Goal: Task Accomplishment & Management: Complete application form

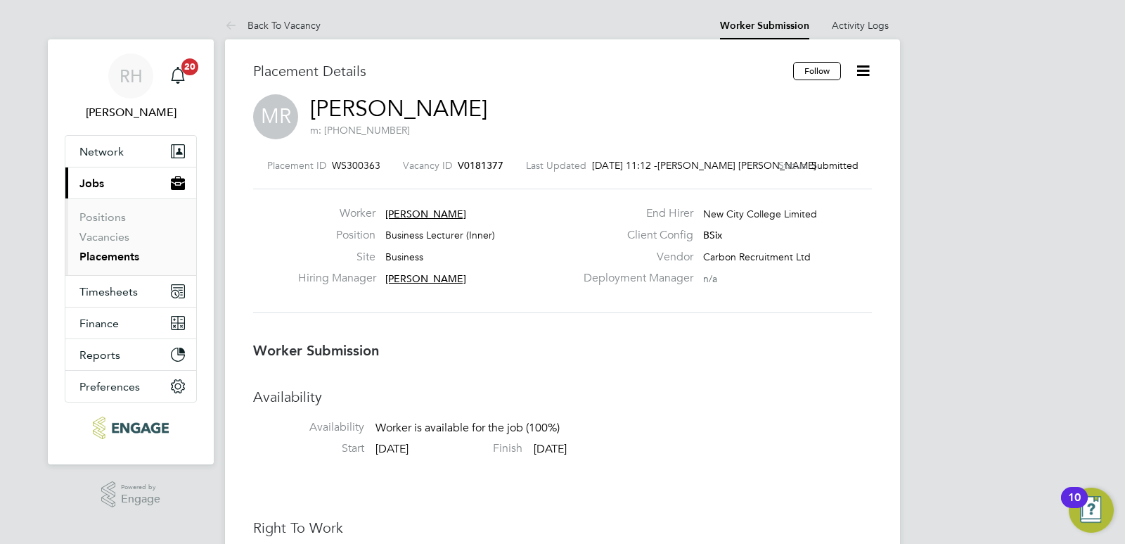
click at [477, 167] on span "V0181377" at bounding box center [481, 165] width 46 height 13
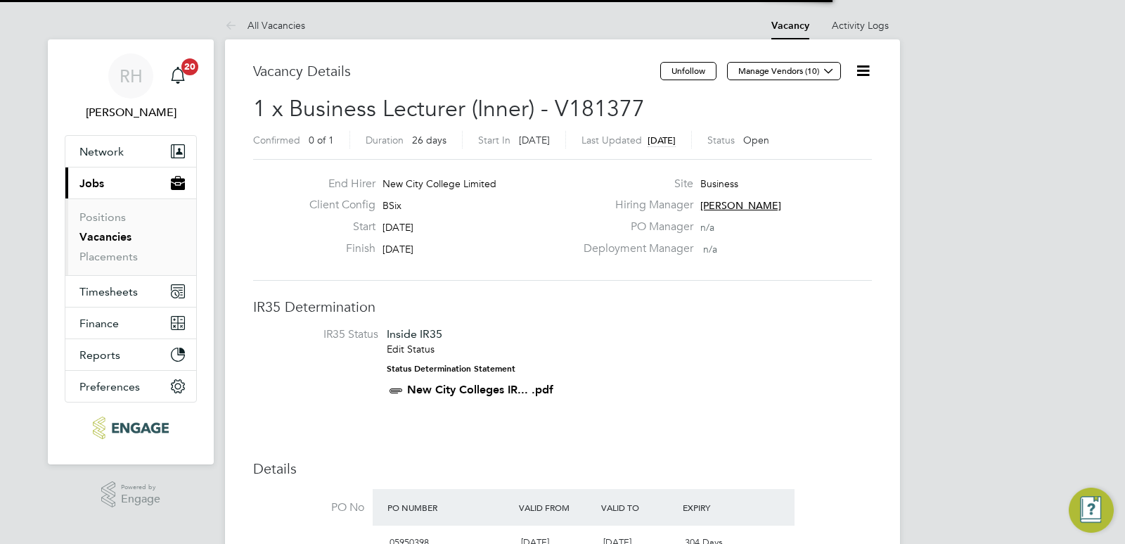
scroll to position [24, 132]
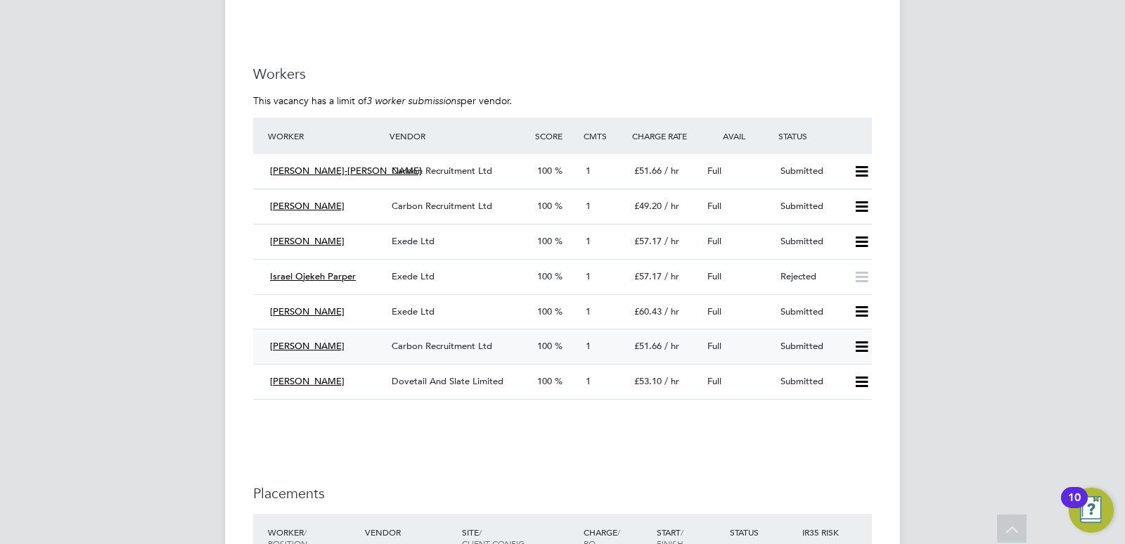
click at [865, 341] on icon at bounding box center [862, 346] width 18 height 11
click at [837, 363] on li "Offer" at bounding box center [843, 362] width 49 height 20
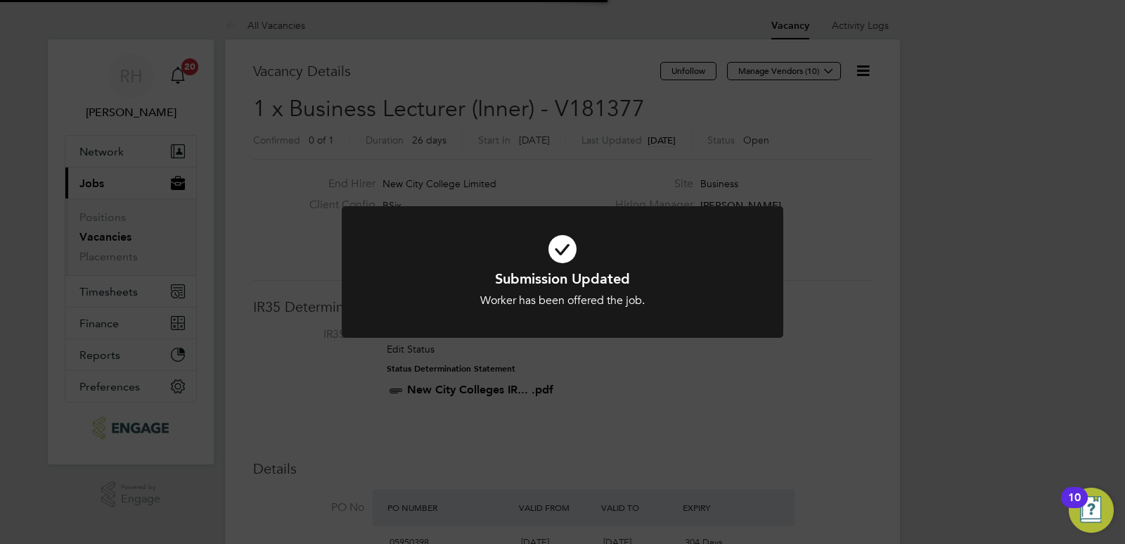
click at [688, 405] on div "Submission Updated Worker has been offered the job. Cancel Okay" at bounding box center [562, 272] width 1125 height 544
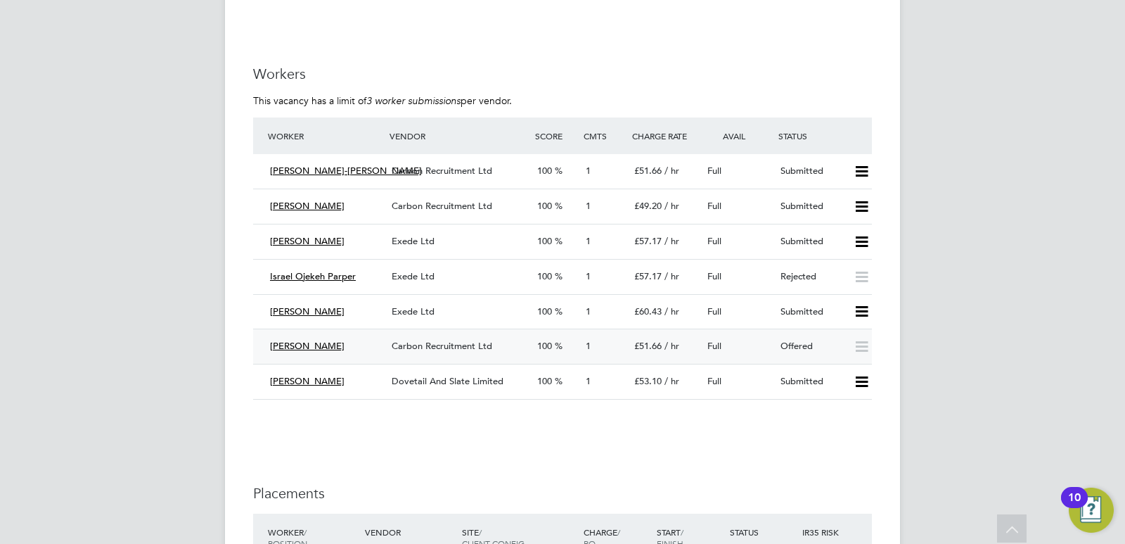
click at [456, 340] on span "Carbon Recruitment Ltd" at bounding box center [442, 346] width 101 height 12
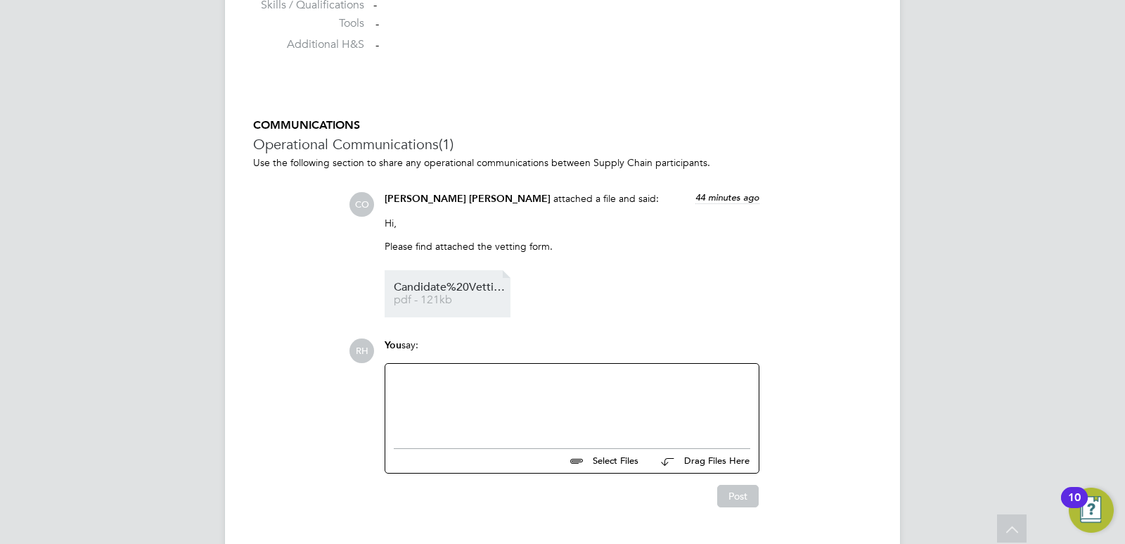
click at [464, 300] on span "pdf - 121kb" at bounding box center [450, 300] width 113 height 11
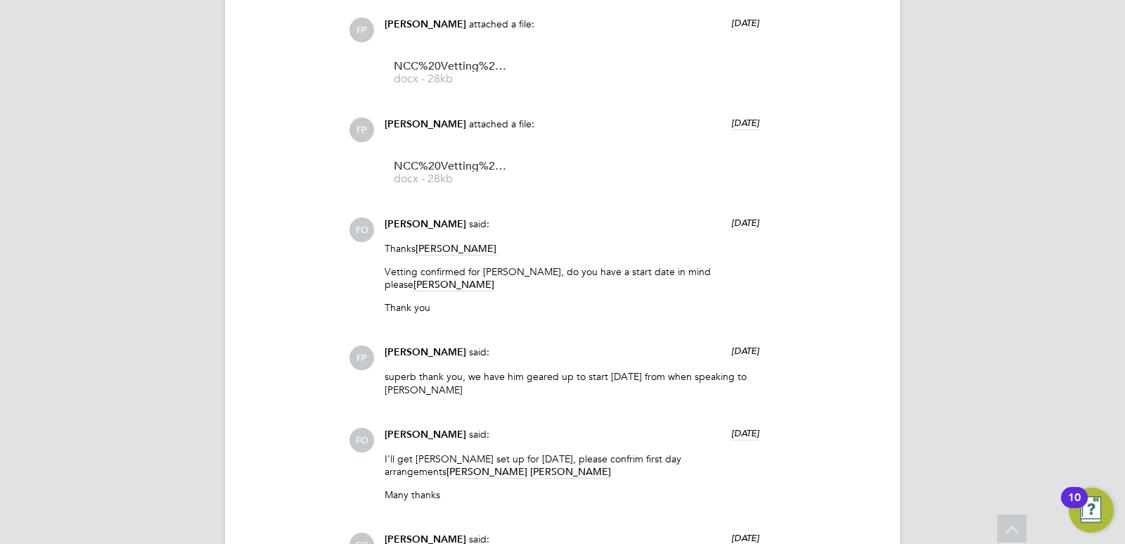
scroll to position [1406, 0]
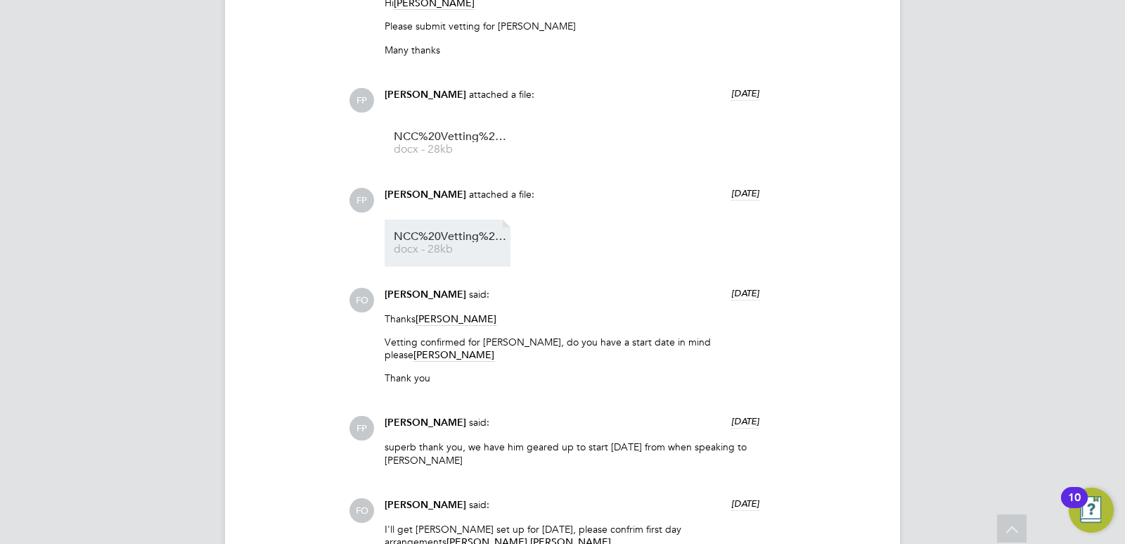
click at [458, 250] on span "docx - 28kb" at bounding box center [450, 249] width 113 height 11
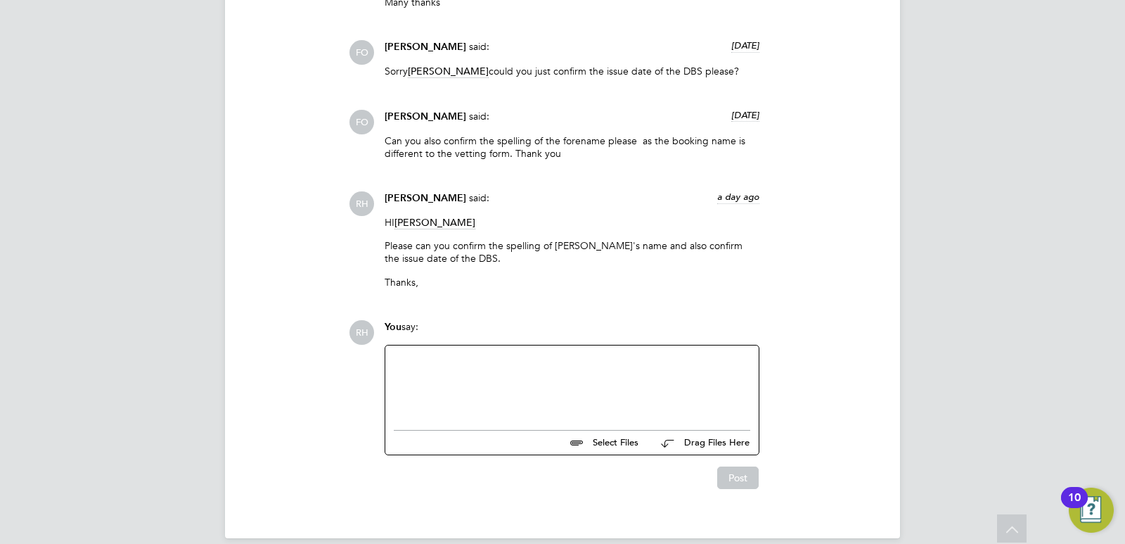
scroll to position [1987, 0]
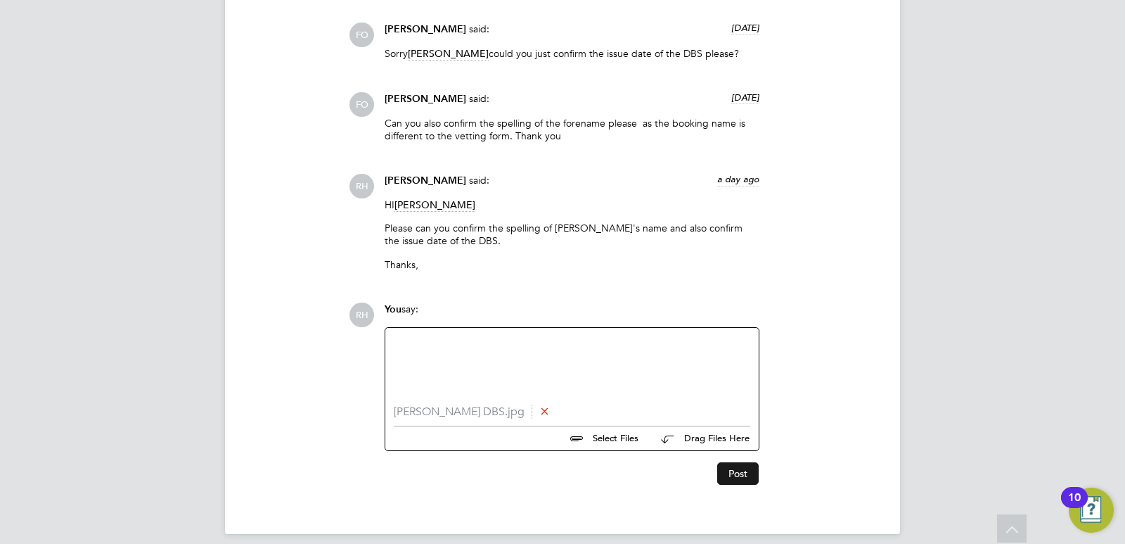
click at [735, 476] on button "Post" at bounding box center [737, 473] width 41 height 23
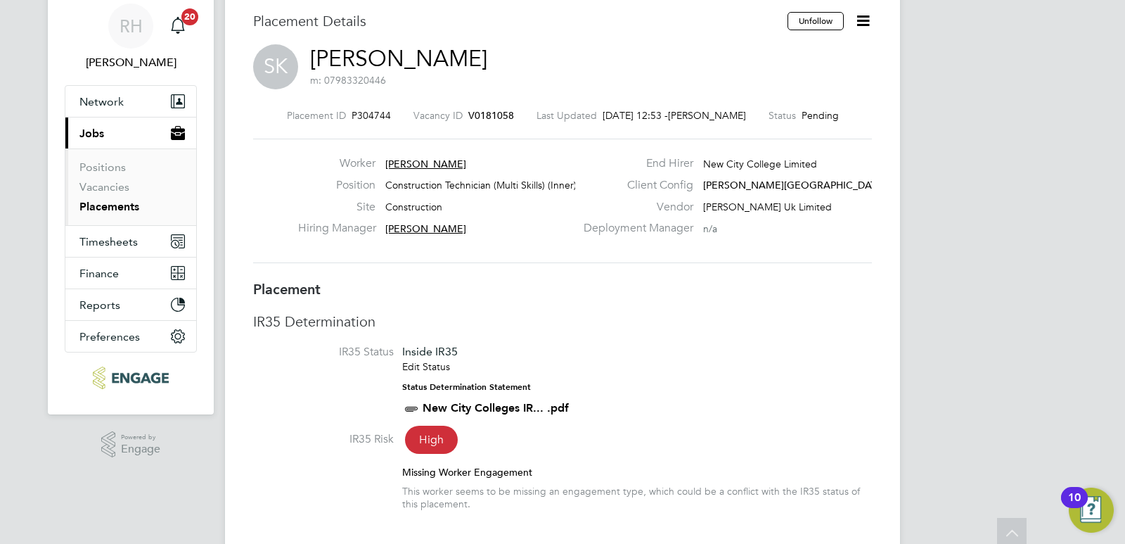
scroll to position [0, 0]
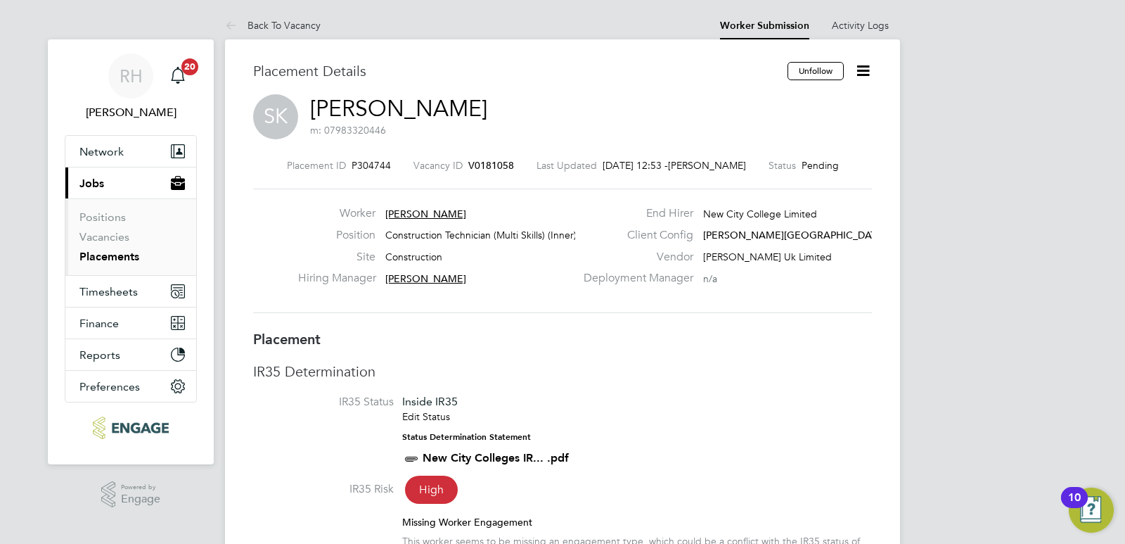
click at [861, 72] on icon at bounding box center [863, 71] width 18 height 18
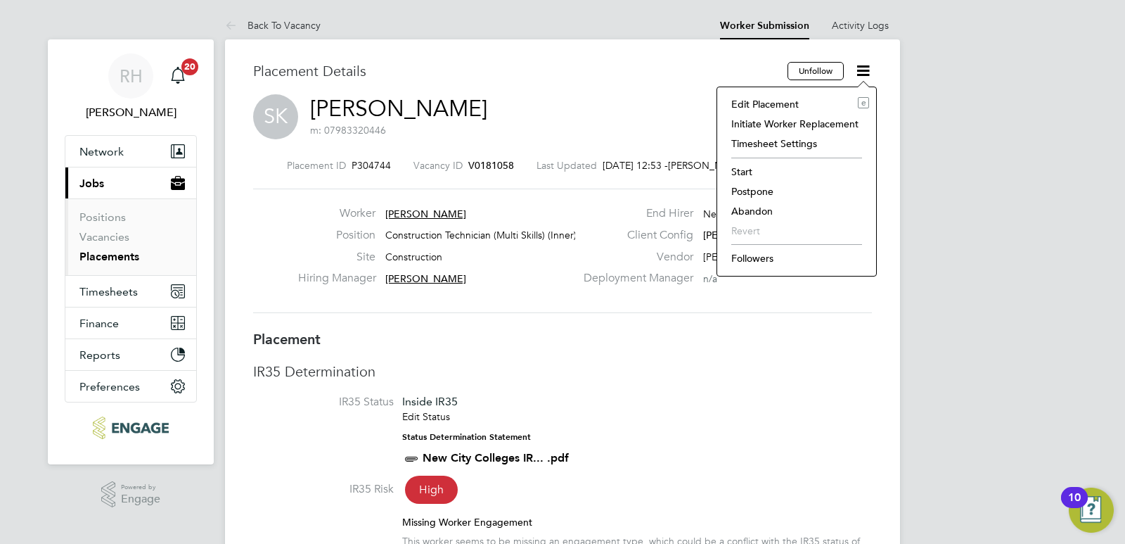
click at [739, 166] on li "Start" at bounding box center [796, 172] width 145 height 20
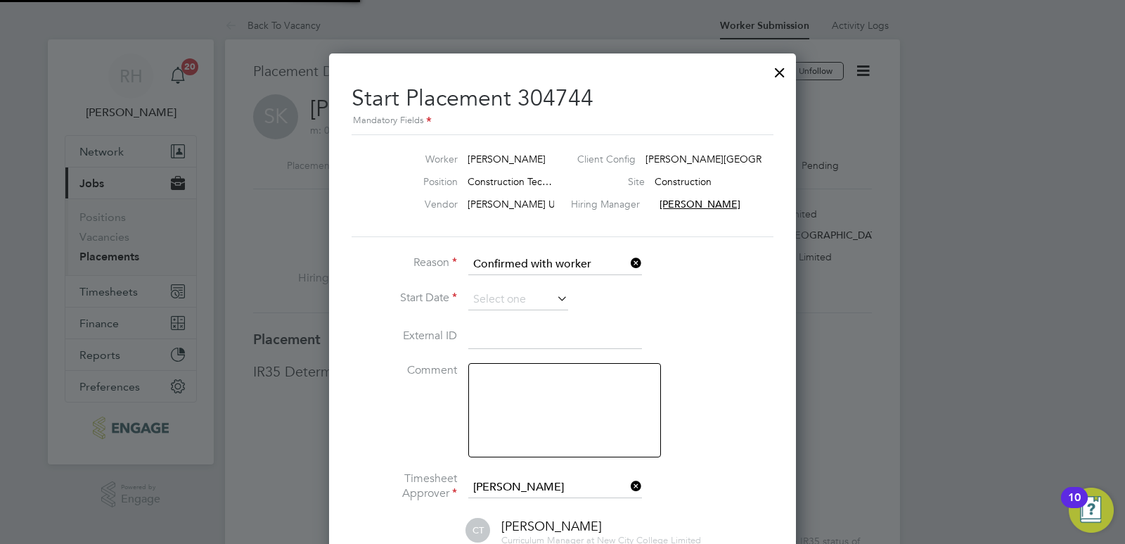
scroll to position [14, 174]
click at [527, 299] on input at bounding box center [518, 299] width 100 height 21
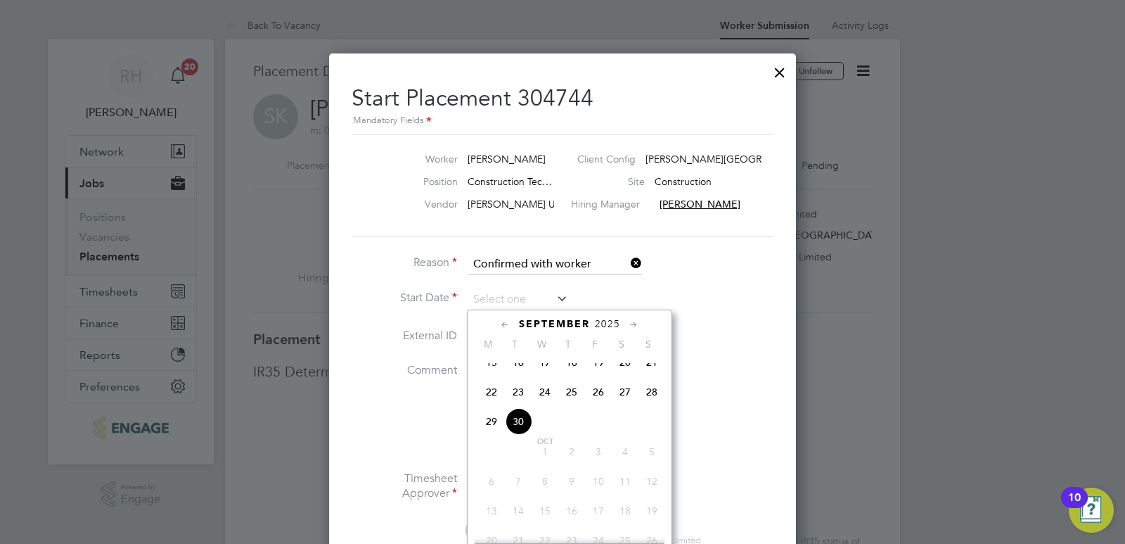
click at [492, 432] on span "29" at bounding box center [491, 421] width 27 height 27
type input "[DATE]"
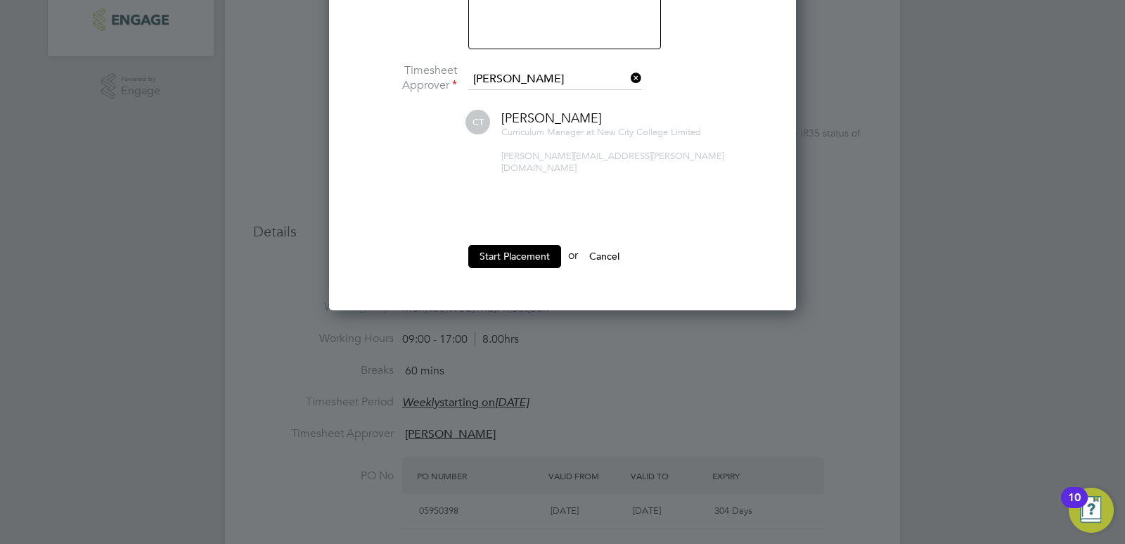
scroll to position [422, 0]
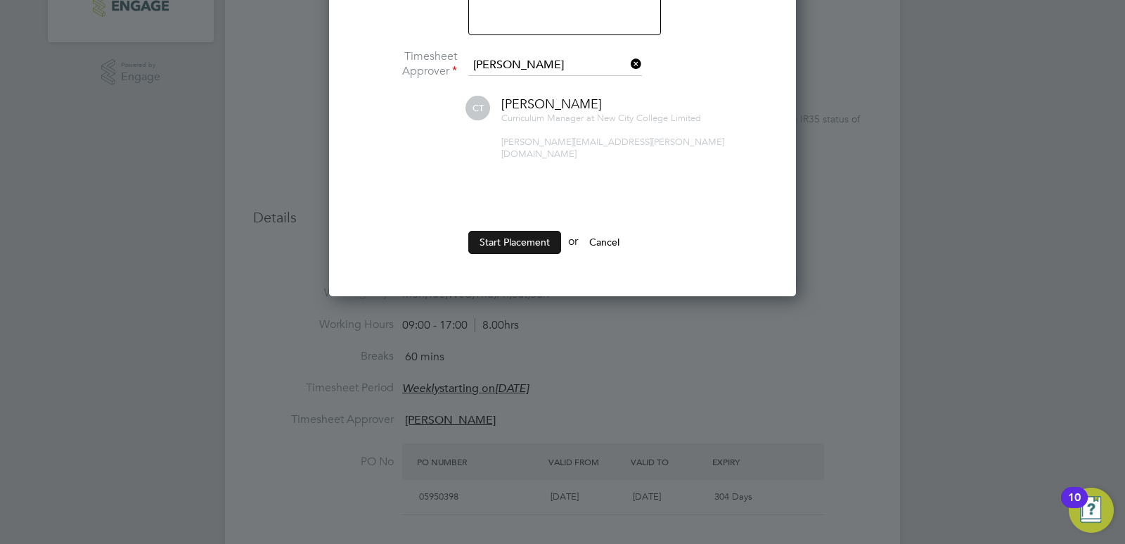
click at [488, 232] on button "Start Placement" at bounding box center [514, 242] width 93 height 23
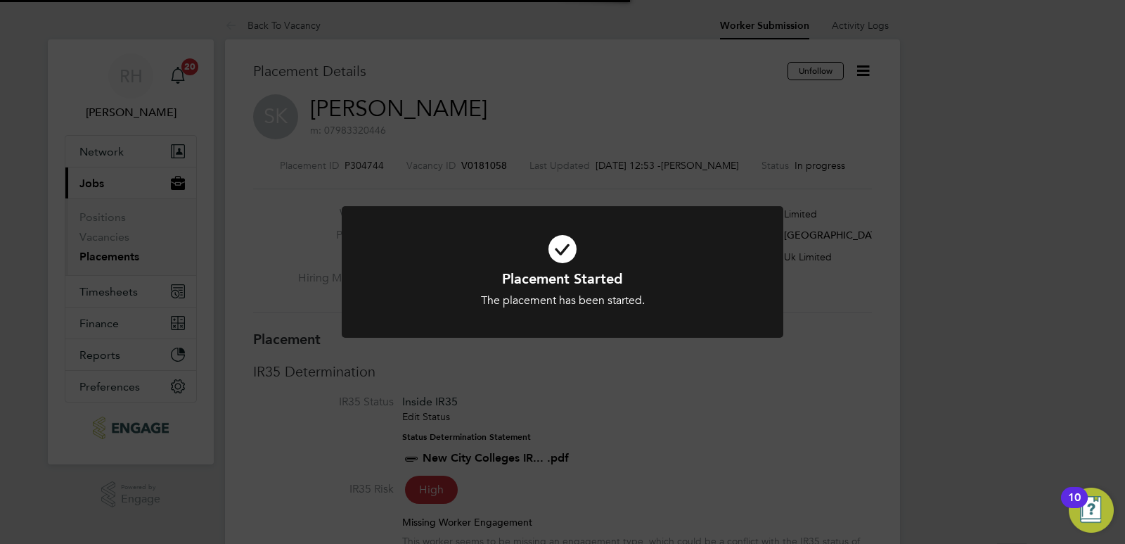
scroll to position [41, 98]
click at [764, 390] on div "Placement Started The placement has been started. Cancel Okay" at bounding box center [562, 272] width 1125 height 544
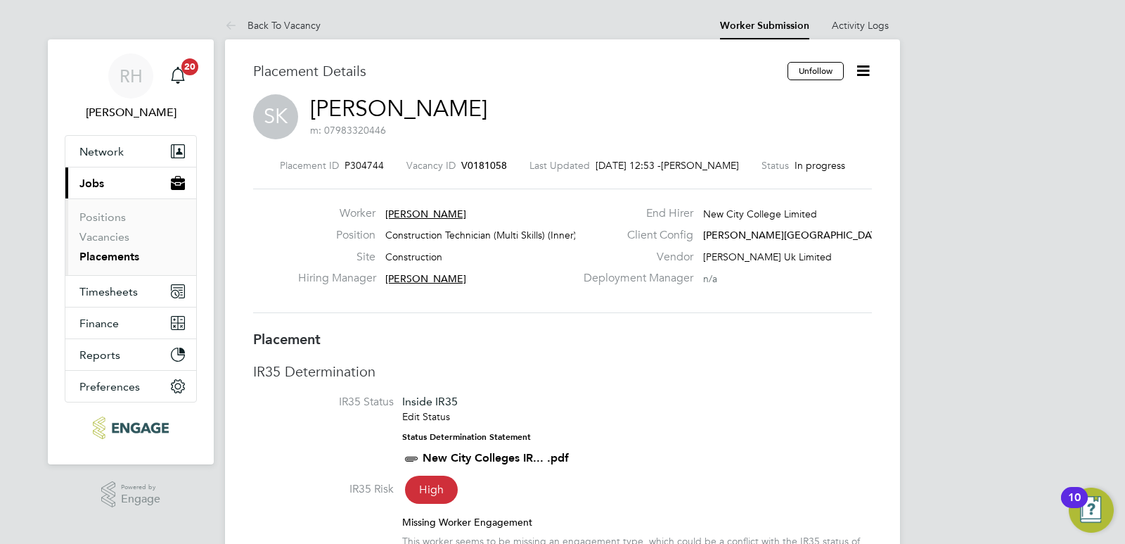
click at [487, 167] on span "V0181058" at bounding box center [484, 165] width 46 height 13
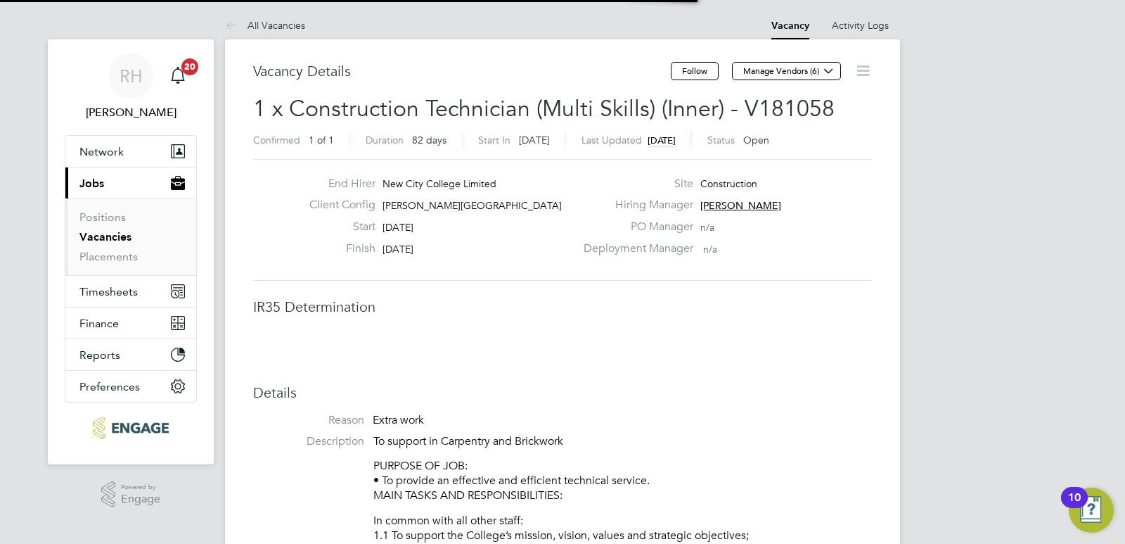
scroll to position [7, 7]
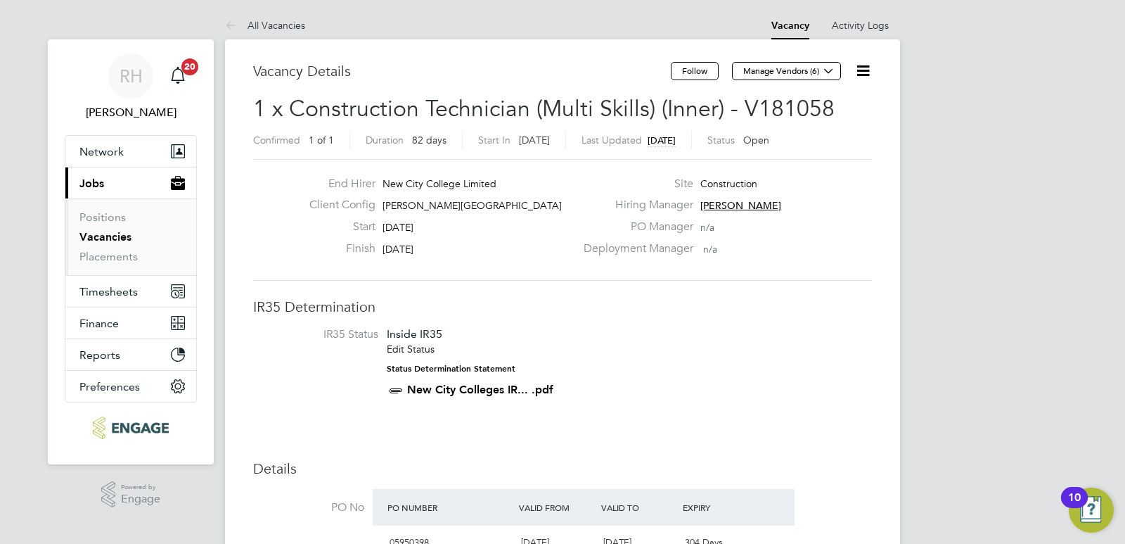
click at [859, 68] on icon at bounding box center [863, 71] width 18 height 18
click at [826, 122] on li "Update Status" at bounding box center [829, 124] width 82 height 20
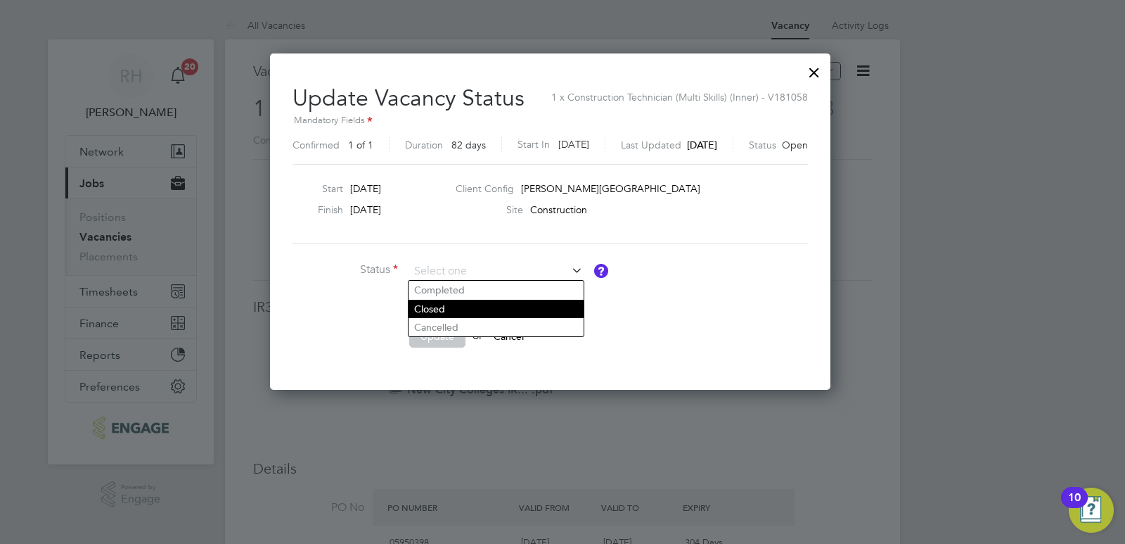
click at [459, 306] on li "Closed" at bounding box center [496, 309] width 175 height 18
type input "Closed"
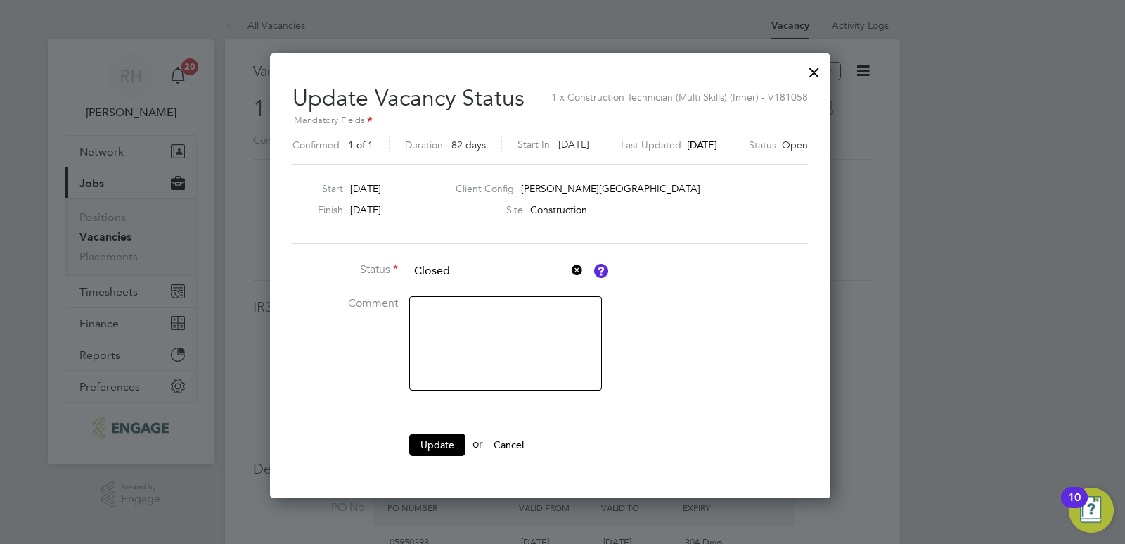
click at [464, 319] on textarea at bounding box center [505, 343] width 193 height 94
type textarea "Filled"
click at [442, 448] on button "Update" at bounding box center [437, 444] width 56 height 23
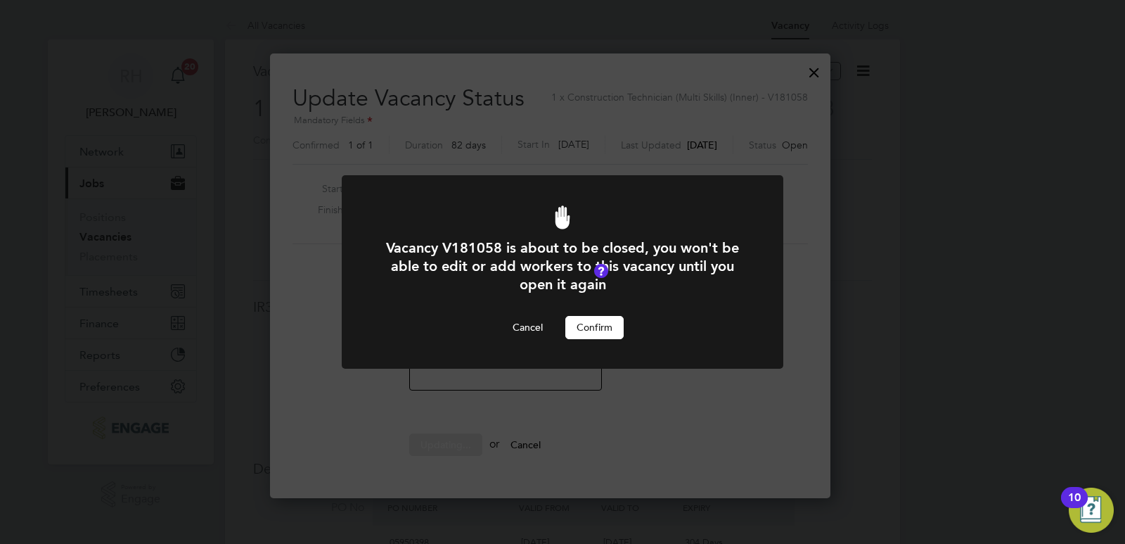
click at [594, 326] on button "Confirm" at bounding box center [594, 327] width 58 height 23
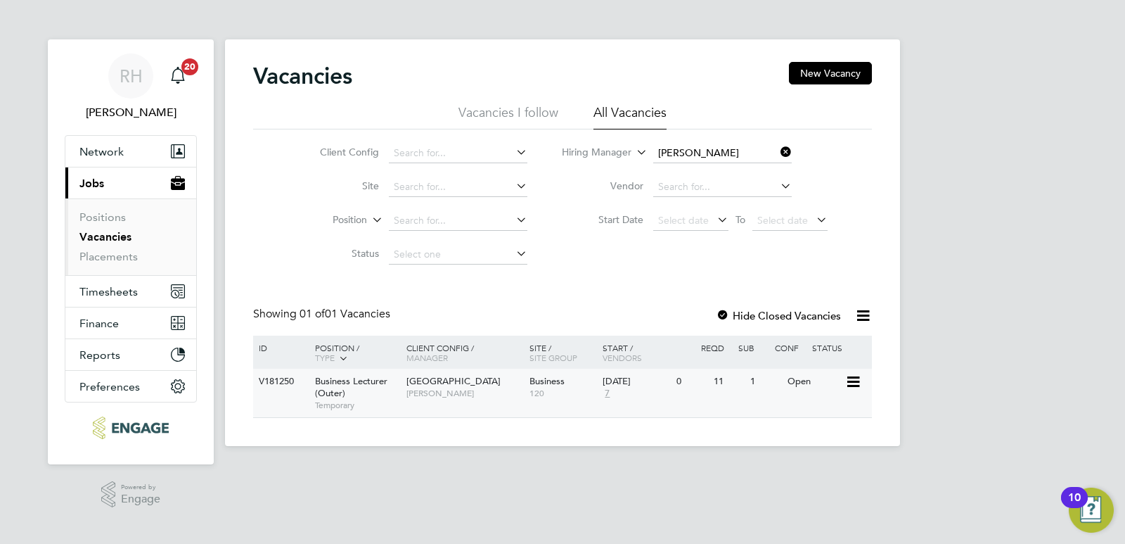
click at [349, 392] on div "Business Lecturer (Outer) Temporary" at bounding box center [353, 392] width 98 height 49
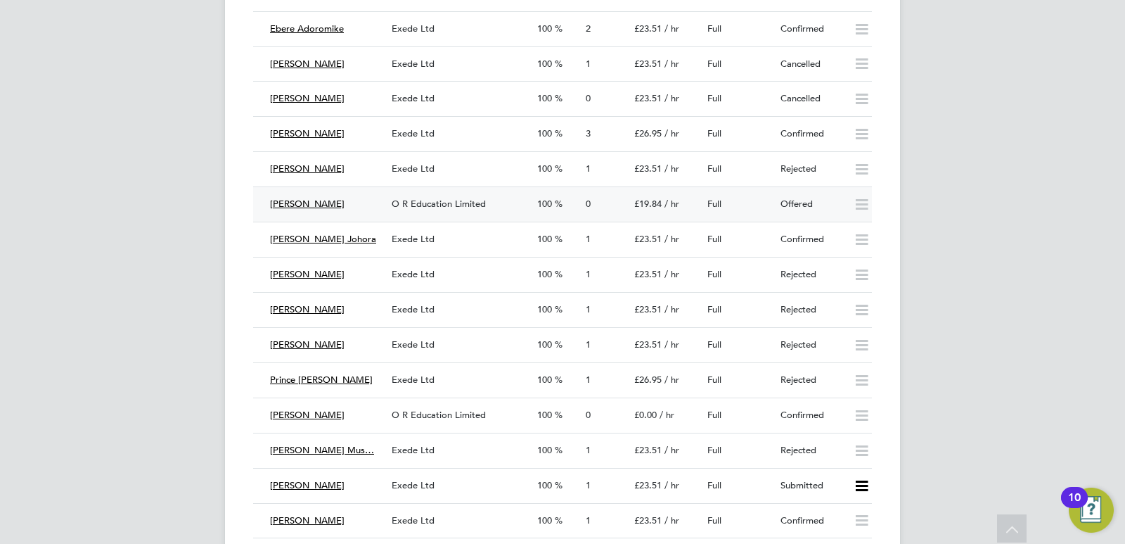
click at [362, 200] on div "[PERSON_NAME]" at bounding box center [325, 204] width 122 height 23
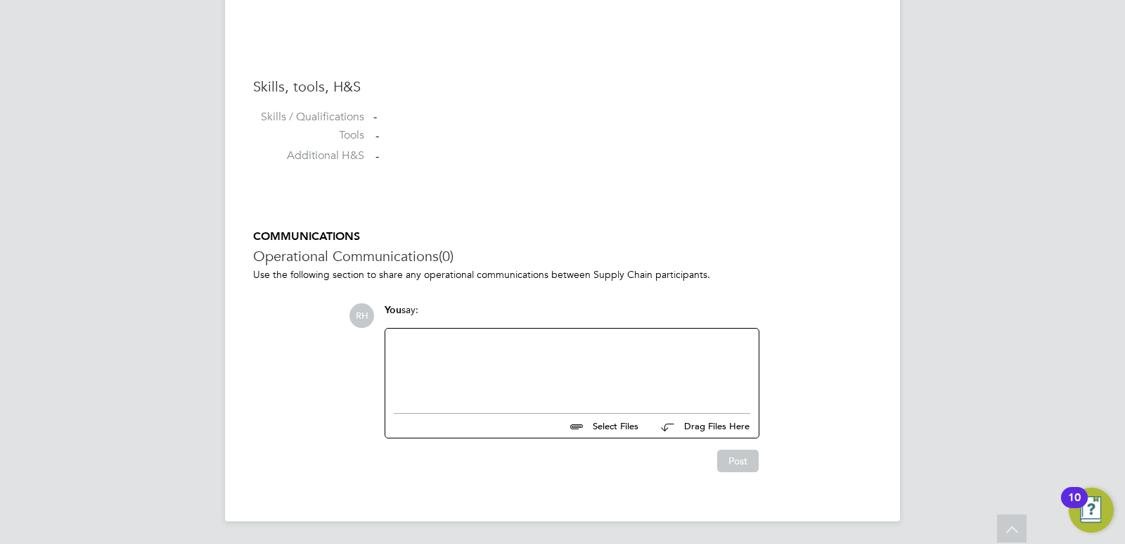
click at [424, 363] on div at bounding box center [572, 367] width 357 height 60
click at [733, 465] on button "Post" at bounding box center [737, 462] width 41 height 23
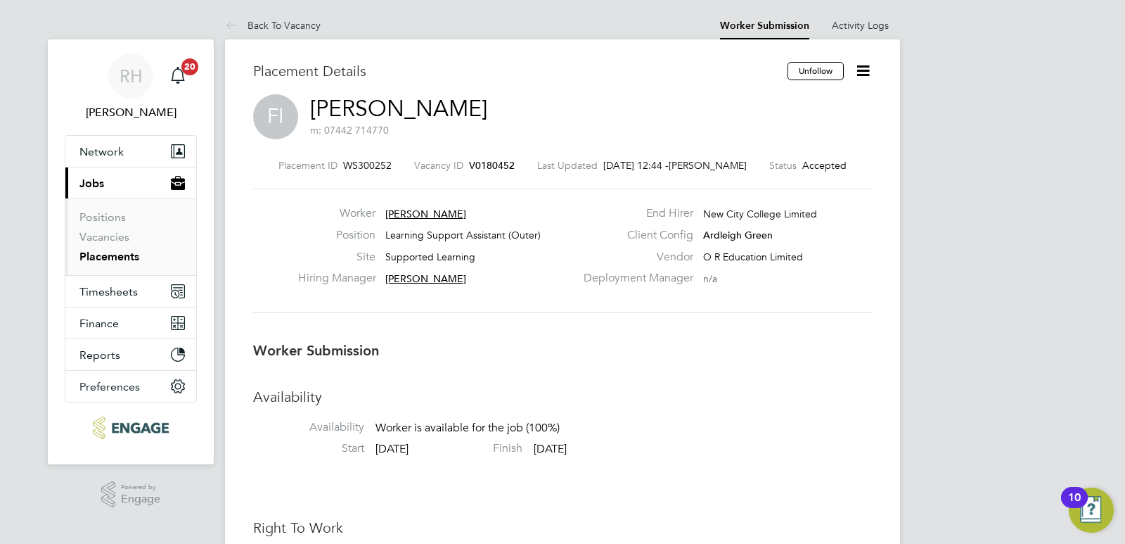
click at [499, 164] on span "V0180452" at bounding box center [492, 165] width 46 height 13
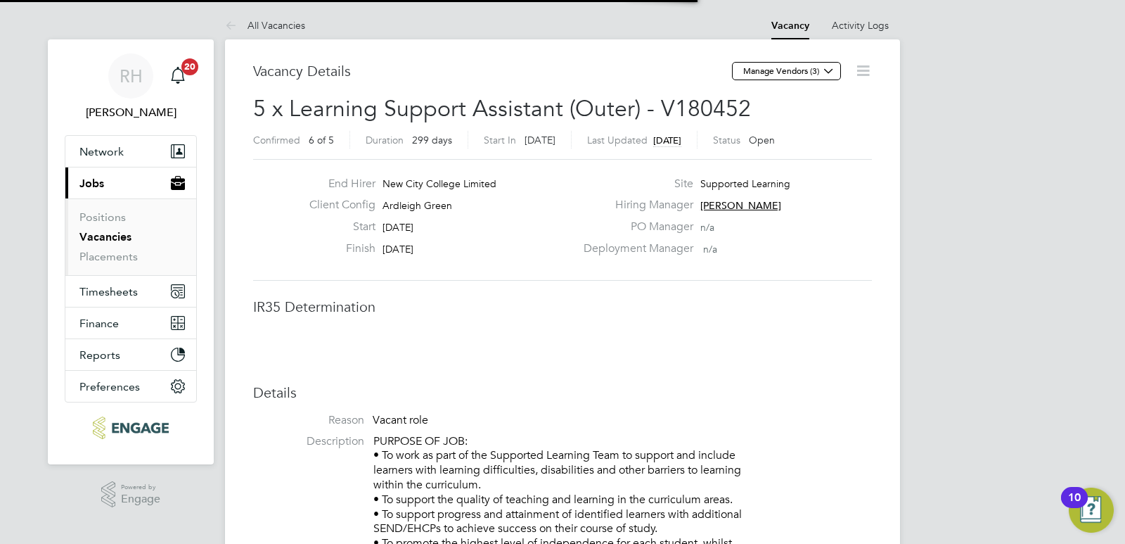
scroll to position [23, 278]
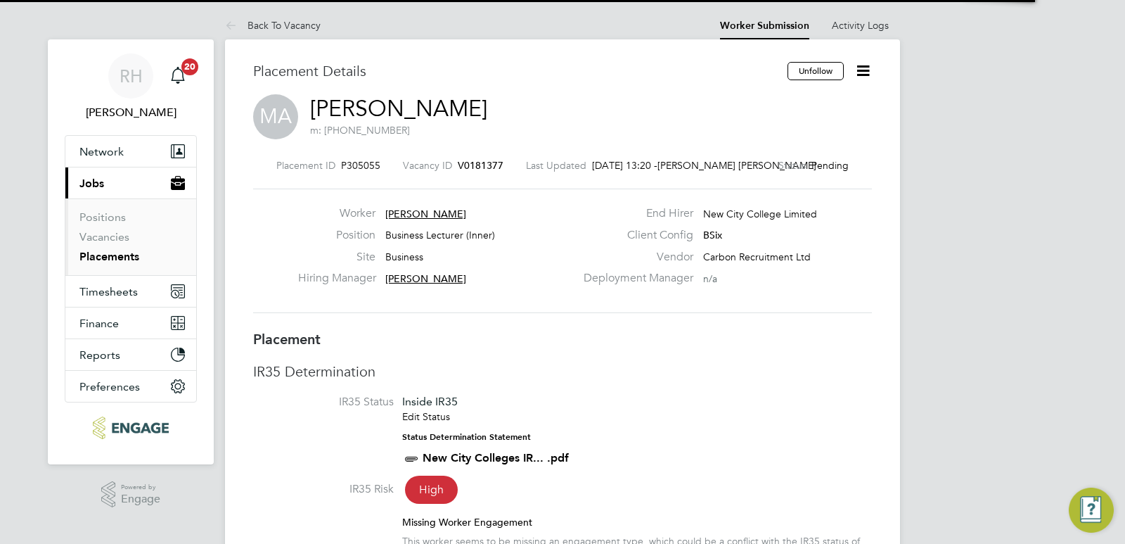
click at [864, 73] on icon at bounding box center [863, 71] width 18 height 18
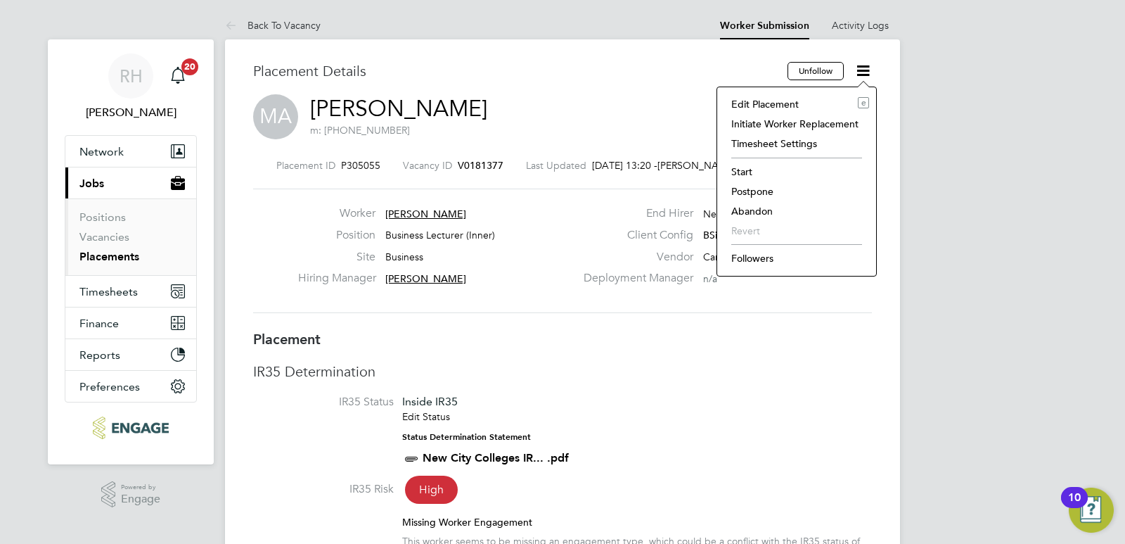
click at [740, 167] on li "Start" at bounding box center [796, 172] width 145 height 20
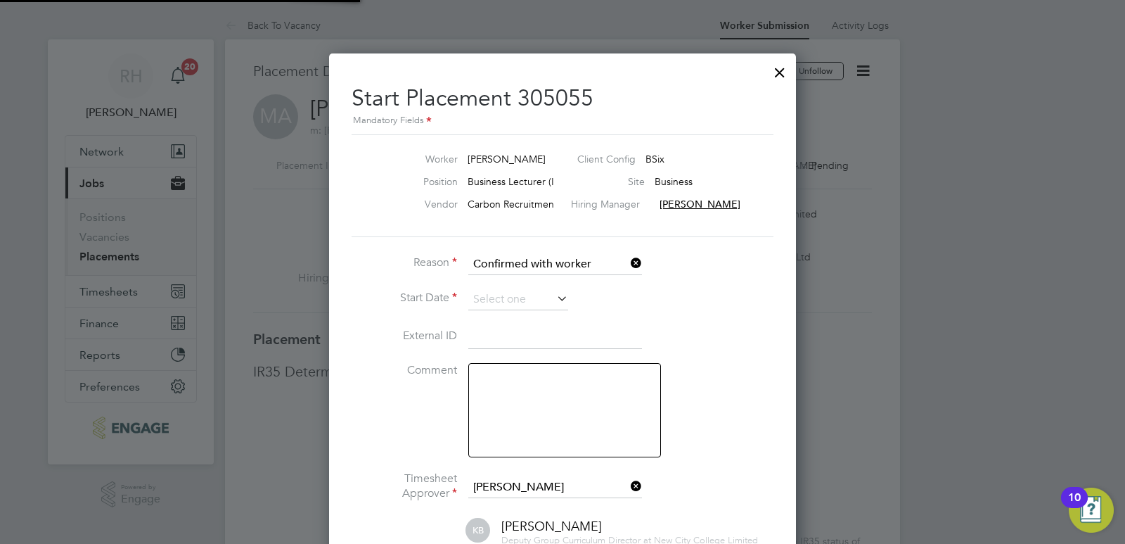
scroll to position [7, 7]
click at [554, 300] on icon at bounding box center [554, 298] width 0 height 20
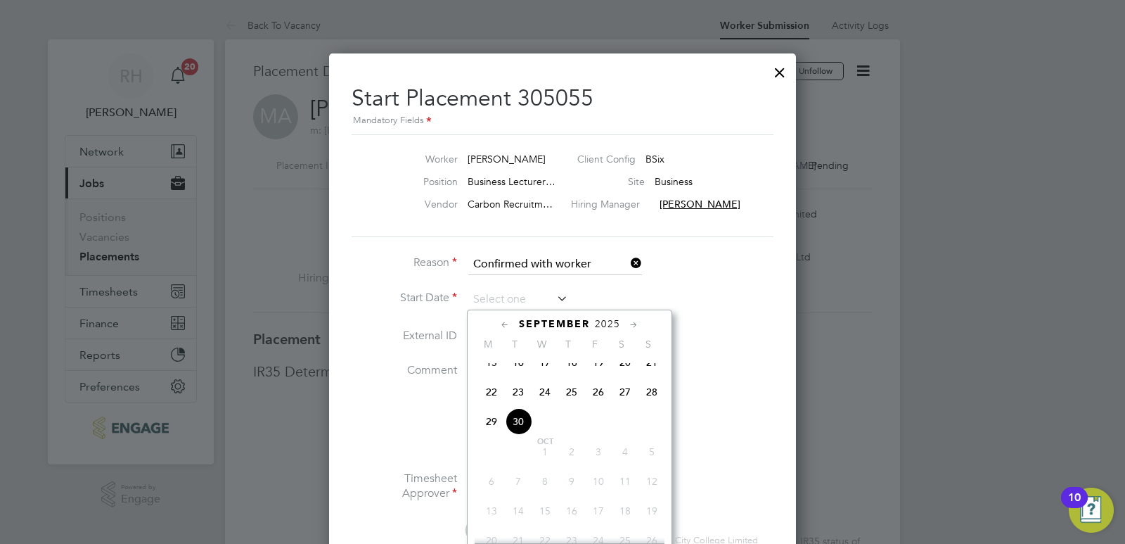
click at [523, 432] on span "30" at bounding box center [518, 421] width 27 height 27
type input "[DATE]"
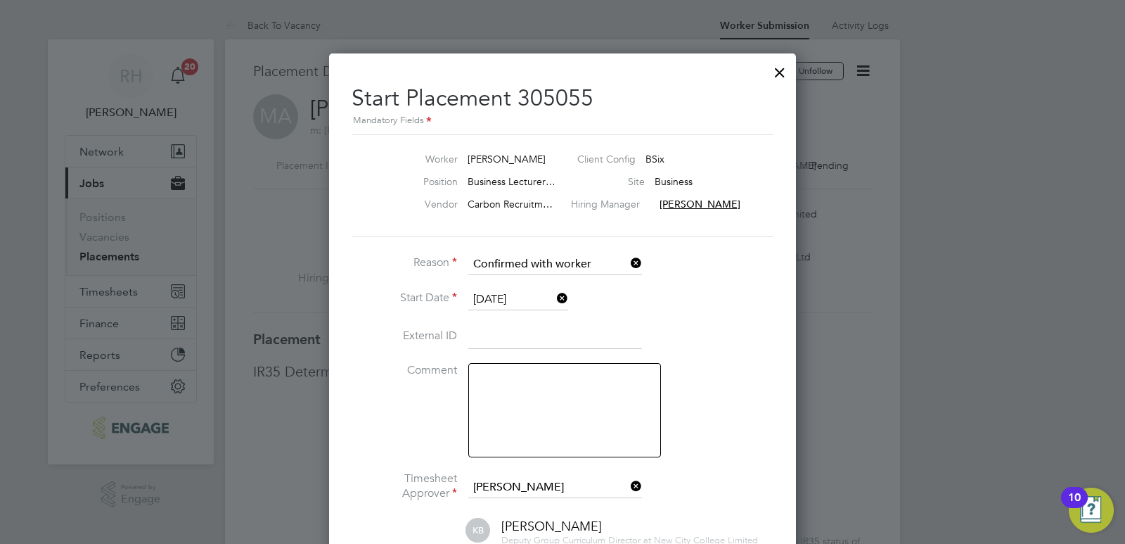
click at [532, 423] on textarea at bounding box center [564, 410] width 193 height 94
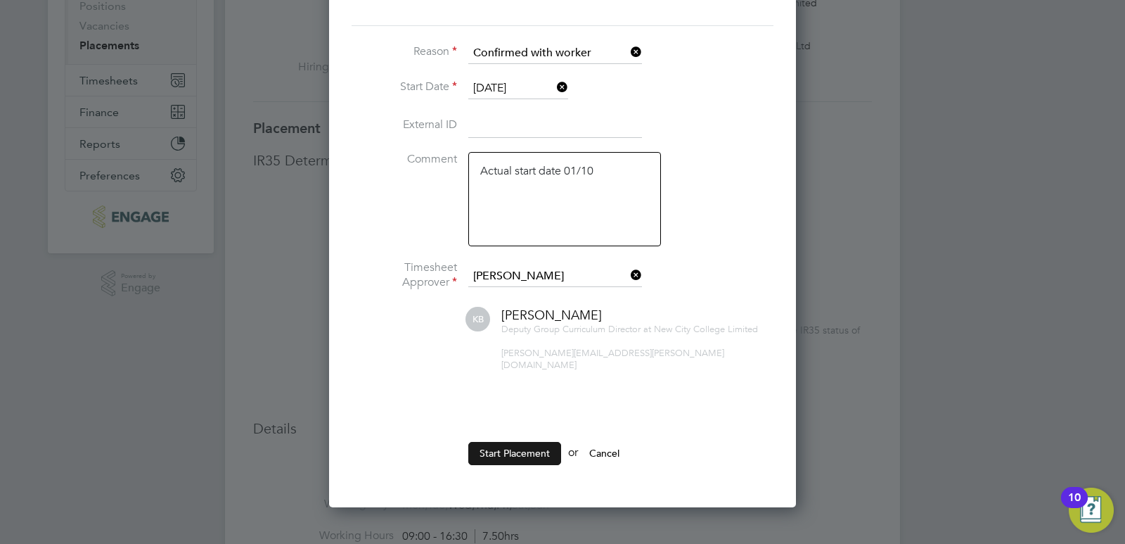
type textarea "Actual start date 01/10"
click at [512, 444] on button "Start Placement" at bounding box center [514, 453] width 93 height 23
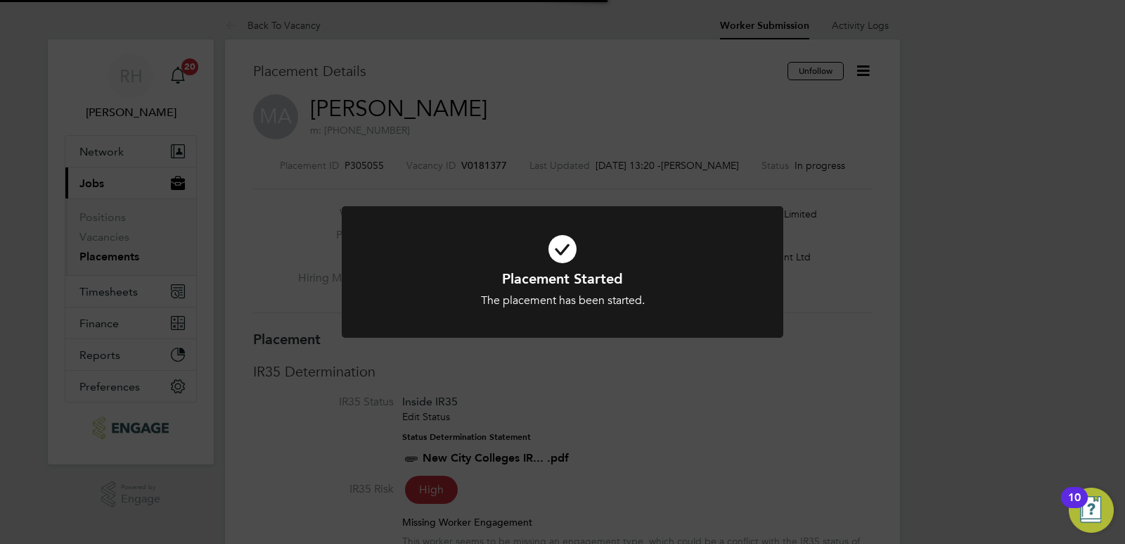
click at [647, 447] on div "Placement Started The placement has been started. Cancel Okay" at bounding box center [562, 272] width 1125 height 544
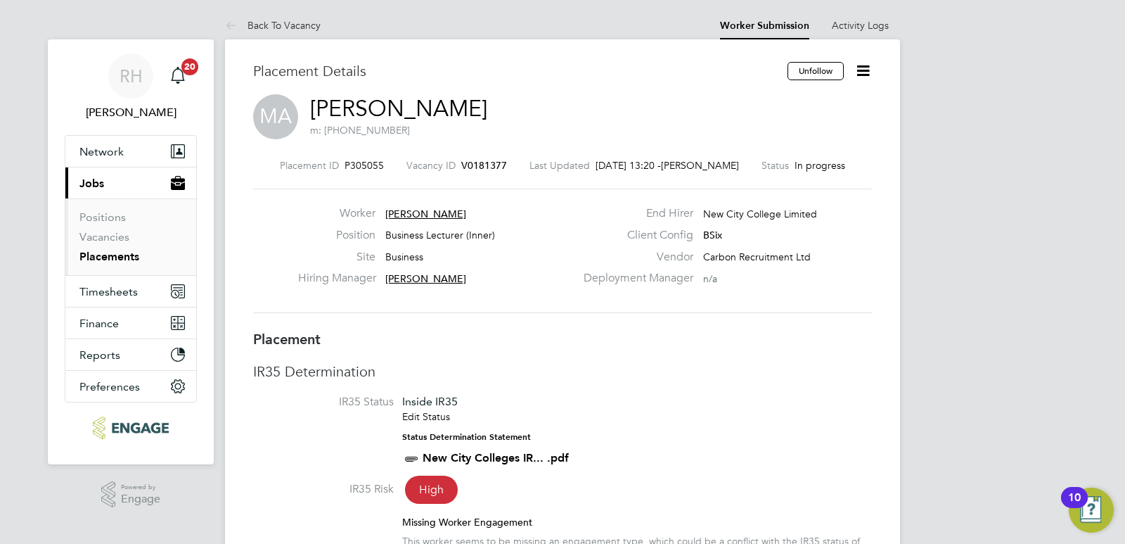
click at [485, 164] on span "V0181377" at bounding box center [484, 165] width 46 height 13
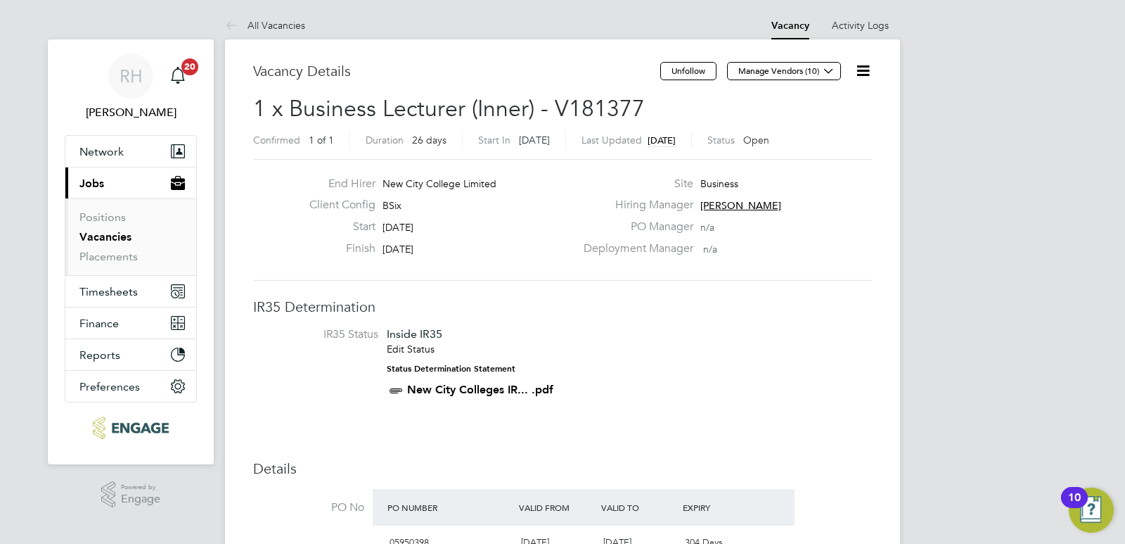
click at [868, 70] on icon at bounding box center [863, 71] width 18 height 18
click at [831, 116] on li "Update Status" at bounding box center [829, 124] width 82 height 20
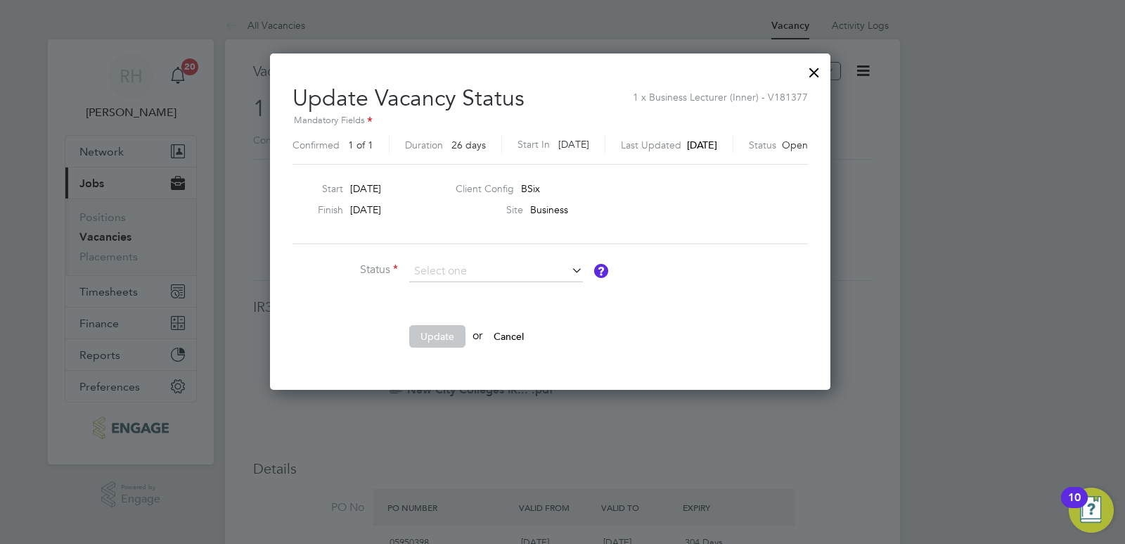
click at [484, 312] on li "Closed" at bounding box center [496, 309] width 175 height 18
type input "Closed"
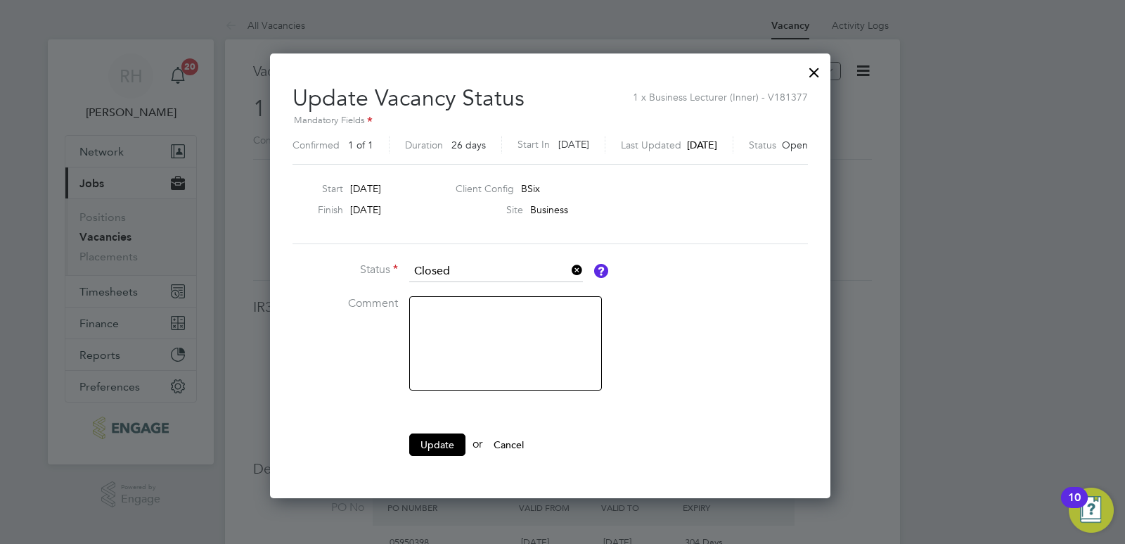
click at [434, 349] on textarea at bounding box center [505, 343] width 193 height 94
type textarea "Filled"
click at [428, 446] on button "Update" at bounding box center [437, 444] width 56 height 23
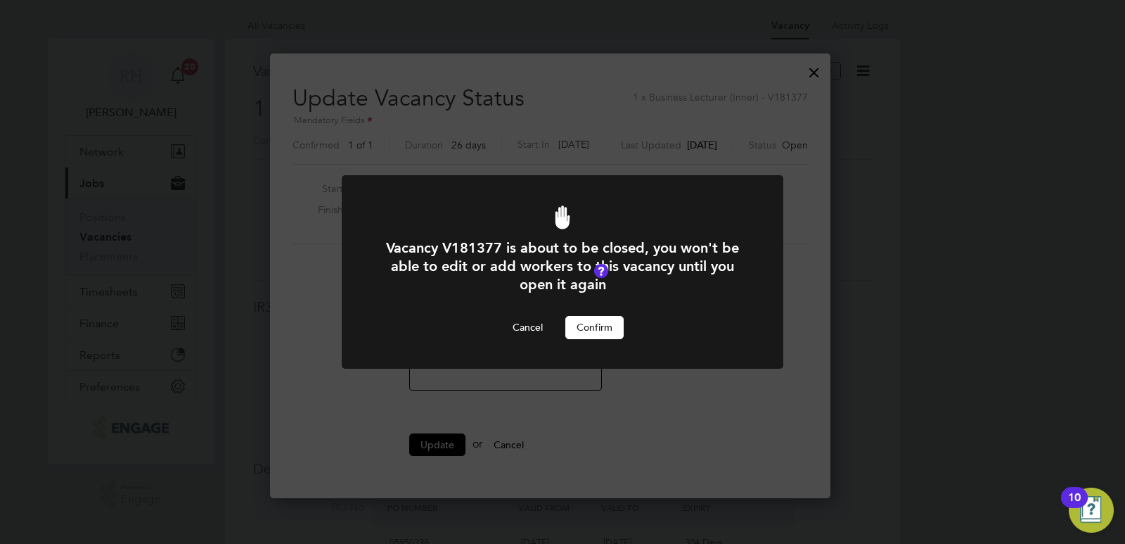
click at [603, 326] on button "Confirm" at bounding box center [594, 327] width 58 height 23
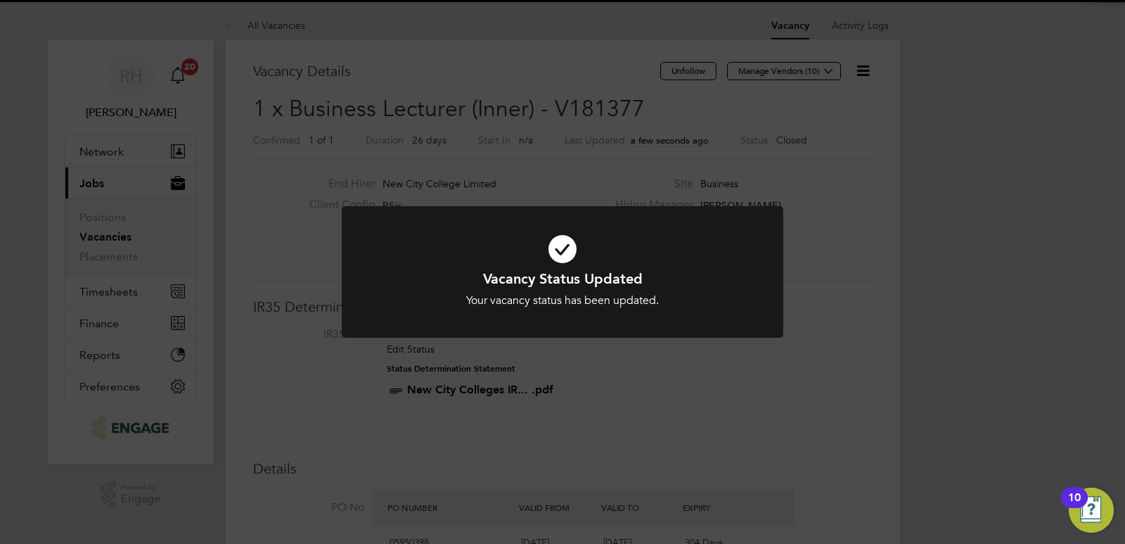
click at [632, 414] on div "Vacancy Status Updated Your vacancy status has been updated. Cancel Okay" at bounding box center [562, 272] width 1125 height 544
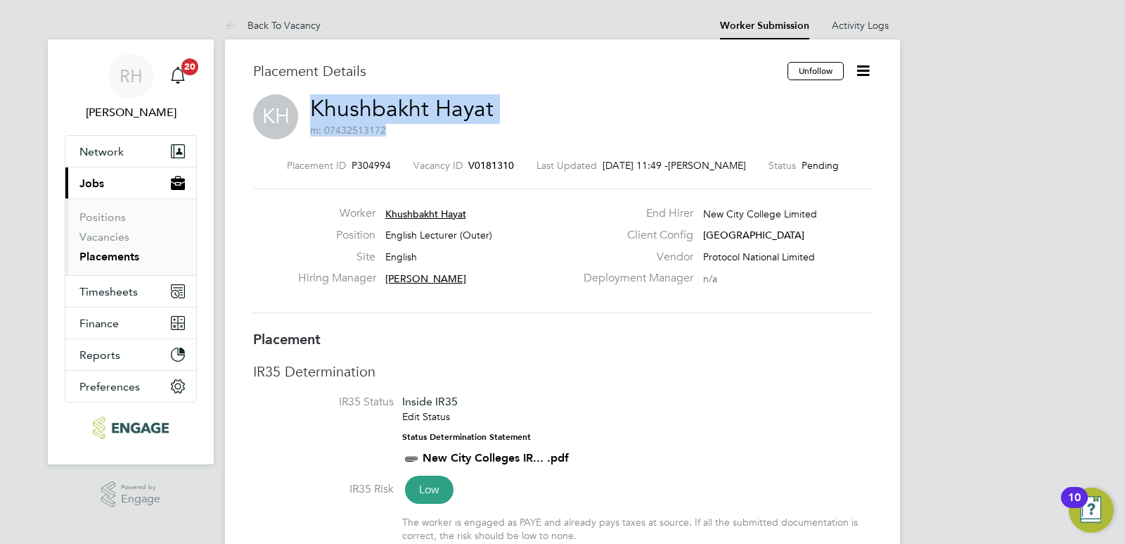
drag, startPoint x: 541, startPoint y: 115, endPoint x: 307, endPoint y: 103, distance: 233.8
click at [307, 103] on div "KH Khushbakht Hayat m: 07432513172" at bounding box center [562, 118] width 619 height 48
copy h2 "Khushbakht Hayat m: 07432513172"
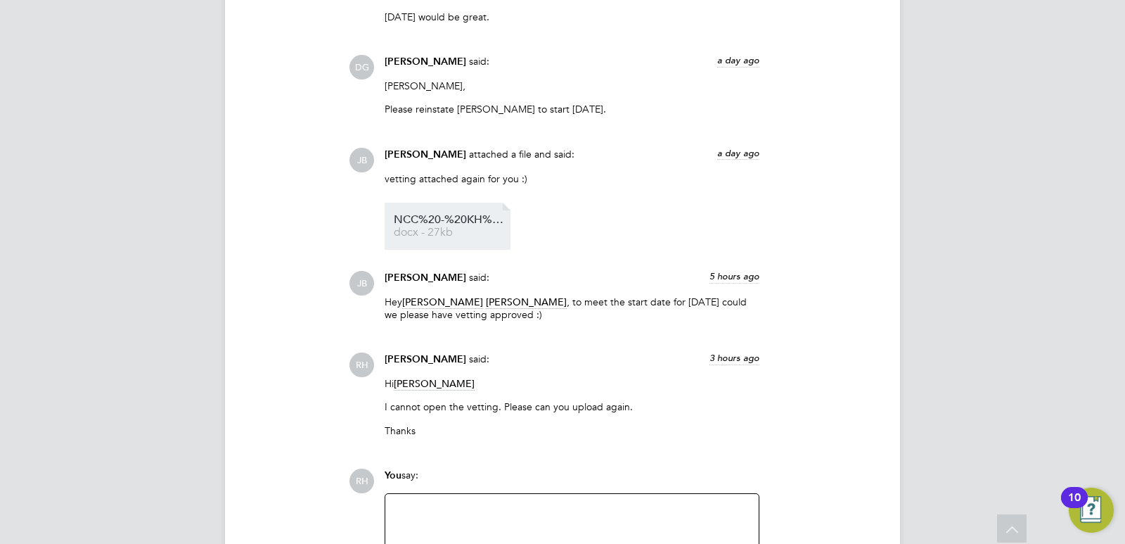
click at [461, 227] on span "docx - 27kb" at bounding box center [450, 232] width 113 height 11
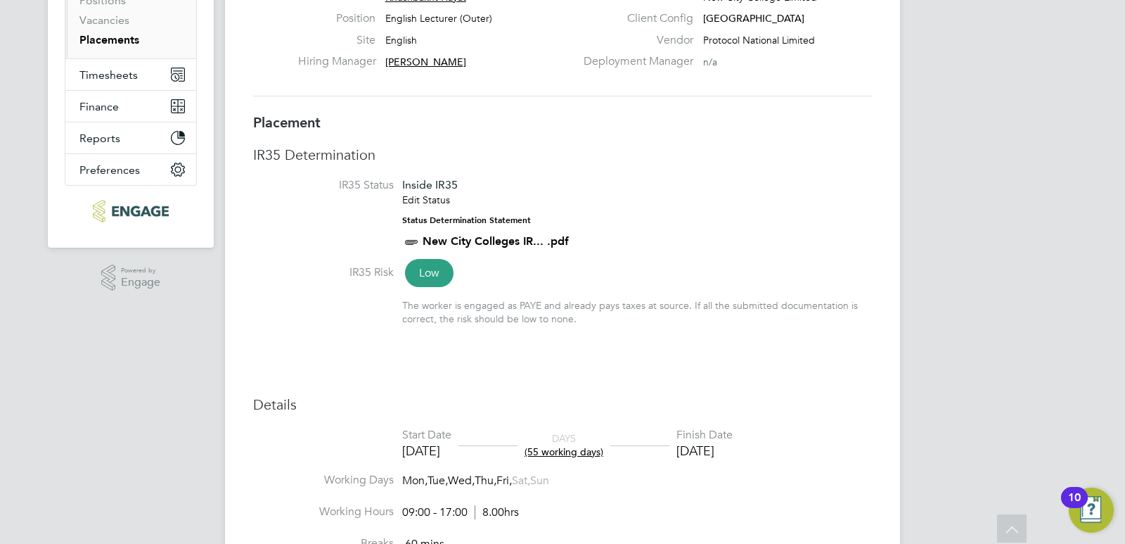
scroll to position [141, 0]
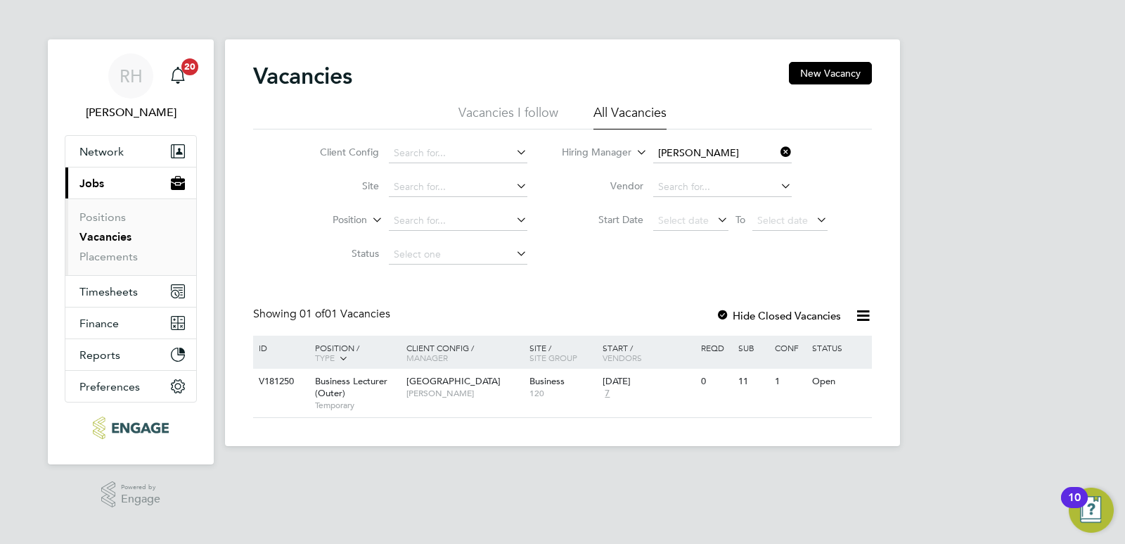
click at [108, 240] on link "Vacancies" at bounding box center [105, 236] width 52 height 13
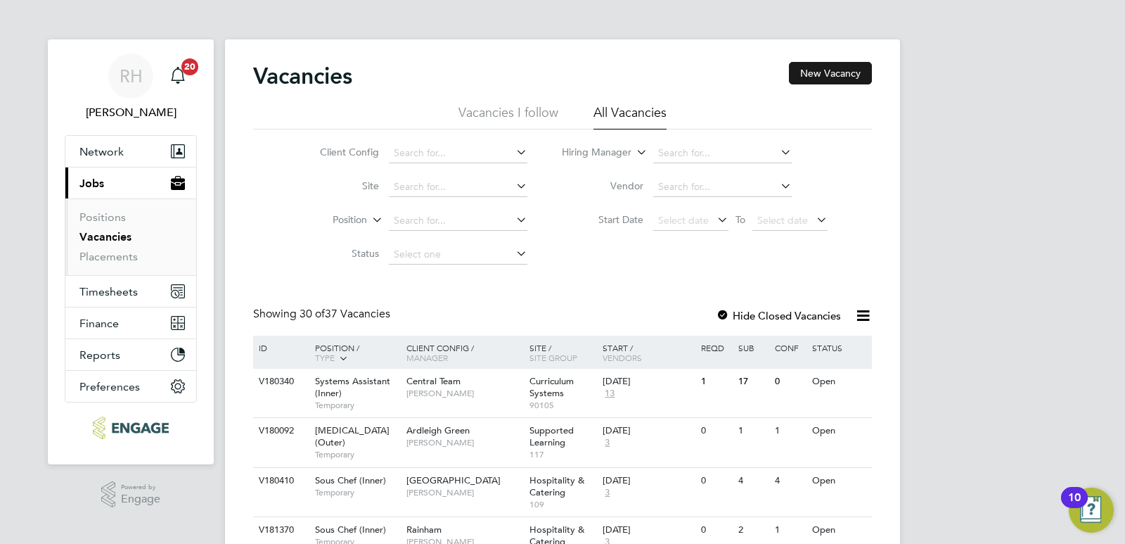
click at [830, 82] on button "New Vacancy" at bounding box center [830, 73] width 83 height 23
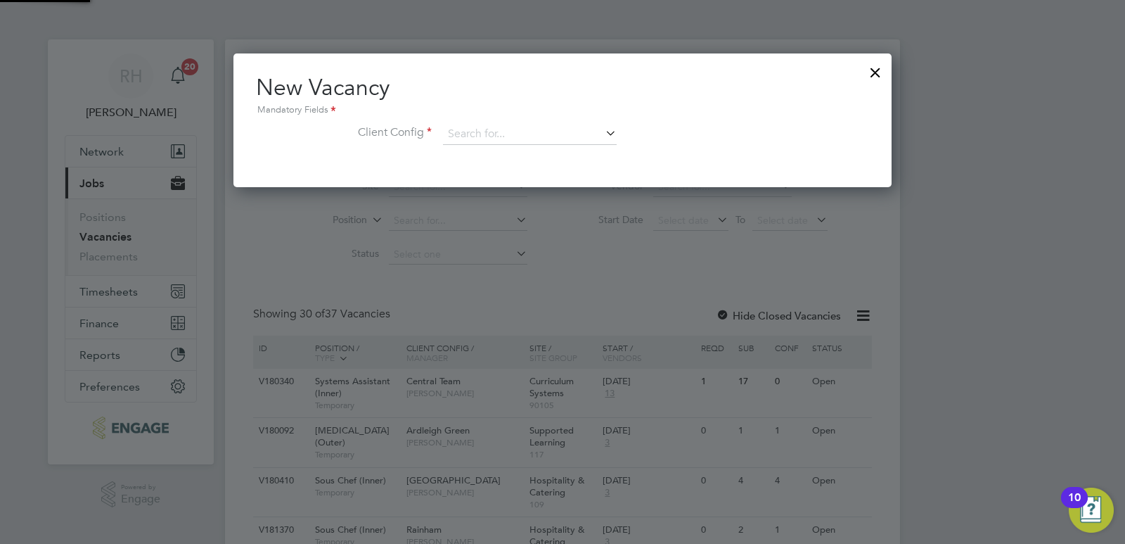
scroll to position [134, 659]
click at [512, 130] on input at bounding box center [530, 134] width 174 height 21
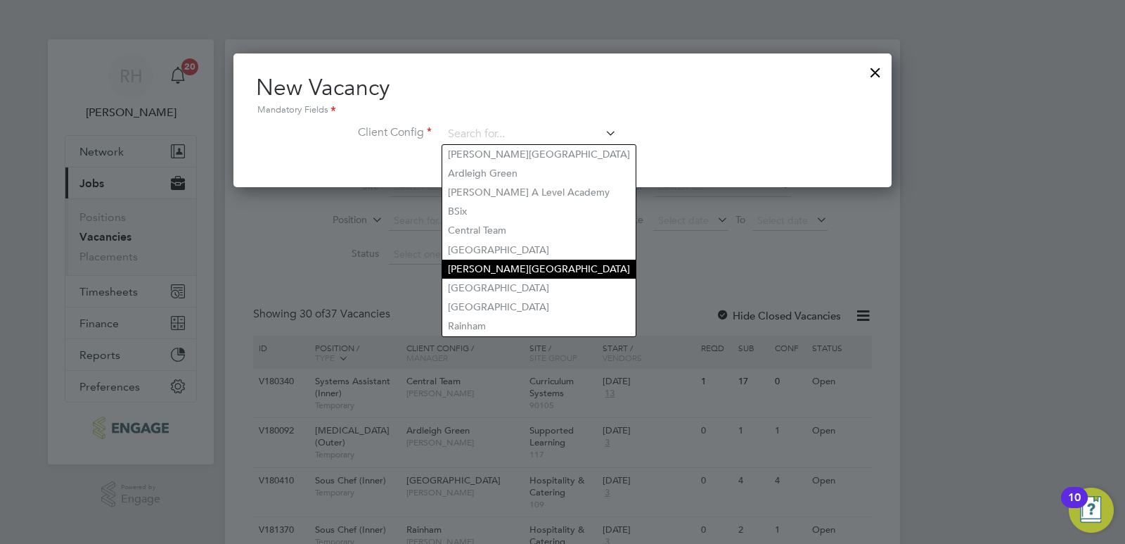
click at [488, 264] on li "Hackney Campus" at bounding box center [538, 268] width 193 height 19
type input "Hackney Campus"
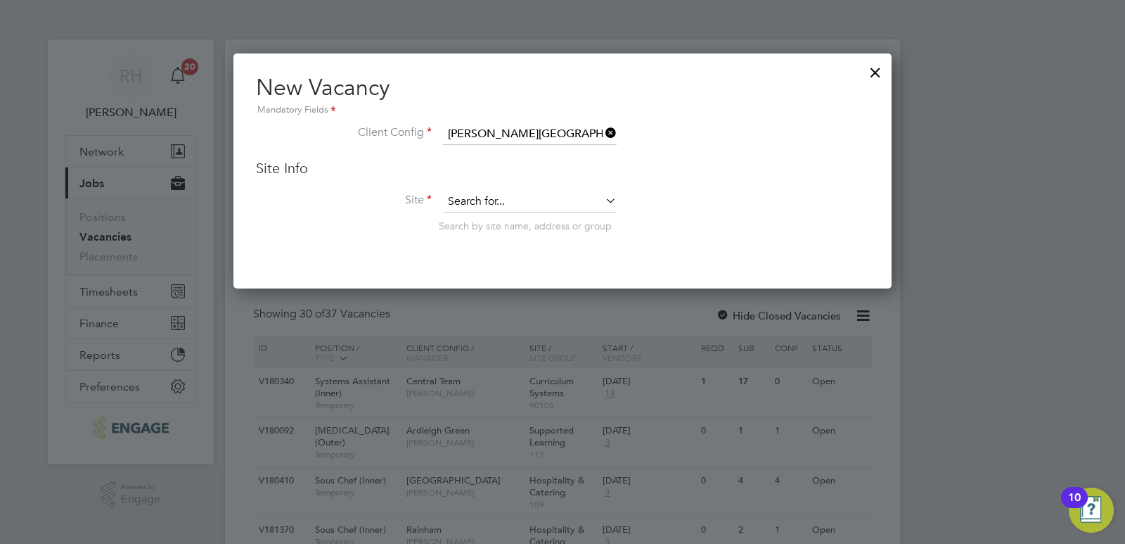
click at [487, 204] on input at bounding box center [530, 201] width 174 height 21
type input "English"
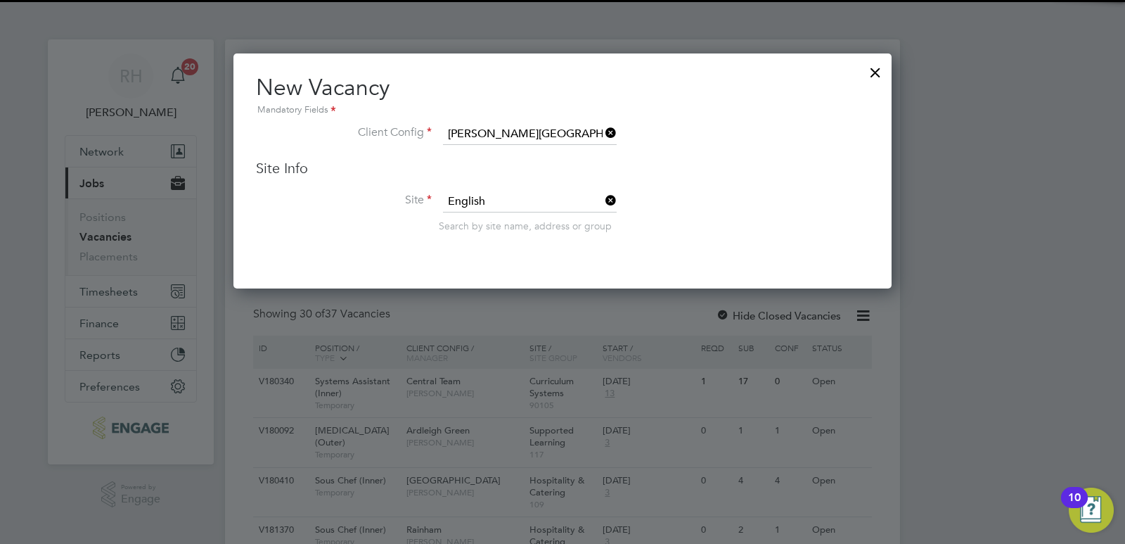
click at [491, 216] on li "English" at bounding box center [529, 221] width 175 height 19
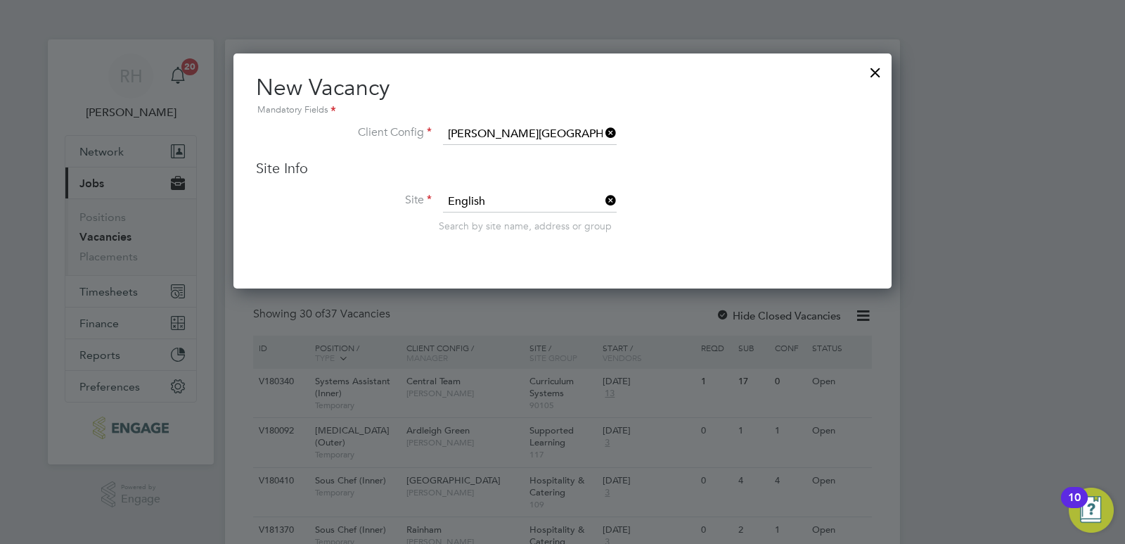
scroll to position [523, 659]
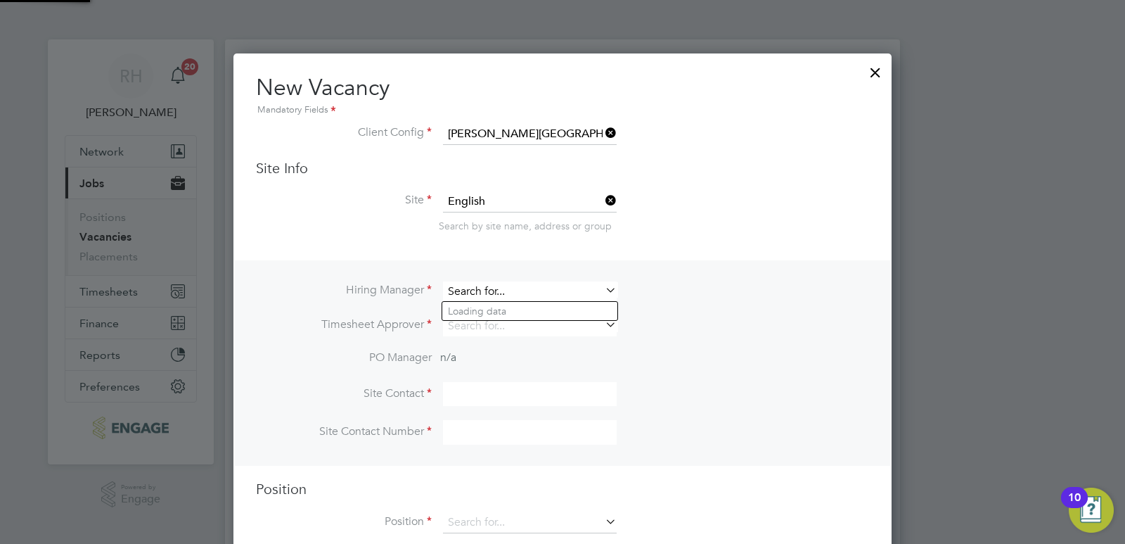
click at [473, 295] on input at bounding box center [530, 291] width 174 height 20
click at [477, 306] on li "Fiona Matthews" at bounding box center [529, 311] width 175 height 19
type input "Fiona Matthews"
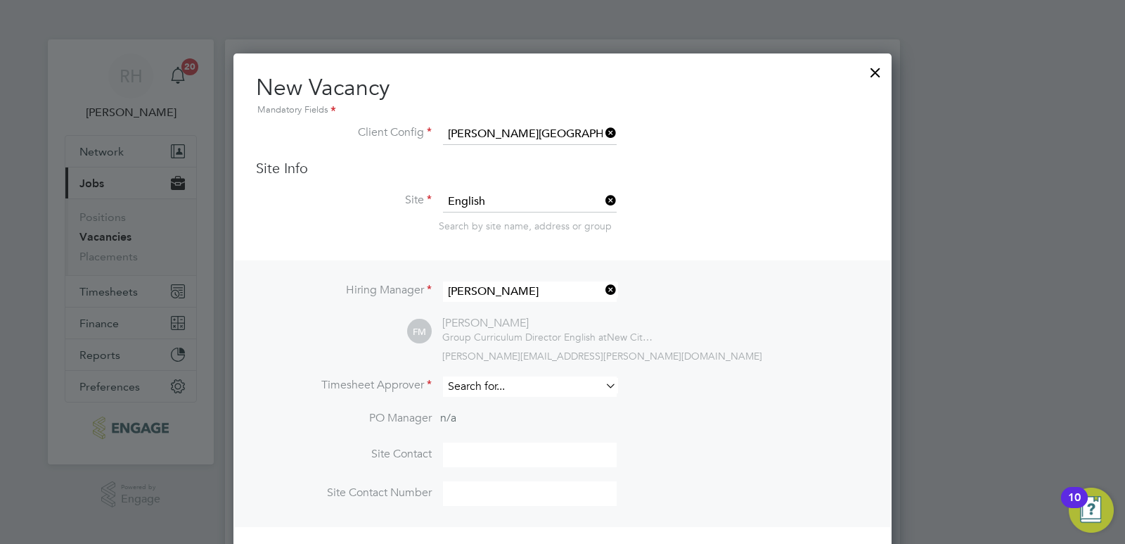
click at [464, 387] on input at bounding box center [530, 386] width 174 height 20
click at [467, 403] on b "Fiona" at bounding box center [489, 407] width 82 height 12
type input "Fiona Matthews"
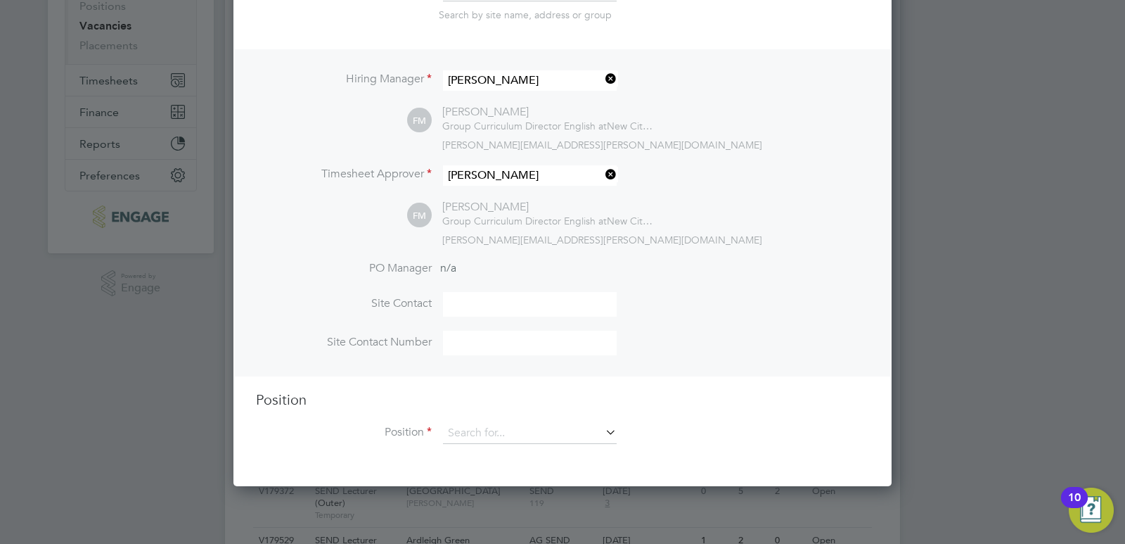
scroll to position [281, 0]
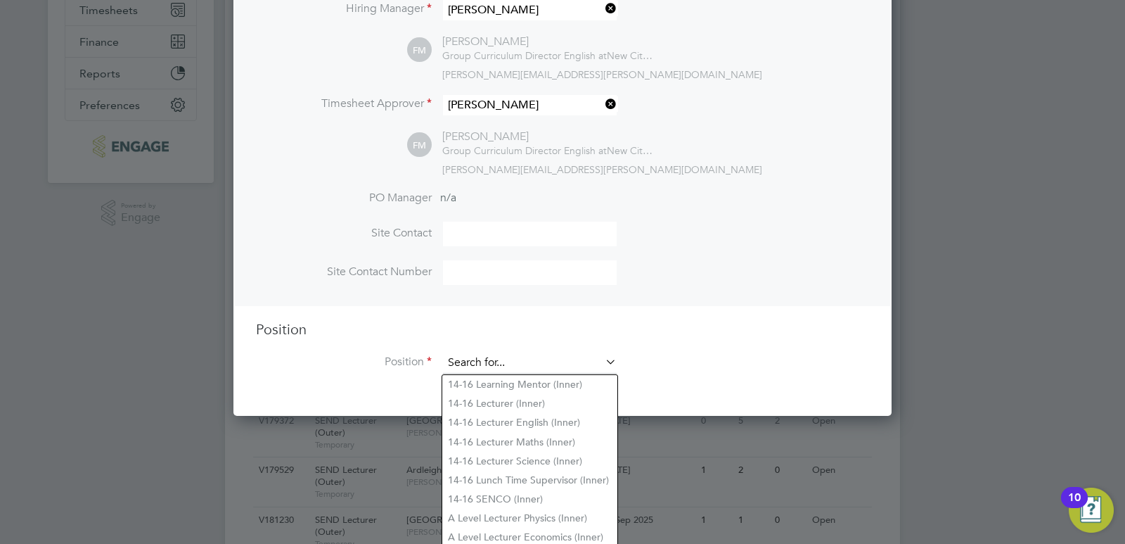
click at [472, 368] on input at bounding box center [530, 362] width 174 height 21
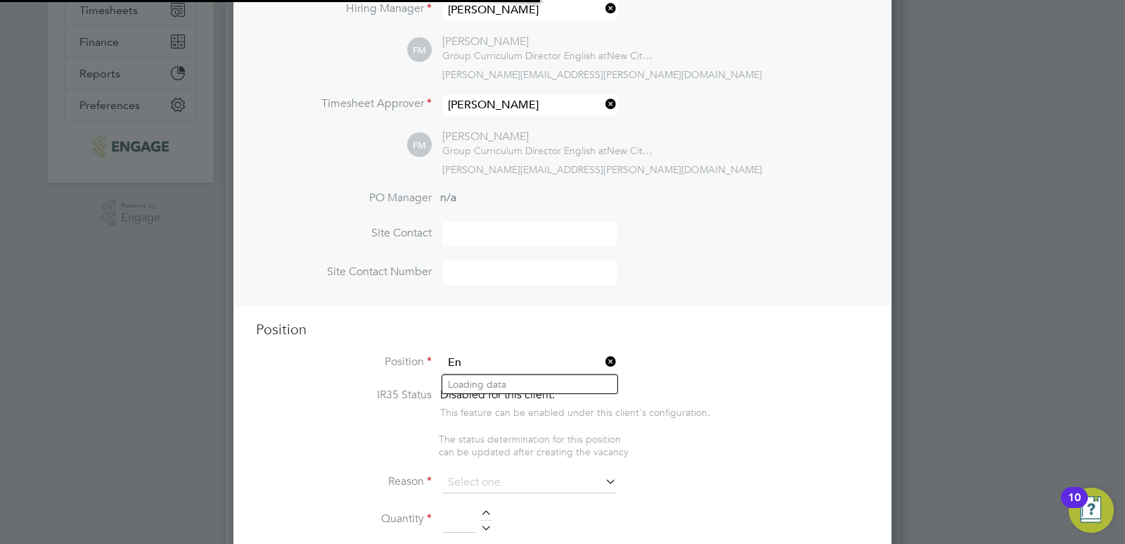
scroll to position [2160, 659]
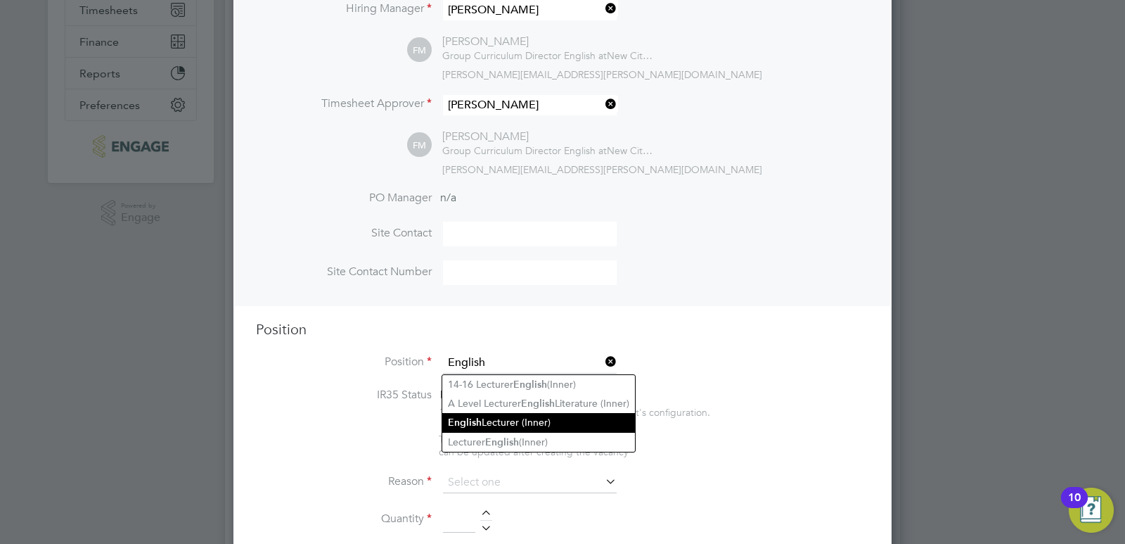
click at [463, 421] on b "English" at bounding box center [465, 422] width 34 height 12
type input "English Lecturer (Inner)"
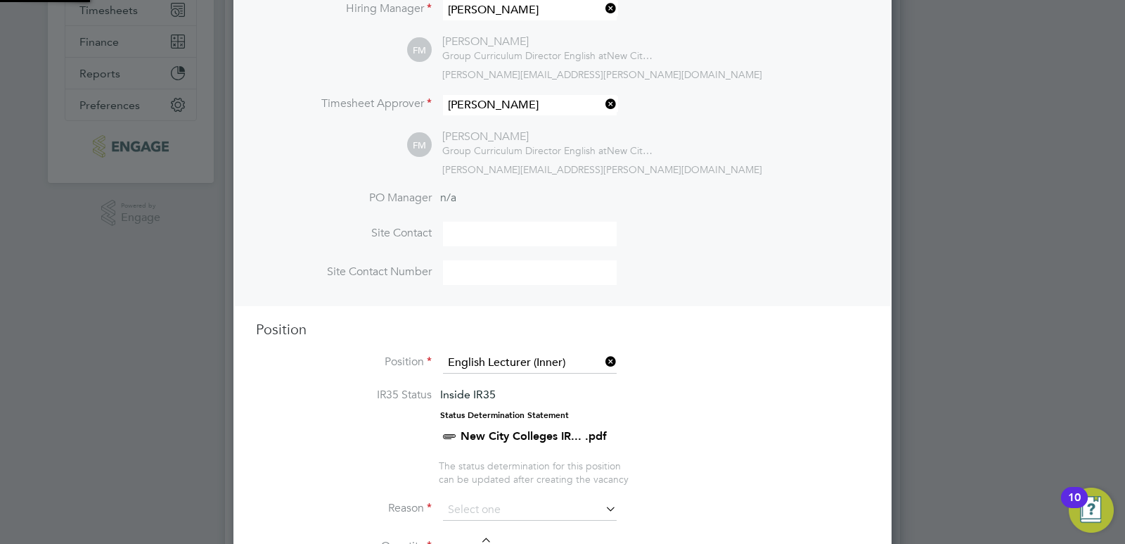
type textarea "PURPOSE OF JOB: · To teach and assess learning on a range of courses, which inc…"
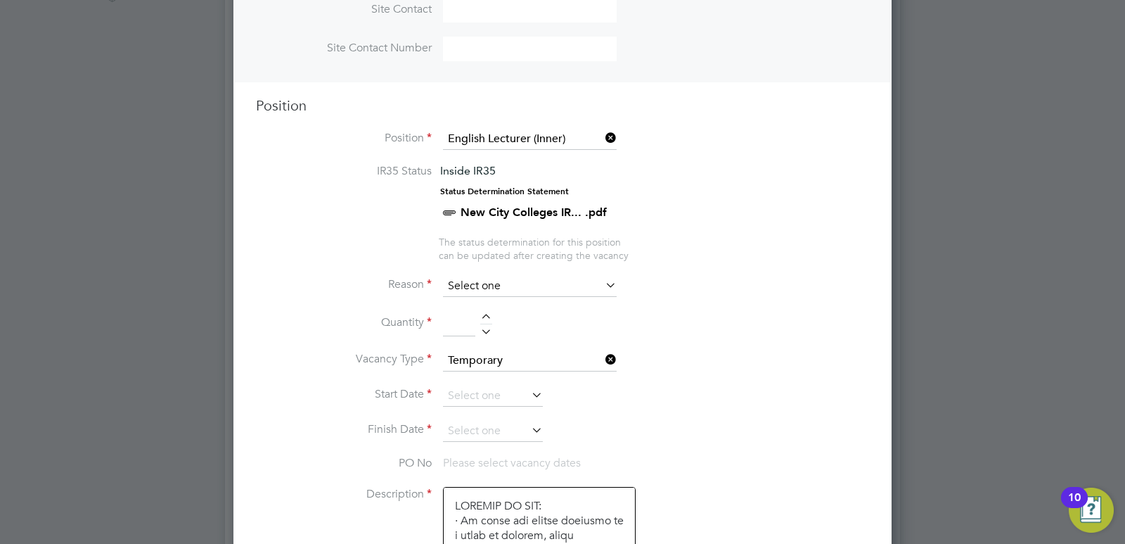
scroll to position [492, 0]
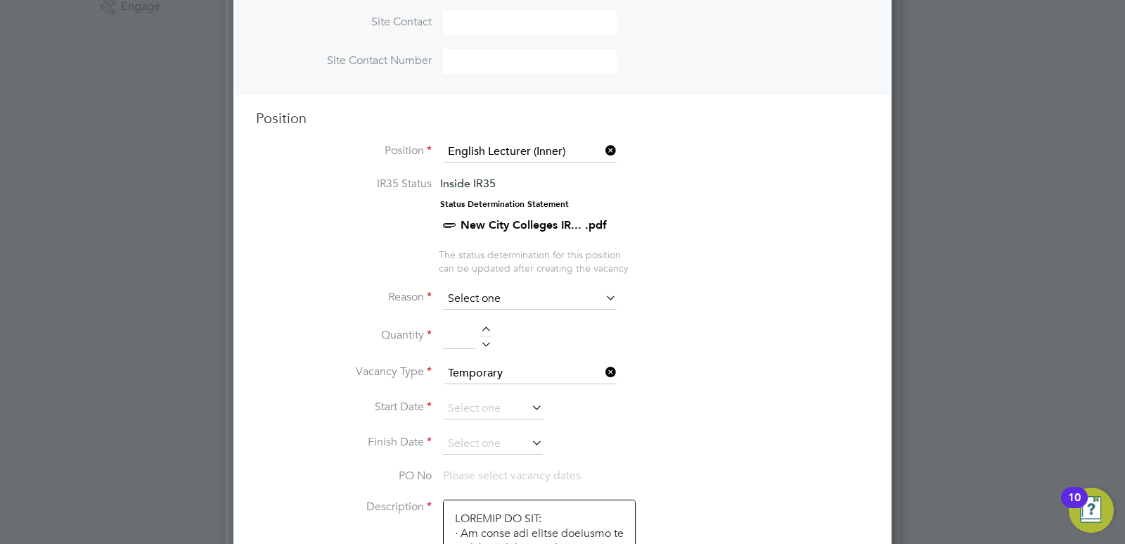
click at [521, 301] on input at bounding box center [530, 298] width 174 height 21
click at [474, 433] on li "Vacant Role" at bounding box center [529, 430] width 175 height 18
type input "Vacant Role"
click at [485, 326] on div at bounding box center [486, 331] width 12 height 10
type input "1"
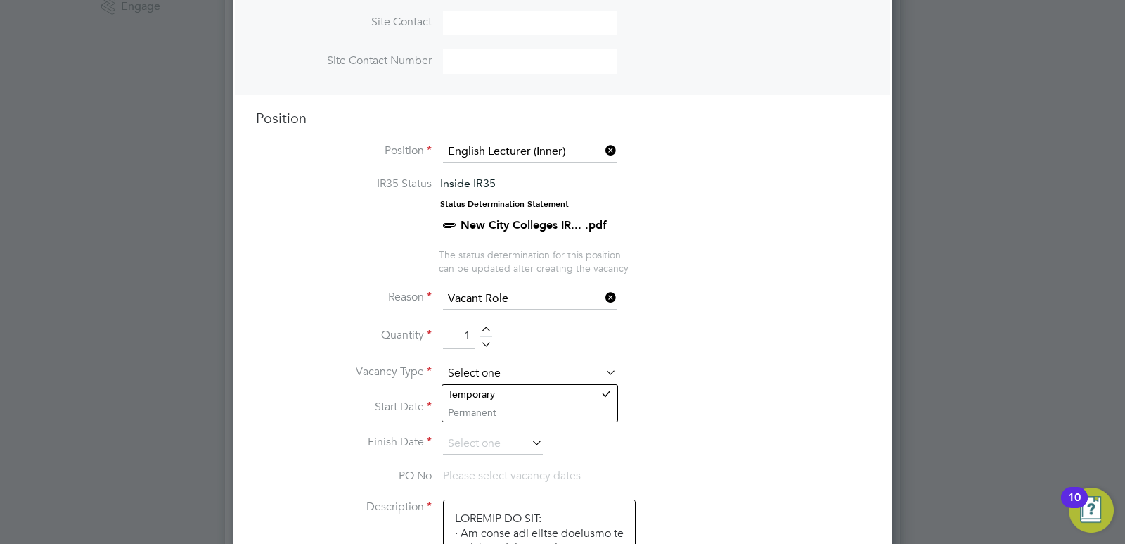
click at [493, 373] on input at bounding box center [530, 373] width 174 height 21
click at [508, 410] on li "Permanent" at bounding box center [529, 412] width 175 height 18
type input "Permanent"
click at [508, 410] on input at bounding box center [493, 408] width 100 height 21
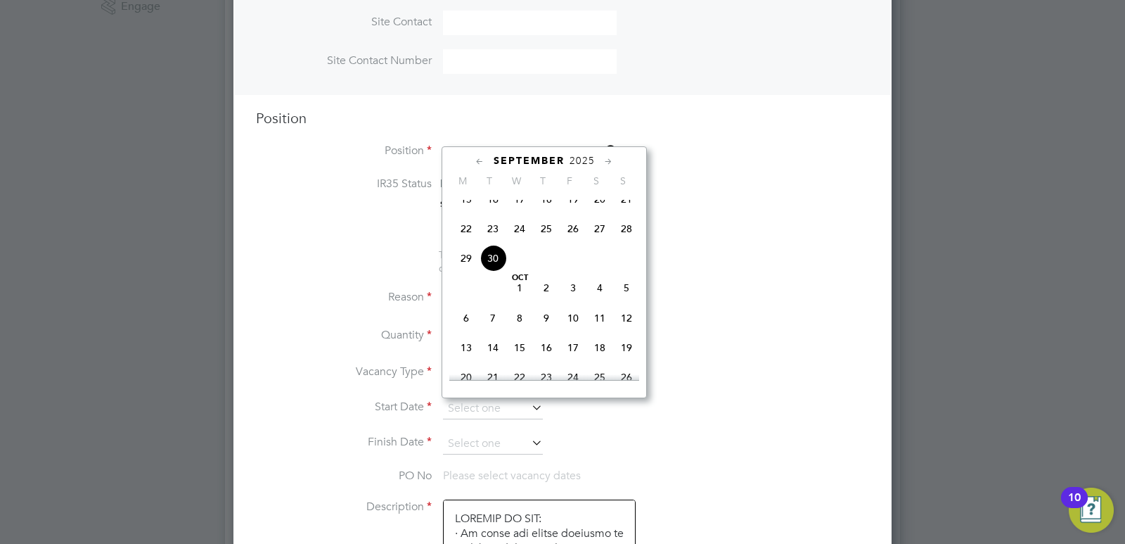
click at [518, 299] on span "Oct 1" at bounding box center [519, 287] width 27 height 27
type input "01 Oct 2025"
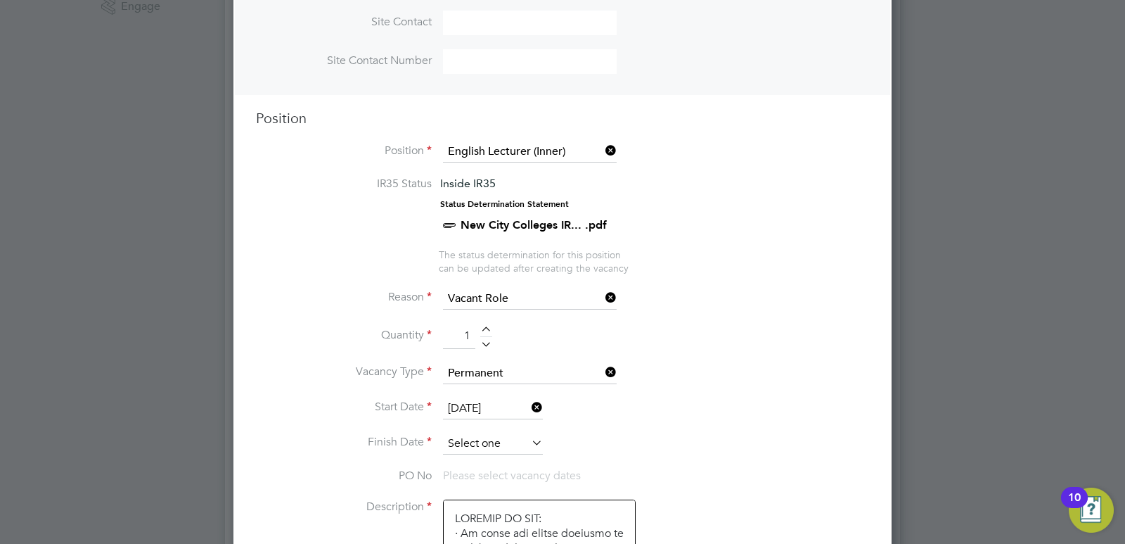
click at [482, 447] on input at bounding box center [493, 443] width 100 height 21
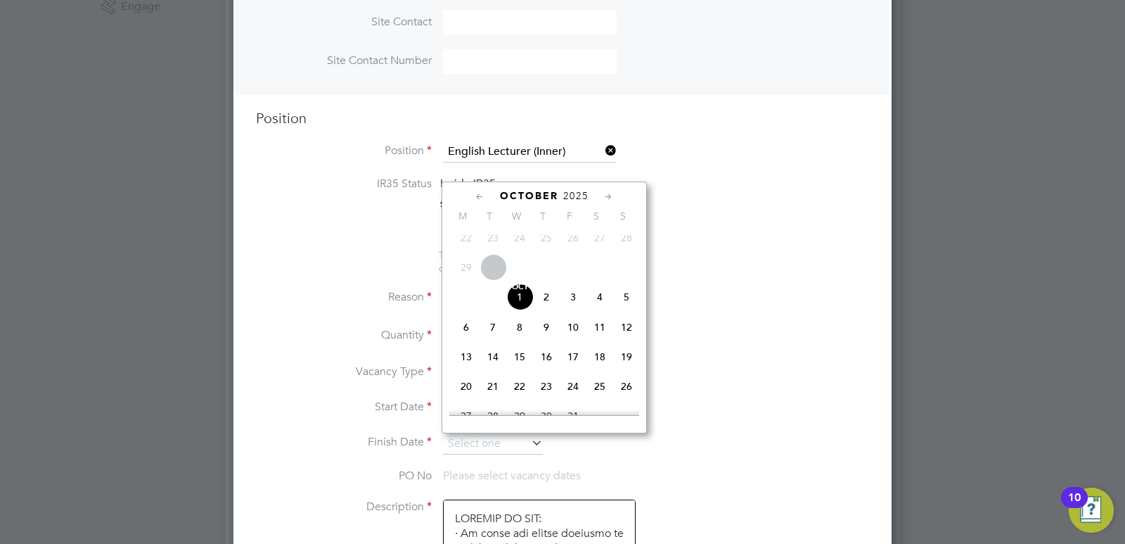
click at [522, 309] on span "Oct 1" at bounding box center [519, 296] width 27 height 27
type input "01 Oct 2025"
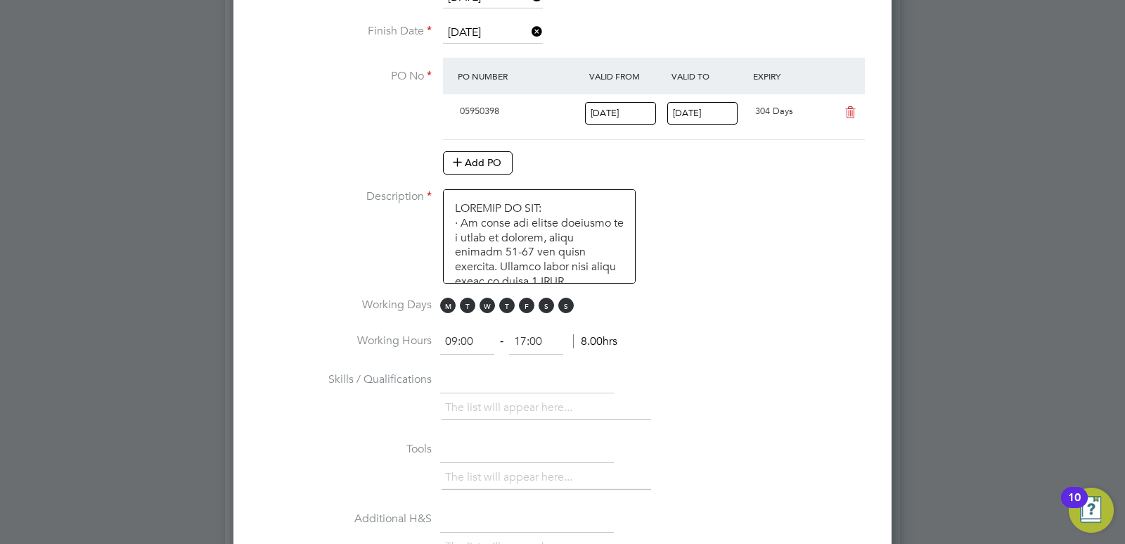
scroll to position [914, 0]
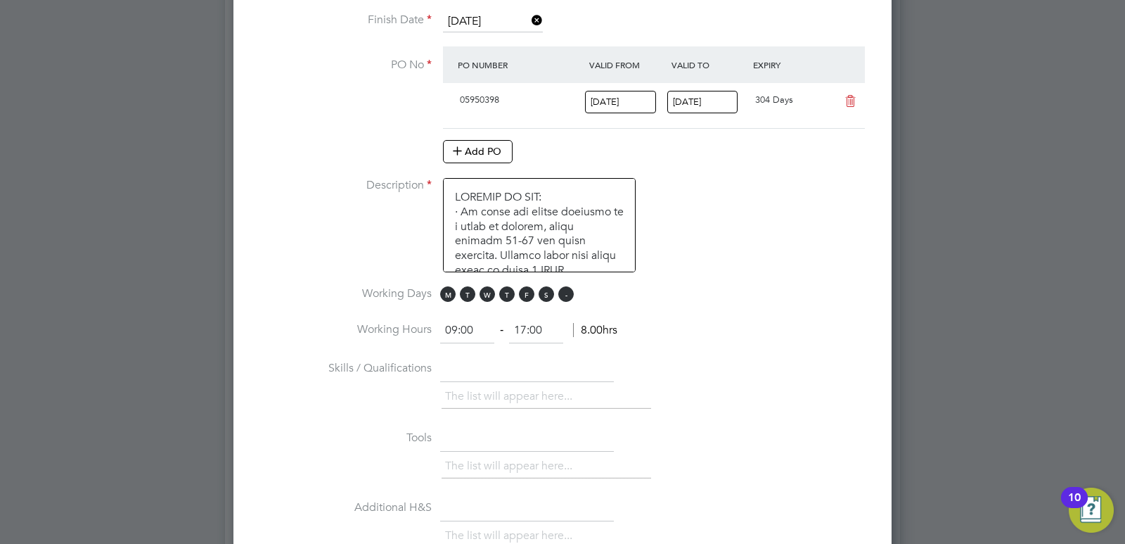
click at [572, 296] on span "S" at bounding box center [565, 293] width 15 height 15
click at [545, 293] on span "S" at bounding box center [546, 293] width 15 height 15
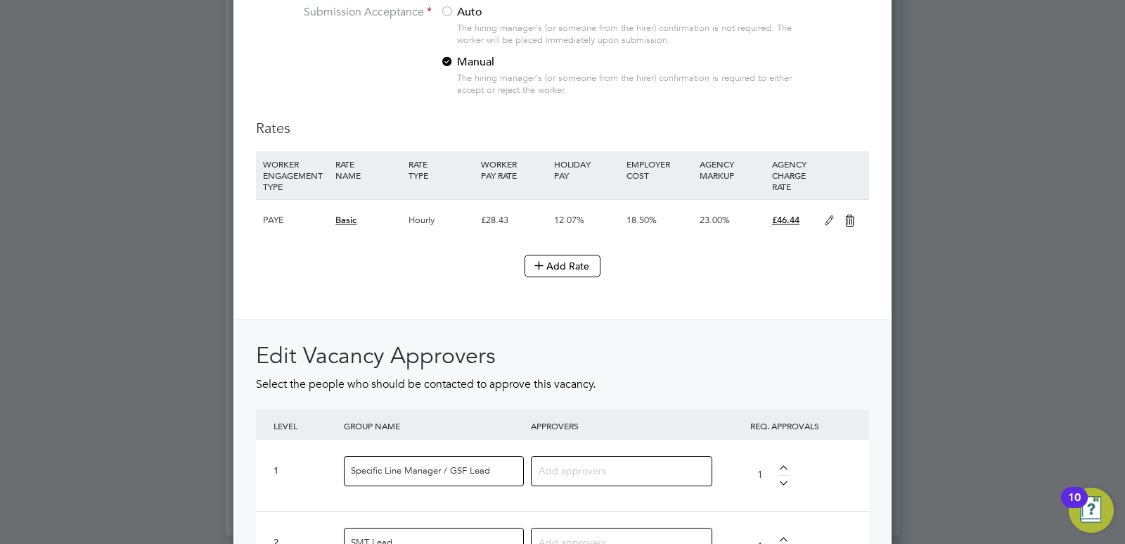
scroll to position [1547, 0]
click at [848, 214] on icon at bounding box center [850, 217] width 18 height 11
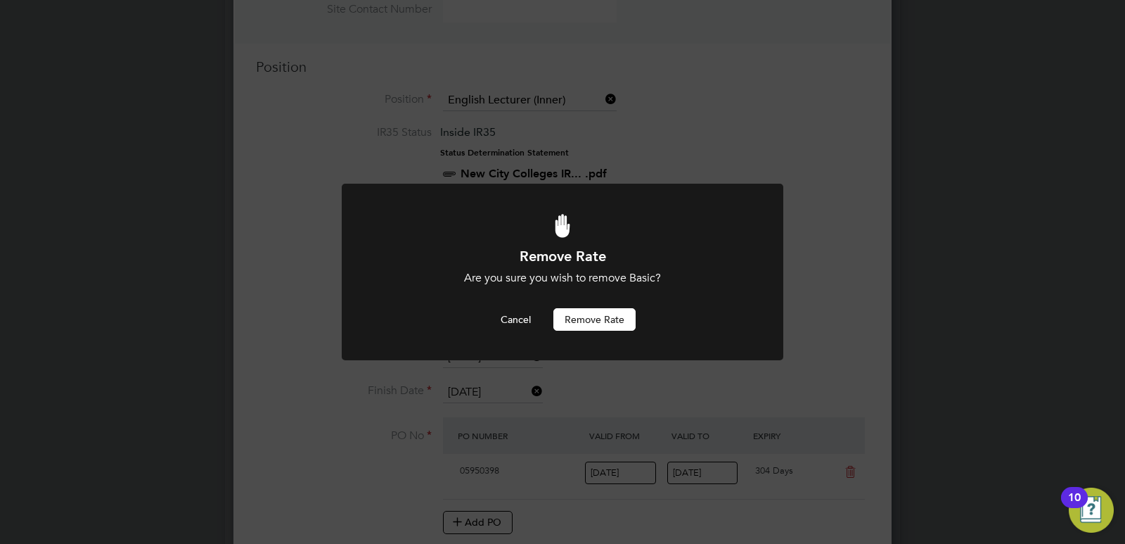
scroll to position [0, 0]
click at [577, 326] on button "Remove rate" at bounding box center [594, 319] width 82 height 23
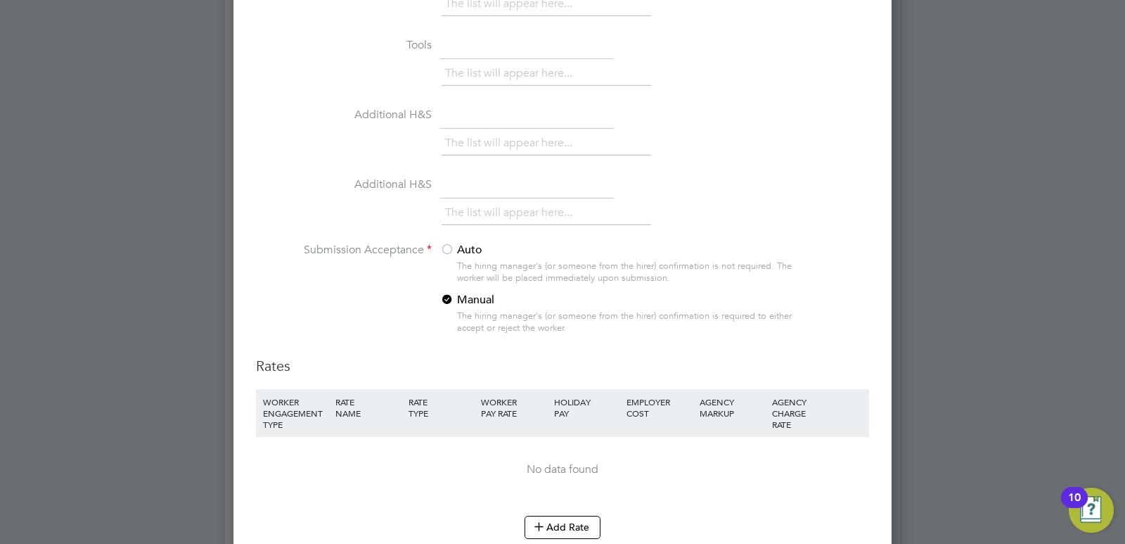
scroll to position [1458, 0]
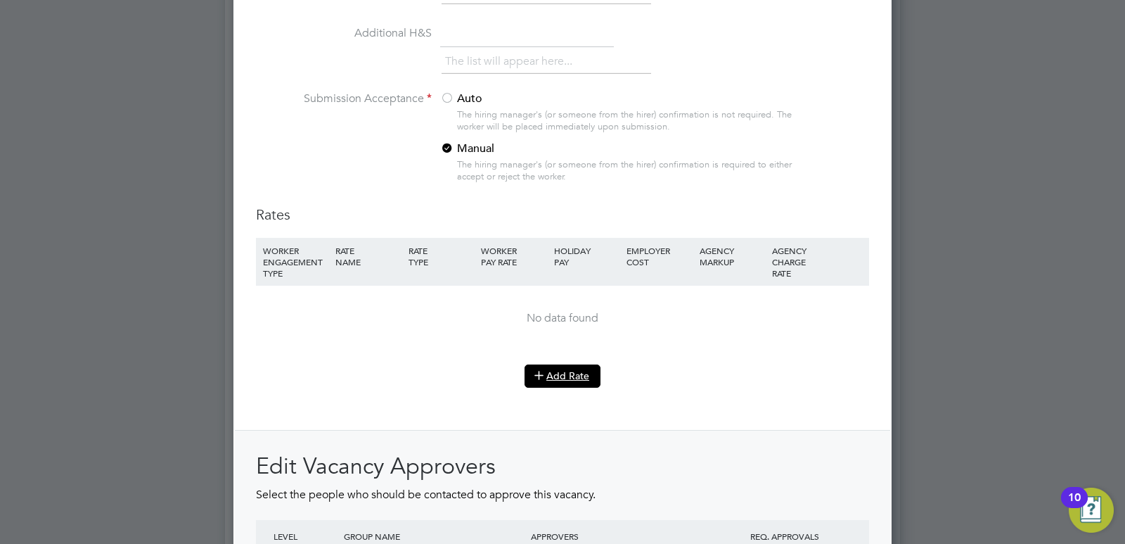
click at [554, 379] on button "Add Rate" at bounding box center [563, 375] width 76 height 23
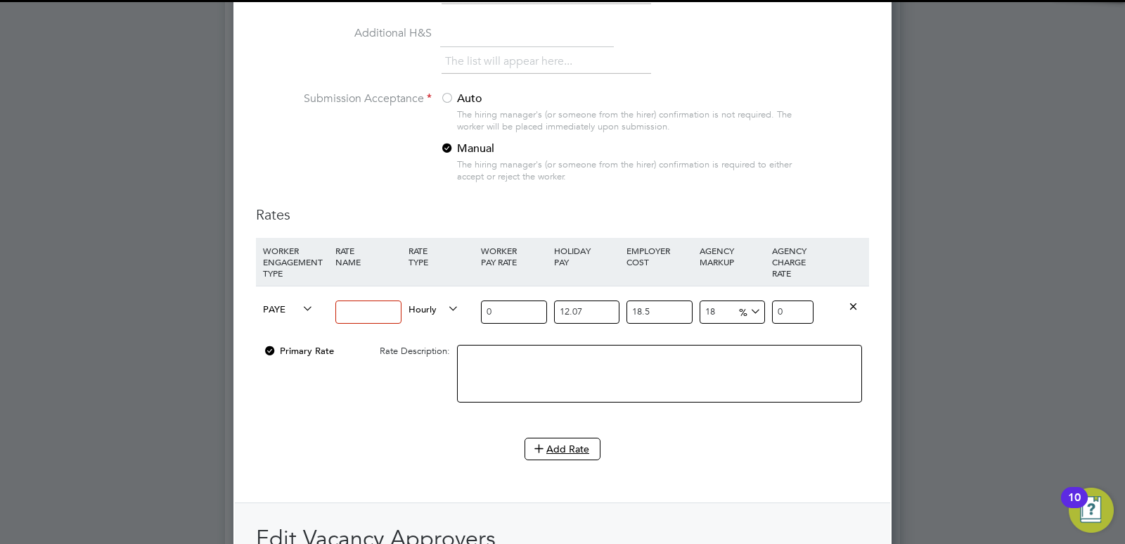
click at [378, 309] on input at bounding box center [367, 311] width 65 height 23
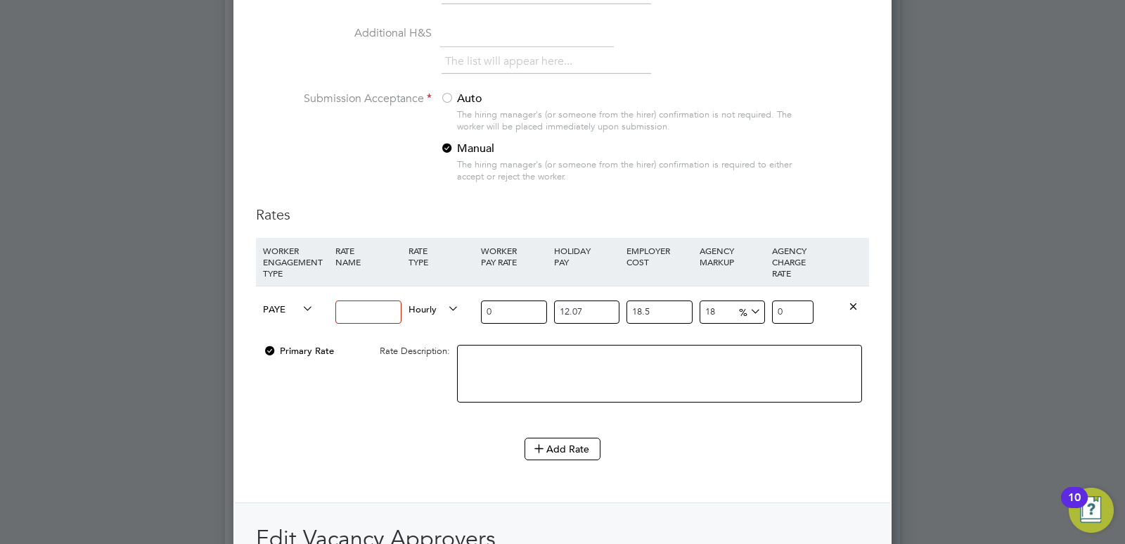
type input "Permanent Fee"
click at [445, 307] on icon at bounding box center [445, 309] width 0 height 20
click at [432, 359] on li "PIECE" at bounding box center [433, 359] width 61 height 18
drag, startPoint x: 591, startPoint y: 313, endPoint x: 533, endPoint y: 313, distance: 57.7
click at [533, 313] on div "PAYE Permanent Fee Piece 0 12.07 n/a 18.5 n/a 18 0 % 0" at bounding box center [562, 311] width 613 height 52
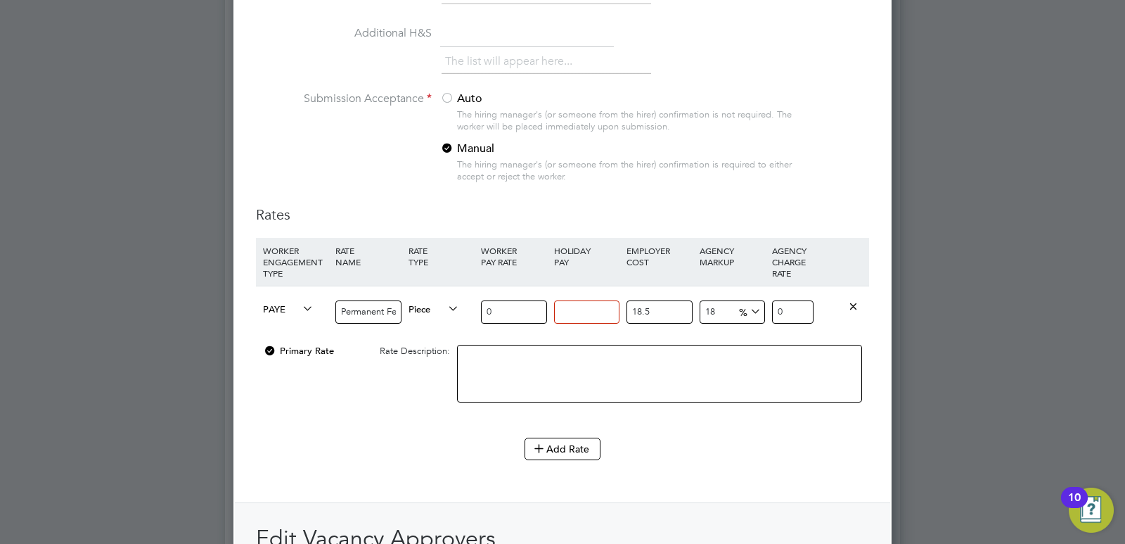
type input "0"
drag, startPoint x: 660, startPoint y: 307, endPoint x: 594, endPoint y: 307, distance: 65.4
click at [594, 307] on div "PAYE Permanent Fee Piece 0 0 n/a 18.5 n/a 18 0 % 0" at bounding box center [562, 311] width 613 height 52
type input "0"
drag, startPoint x: 718, startPoint y: 308, endPoint x: 682, endPoint y: 308, distance: 35.9
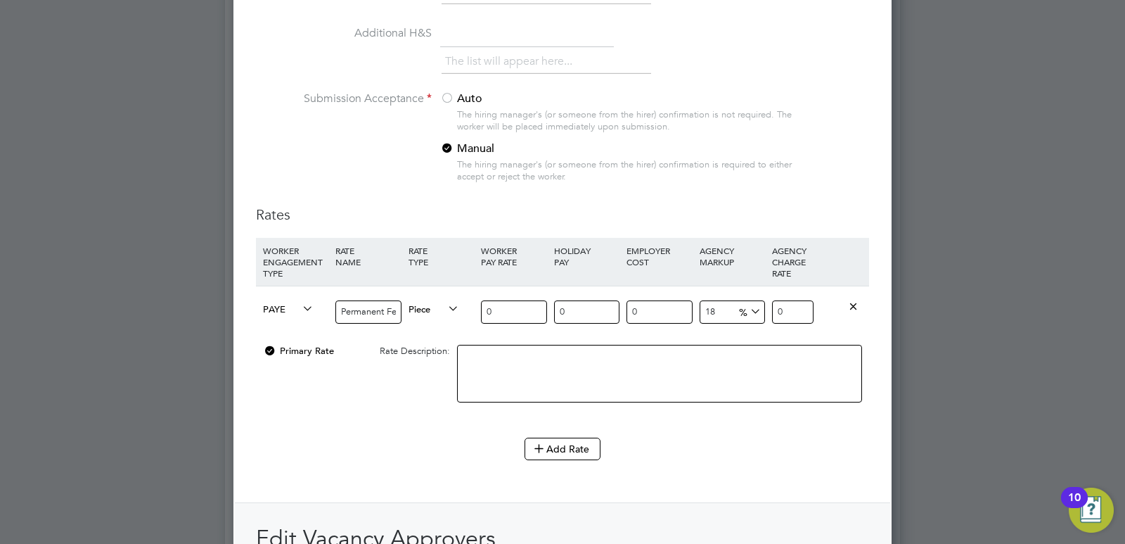
click at [682, 308] on div "PAYE Permanent Fee Piece 0 0 n/a 0 n/a 18 0 % 0" at bounding box center [562, 311] width 613 height 52
type input "0"
click at [793, 310] on input "0" at bounding box center [792, 311] width 41 height 23
drag, startPoint x: 785, startPoint y: 309, endPoint x: 769, endPoint y: 309, distance: 16.9
click at [769, 309] on div "0" at bounding box center [793, 311] width 49 height 51
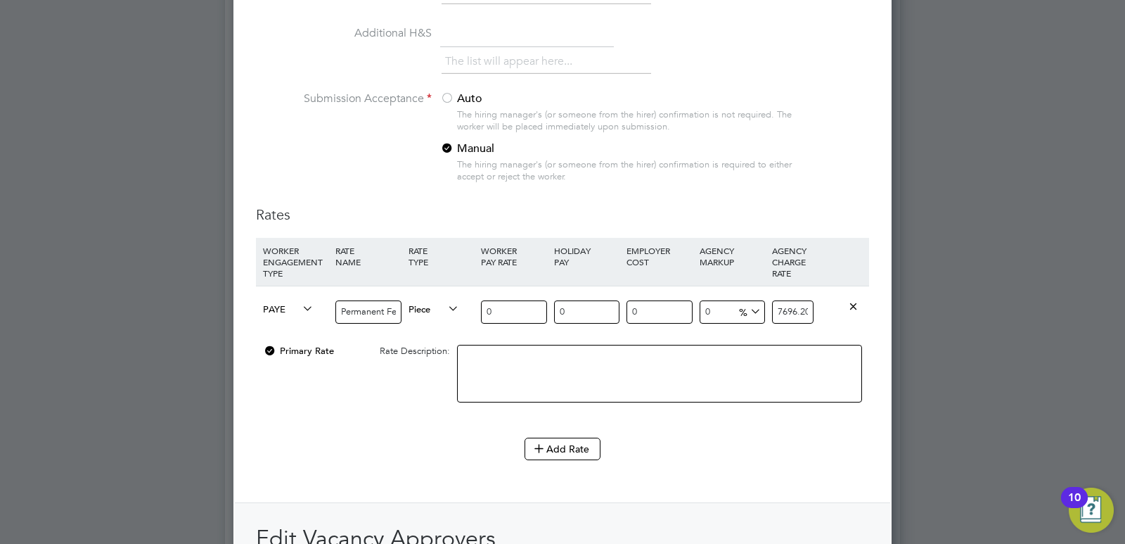
scroll to position [0, 3]
type input "7696.20"
click at [800, 437] on div "Add Rate" at bounding box center [562, 448] width 613 height 23
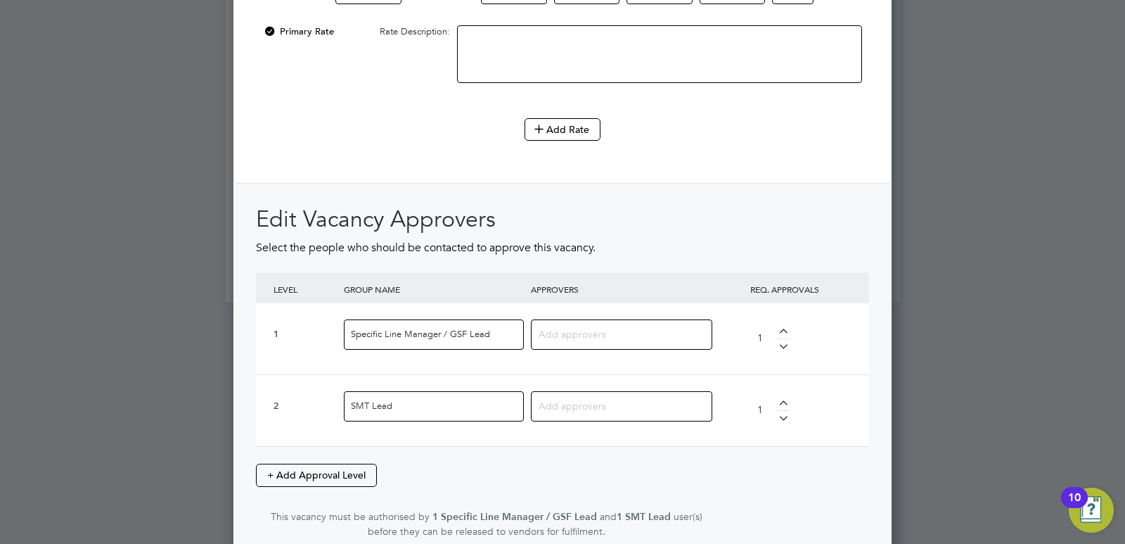
scroll to position [1809, 0]
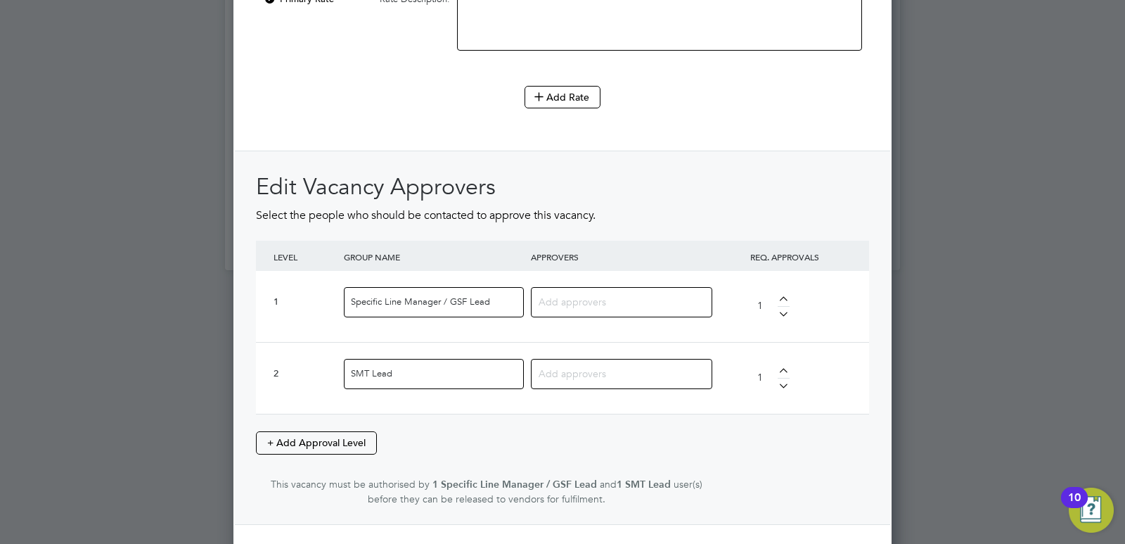
click at [567, 304] on input at bounding box center [616, 301] width 155 height 18
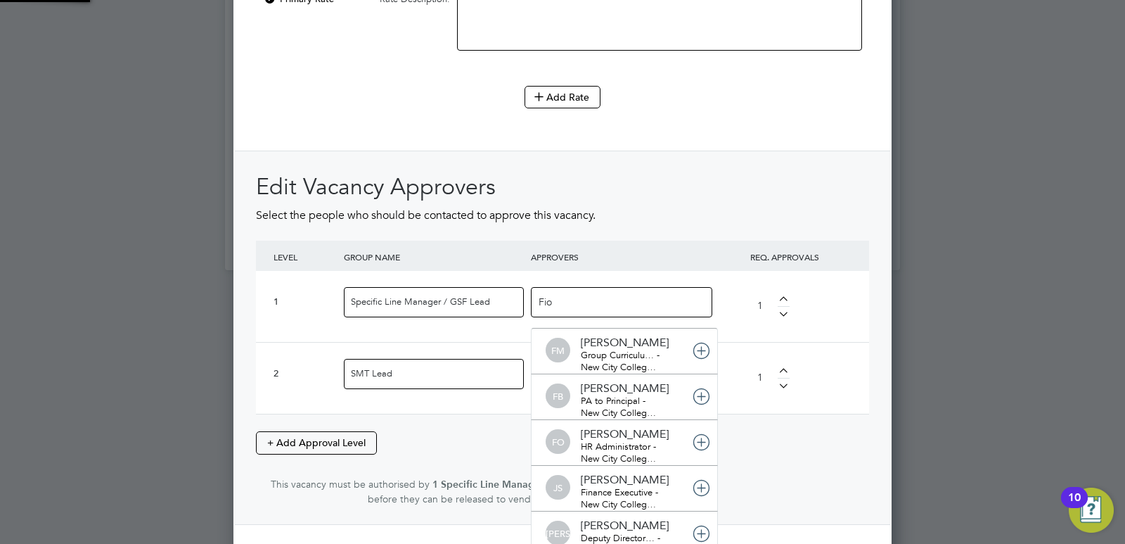
scroll to position [15, 99]
type input "Fiona"
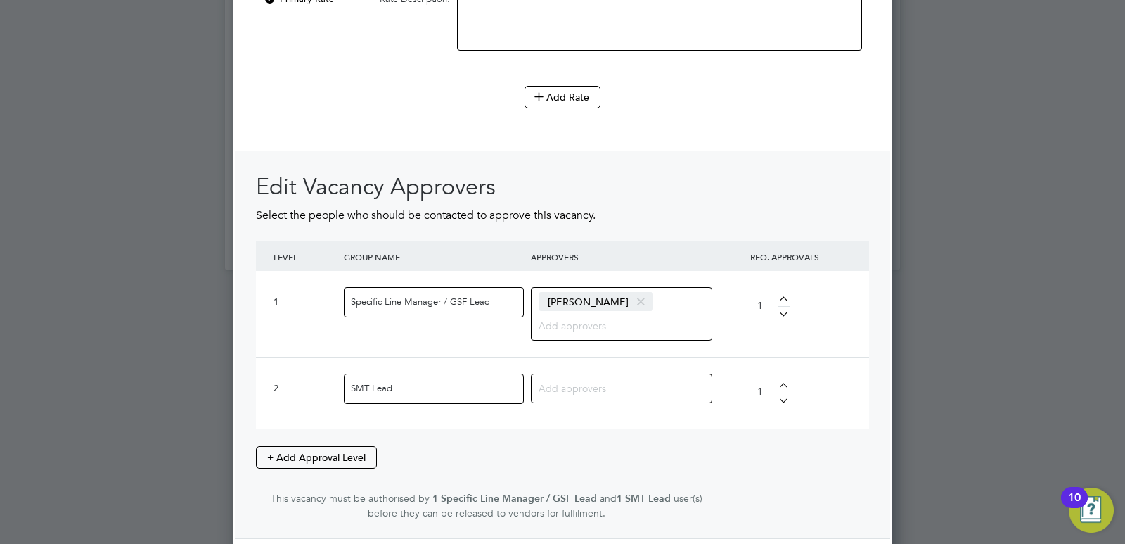
click at [579, 382] on input at bounding box center [616, 387] width 155 height 18
click at [575, 385] on input at bounding box center [616, 387] width 155 height 18
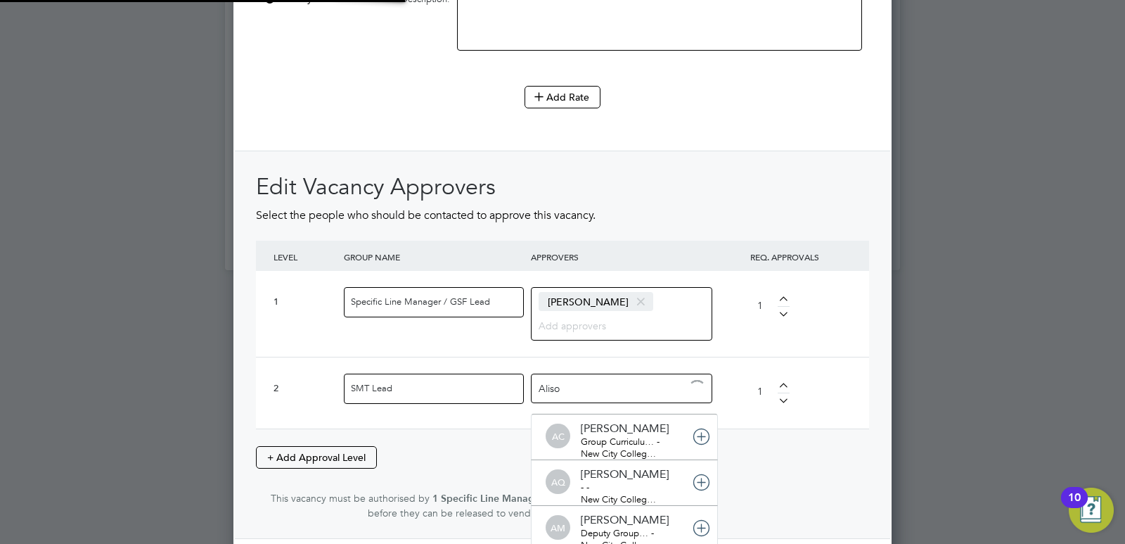
type input "Alison"
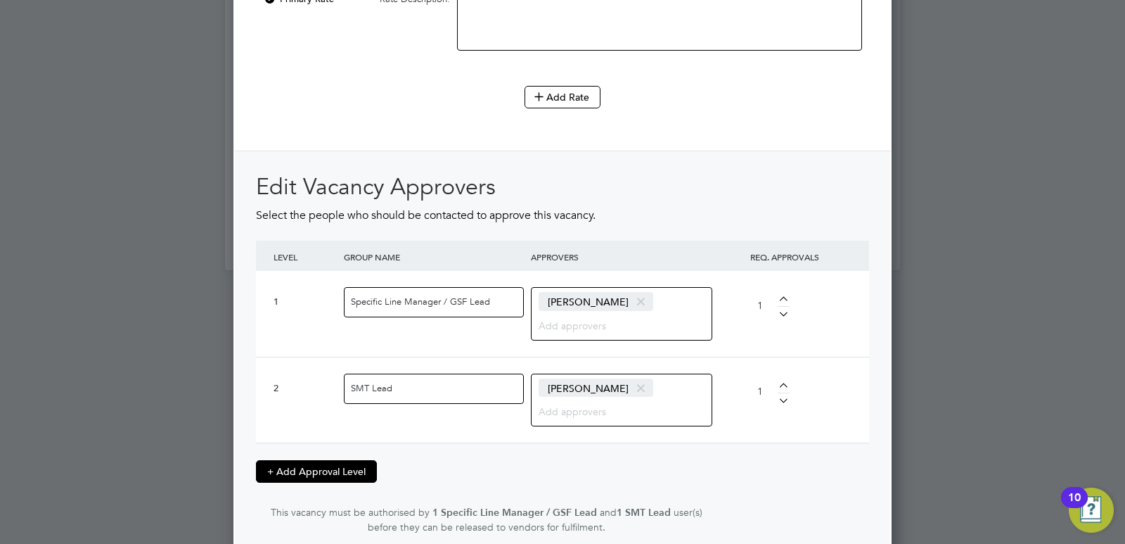
click at [319, 466] on button "+ Add Approval Level" at bounding box center [316, 471] width 121 height 23
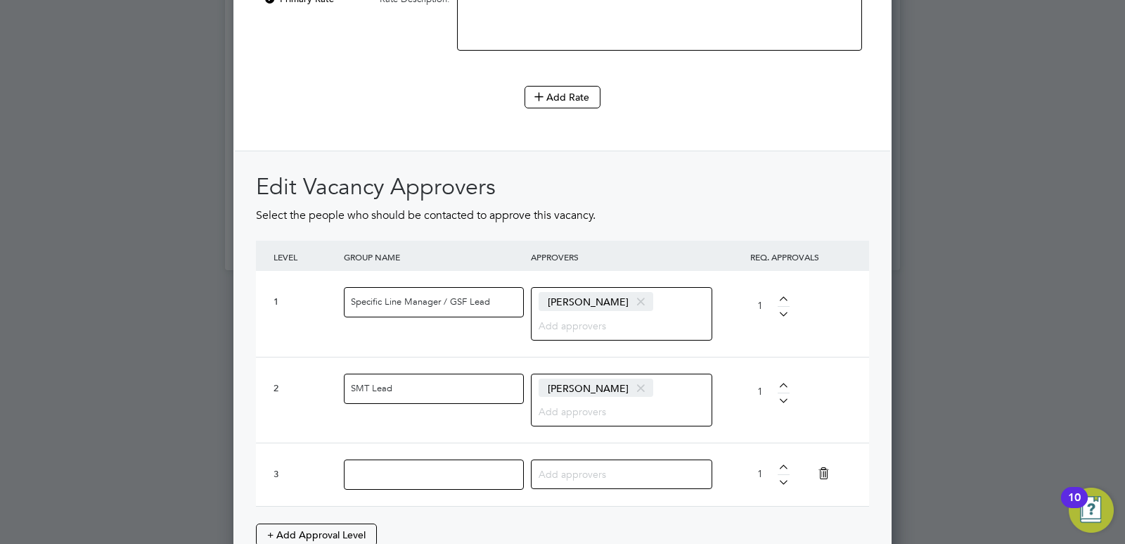
click at [396, 469] on input at bounding box center [434, 474] width 180 height 30
type input "Budget Holder"
click at [581, 479] on input at bounding box center [616, 473] width 155 height 18
type input "Peter"
drag, startPoint x: 432, startPoint y: 474, endPoint x: 339, endPoint y: 468, distance: 93.0
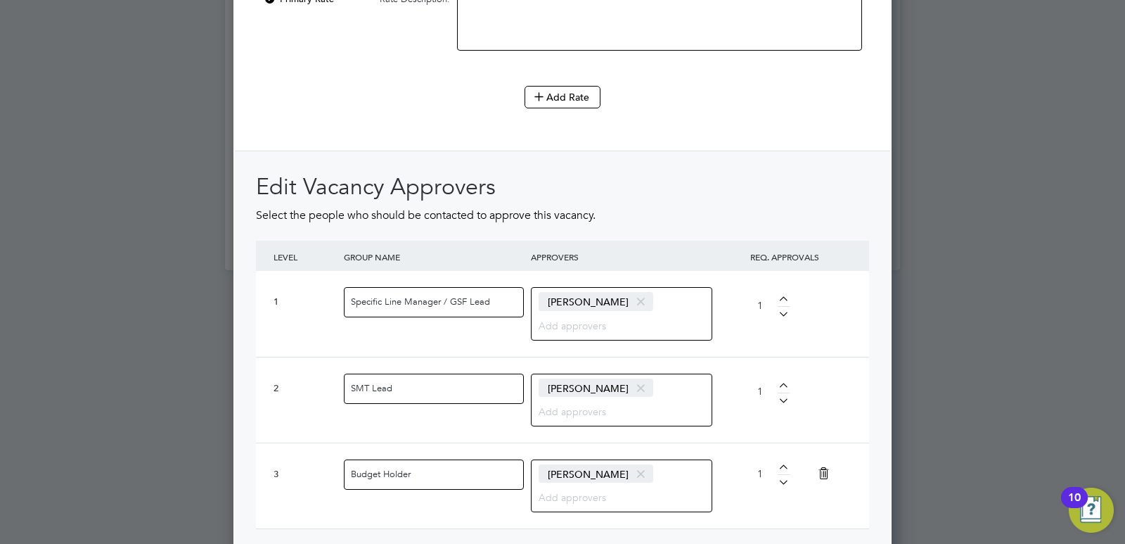
click at [339, 468] on div "3 Budget Holder Peter Armah 1" at bounding box center [562, 485] width 613 height 86
type input "P"
drag, startPoint x: 409, startPoint y: 473, endPoint x: 366, endPoint y: 476, distance: 42.3
click at [366, 476] on input "HR approval" at bounding box center [434, 474] width 180 height 30
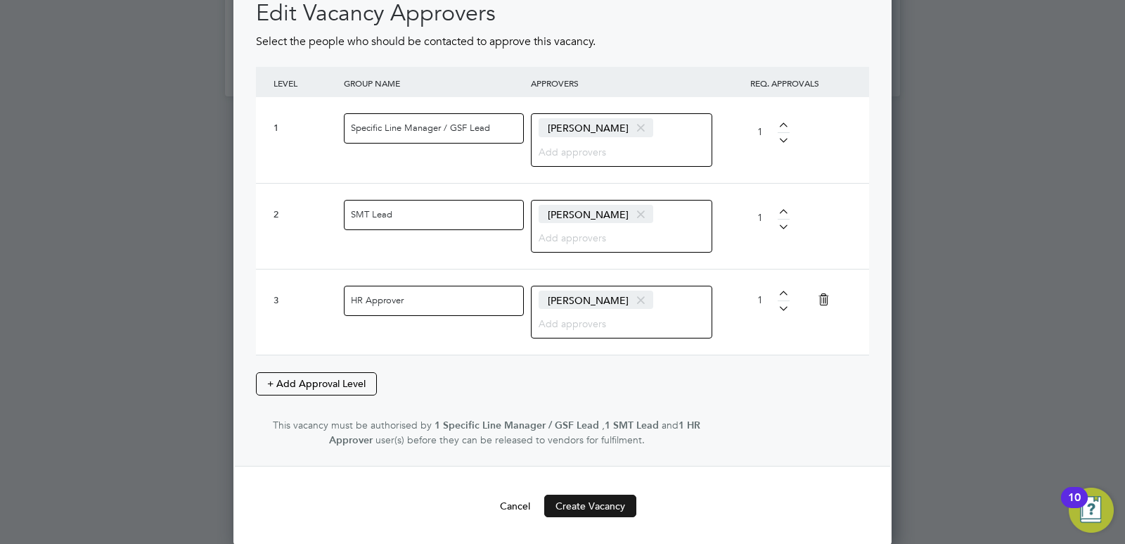
type input "HR Approver"
click at [571, 508] on button "Create Vacancy" at bounding box center [590, 505] width 92 height 23
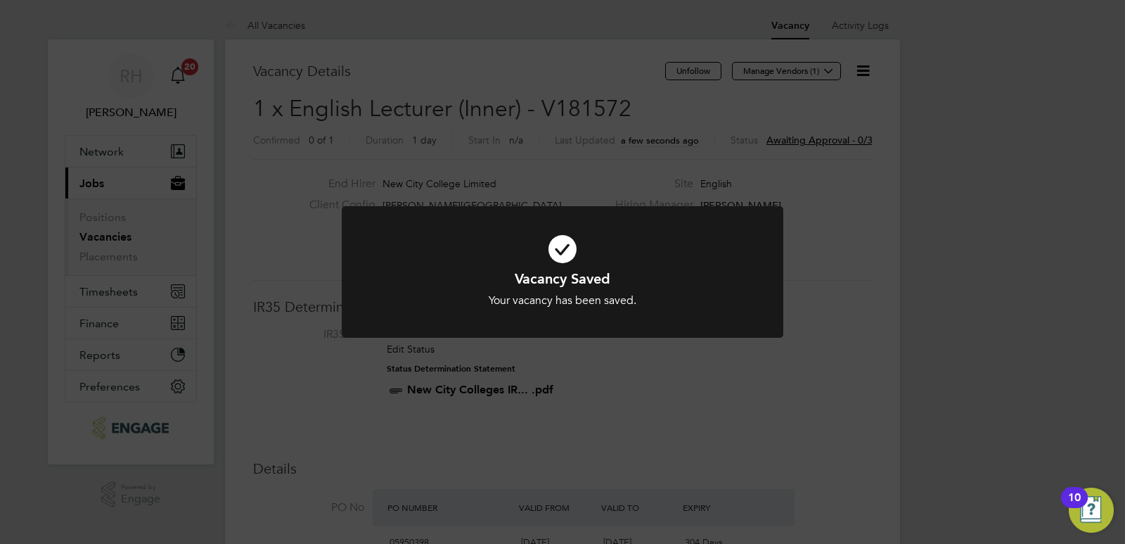
click at [591, 419] on div "Vacancy Saved Your vacancy has been saved. Cancel Okay" at bounding box center [562, 272] width 1125 height 544
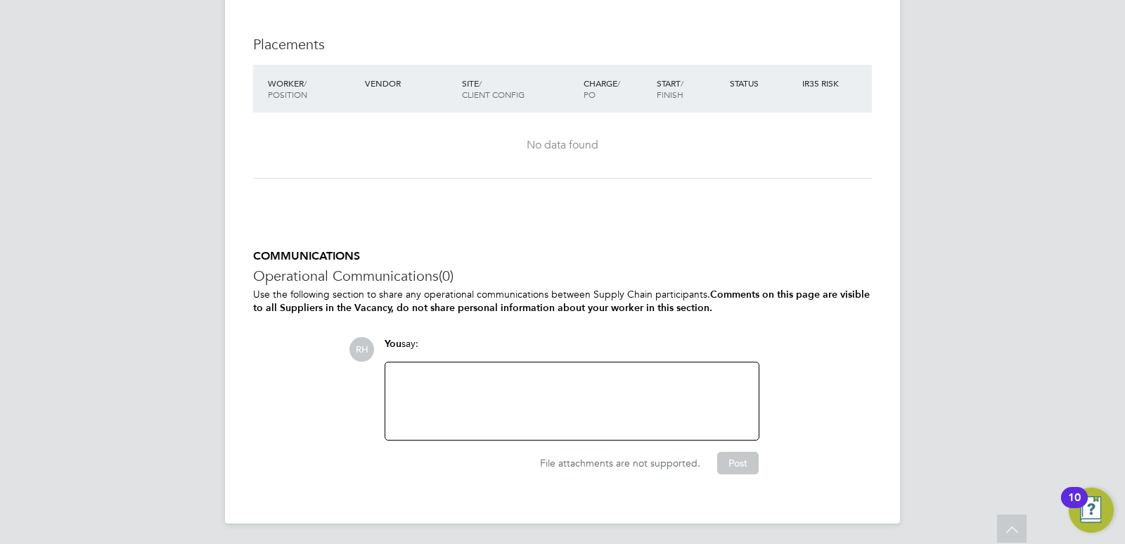
click at [573, 402] on div at bounding box center [572, 401] width 357 height 60
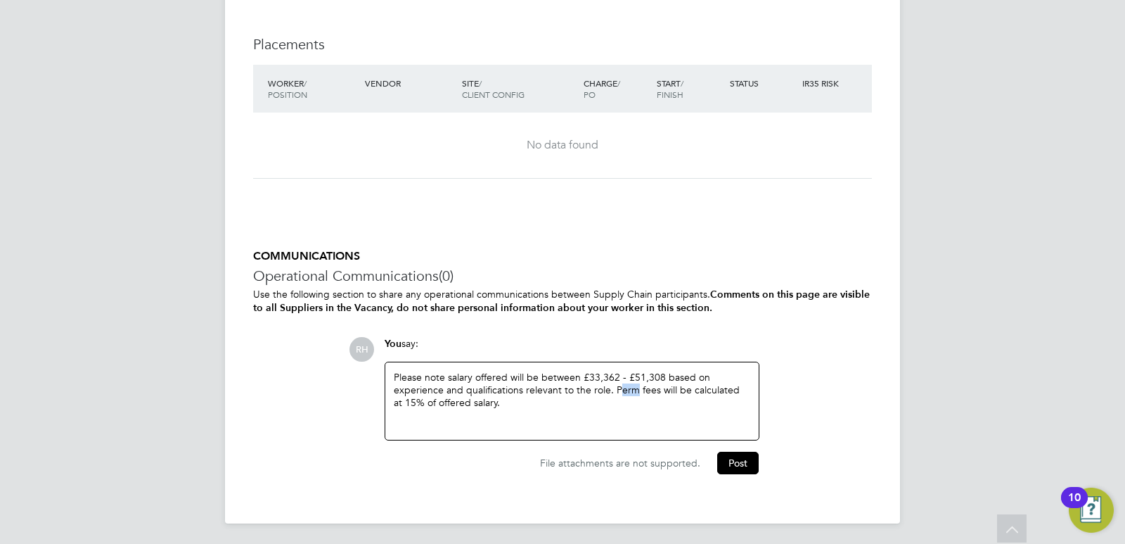
drag, startPoint x: 636, startPoint y: 390, endPoint x: 617, endPoint y: 387, distance: 18.4
click at [617, 387] on div "Please note salary offered will be between £33,362 - £51,308 based on experienc…" at bounding box center [572, 401] width 357 height 60
click at [565, 409] on div "Please note salary offered will be between £33,362 - £51,308 based on experienc…" at bounding box center [572, 401] width 357 height 60
drag, startPoint x: 561, startPoint y: 406, endPoint x: 335, endPoint y: 373, distance: 228.9
click at [335, 373] on div "COMMUNICATIONS Operational Communications (0) Use the following section to shar…" at bounding box center [562, 361] width 619 height 225
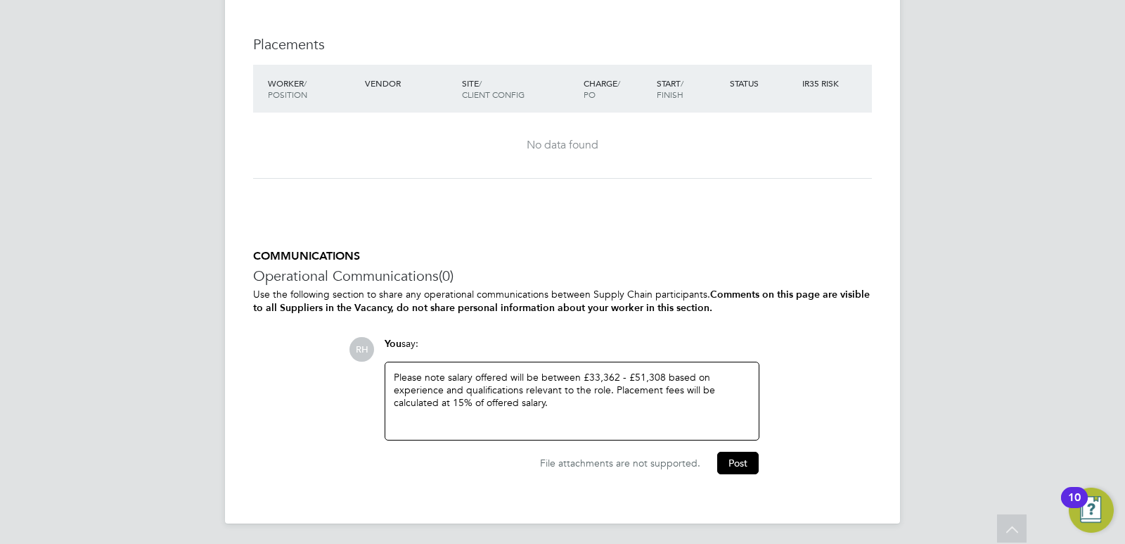
copy div "Please note salary offered will be between £33,362 - £51,308 based on experienc…"
click at [743, 454] on button "Post" at bounding box center [737, 462] width 41 height 23
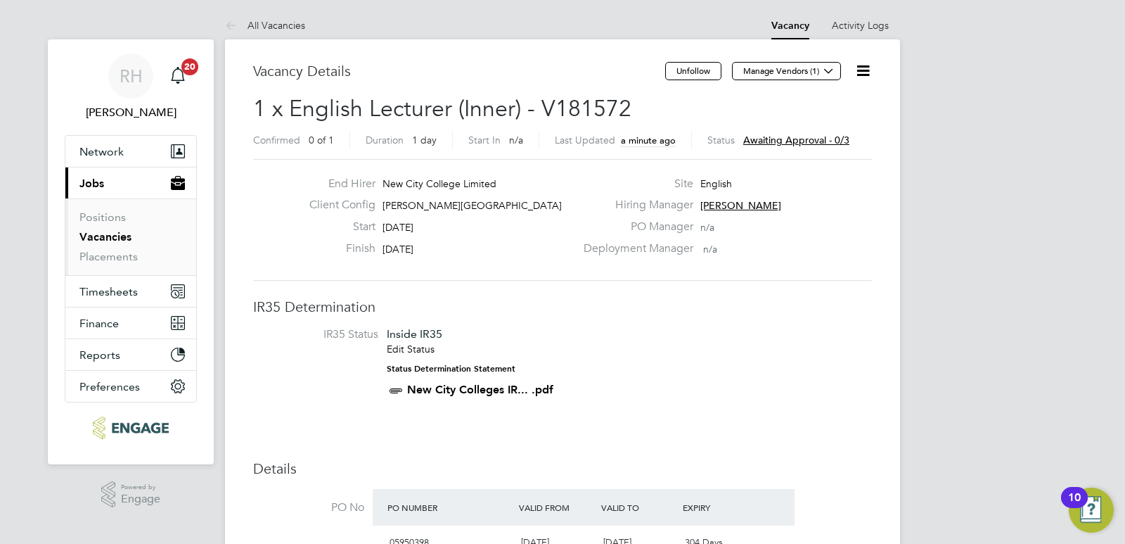
click at [115, 234] on link "Vacancies" at bounding box center [105, 236] width 52 height 13
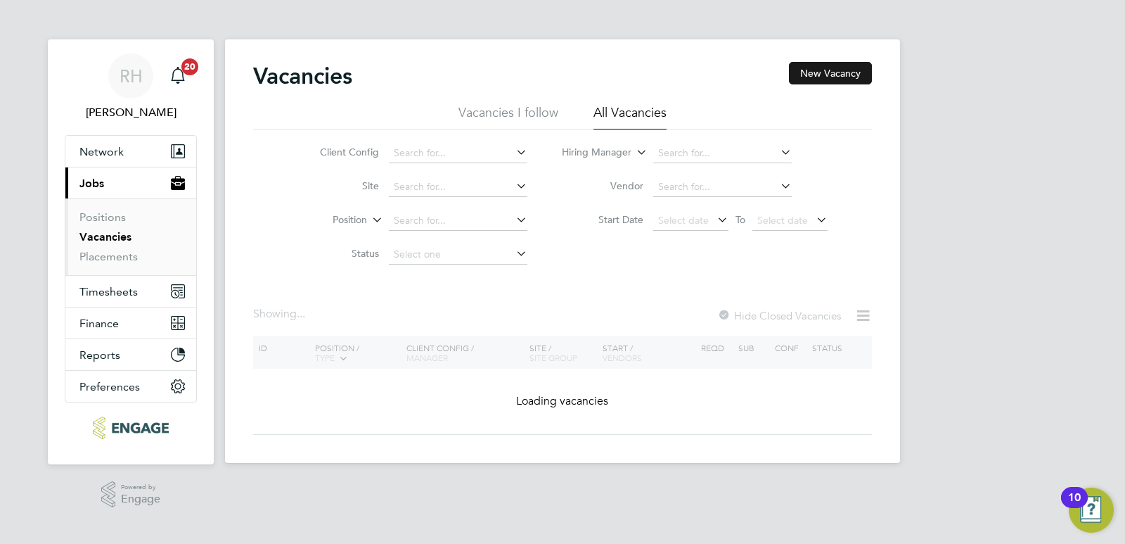
click at [853, 76] on button "New Vacancy" at bounding box center [830, 73] width 83 height 23
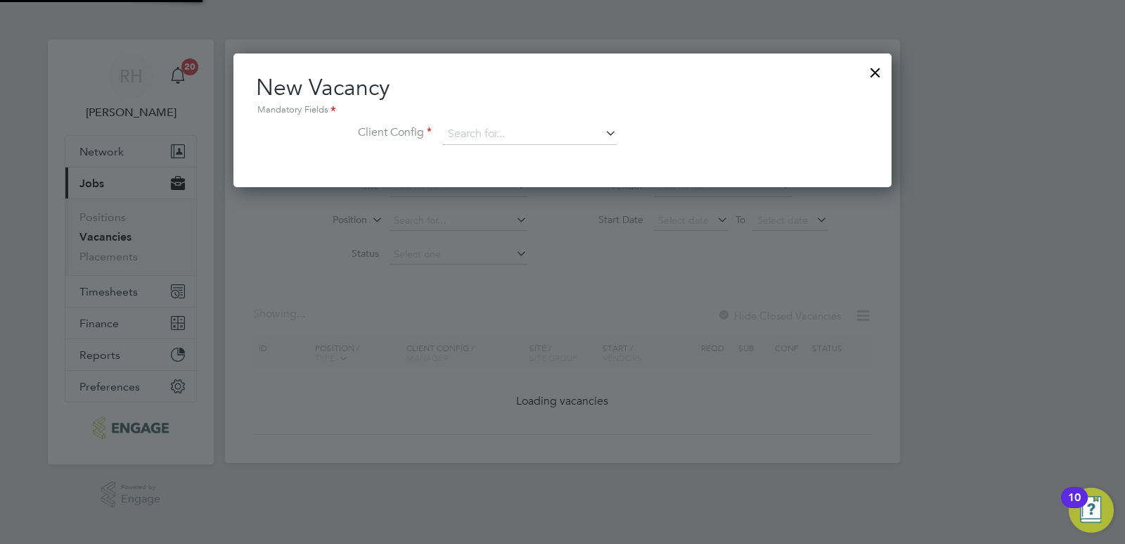
scroll to position [134, 659]
click at [489, 123] on div "New Vacancy Mandatory Fields Client Config" at bounding box center [562, 116] width 613 height 86
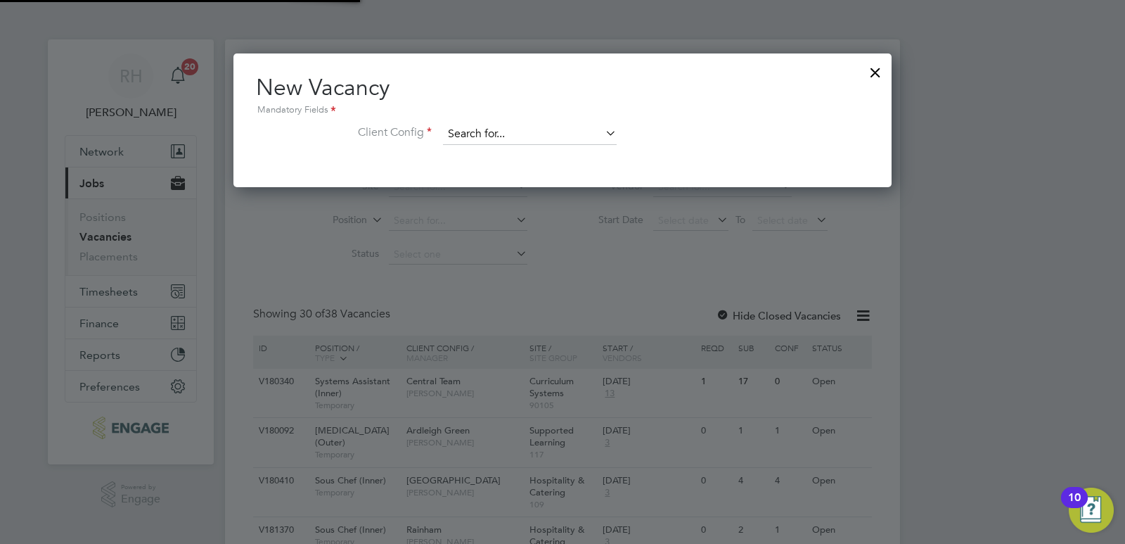
click at [489, 129] on input at bounding box center [530, 134] width 174 height 21
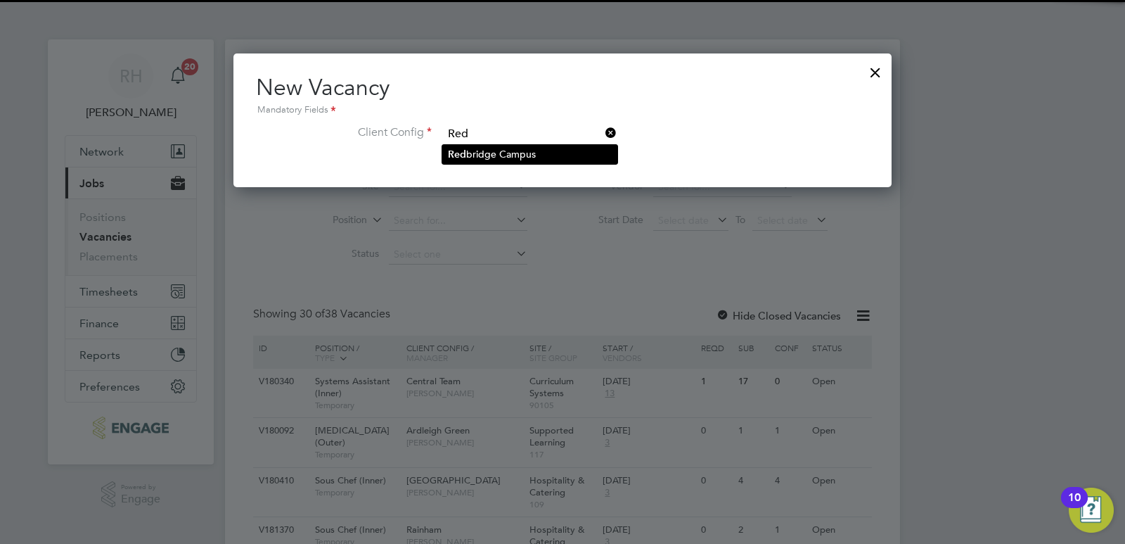
click at [484, 154] on li "Red bridge Campus" at bounding box center [529, 154] width 175 height 19
type input "Redbridge Campus"
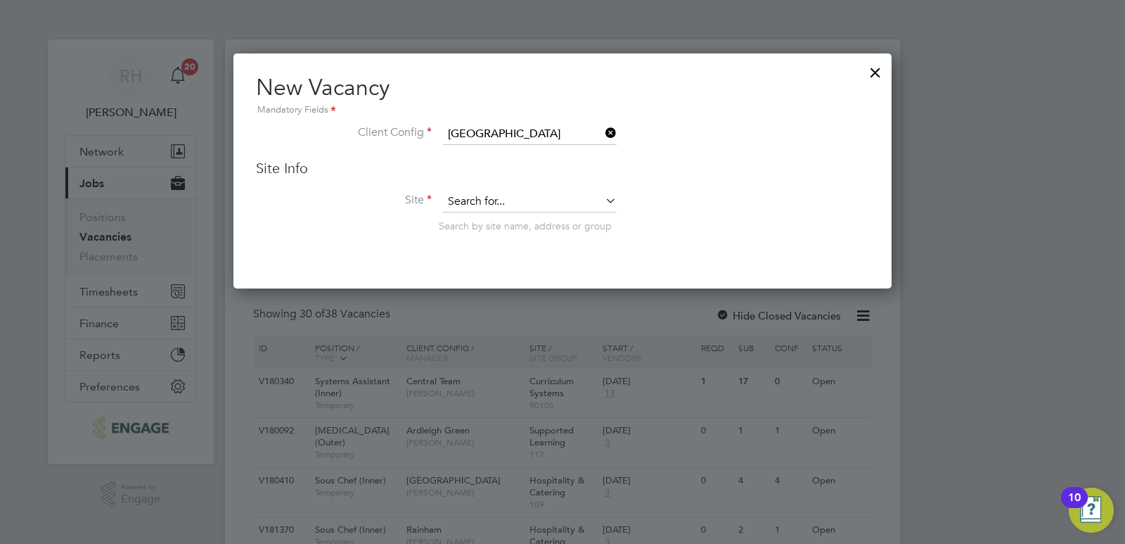
scroll to position [236, 659]
click at [486, 196] on input at bounding box center [530, 201] width 174 height 21
type input "English"
click at [507, 219] on li "English" at bounding box center [529, 221] width 175 height 19
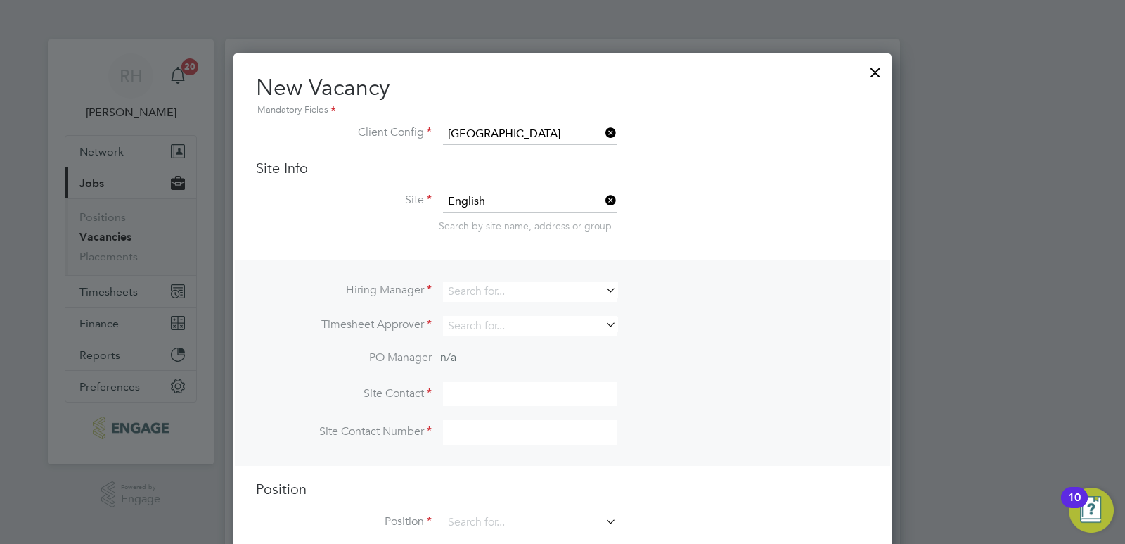
scroll to position [523, 659]
click at [476, 293] on input at bounding box center [530, 291] width 174 height 20
click at [471, 313] on b "Fiona" at bounding box center [489, 311] width 82 height 12
type input "Fiona Matthews"
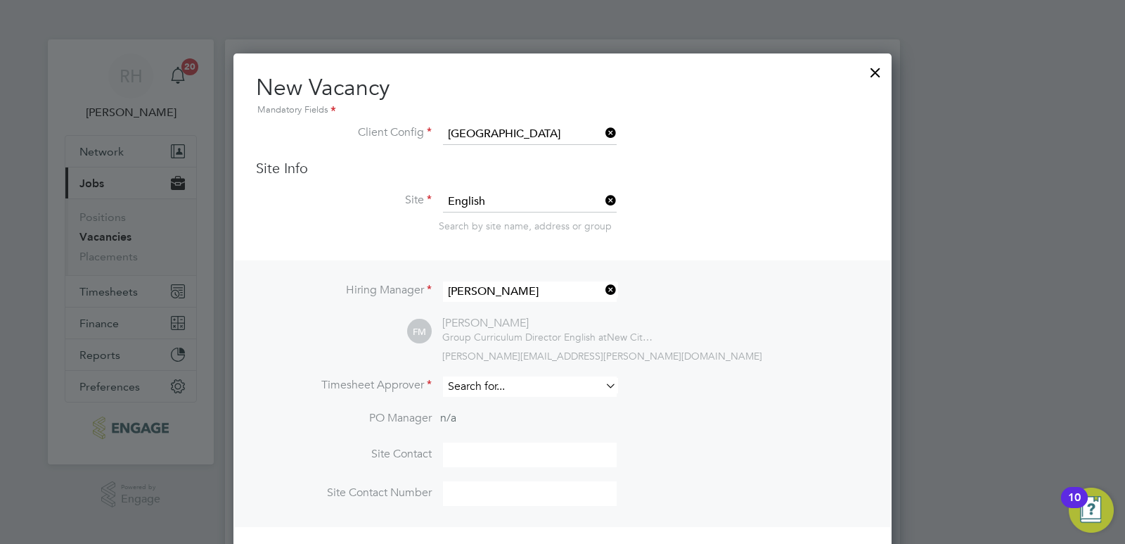
click at [466, 389] on input at bounding box center [530, 386] width 174 height 20
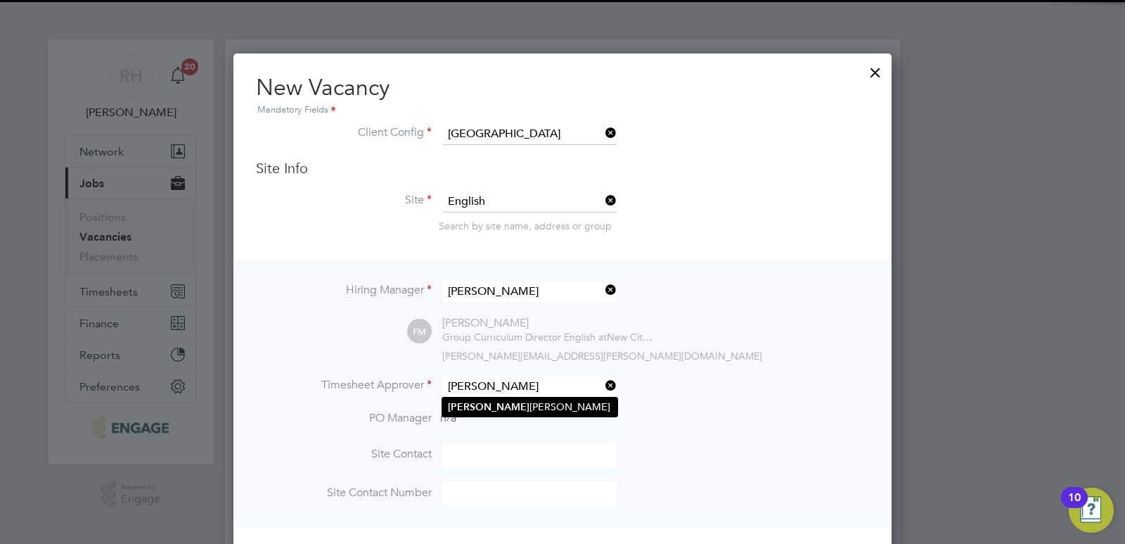
click at [475, 402] on li "Fiona Matthews" at bounding box center [529, 406] width 175 height 19
type input "Fiona Matthews"
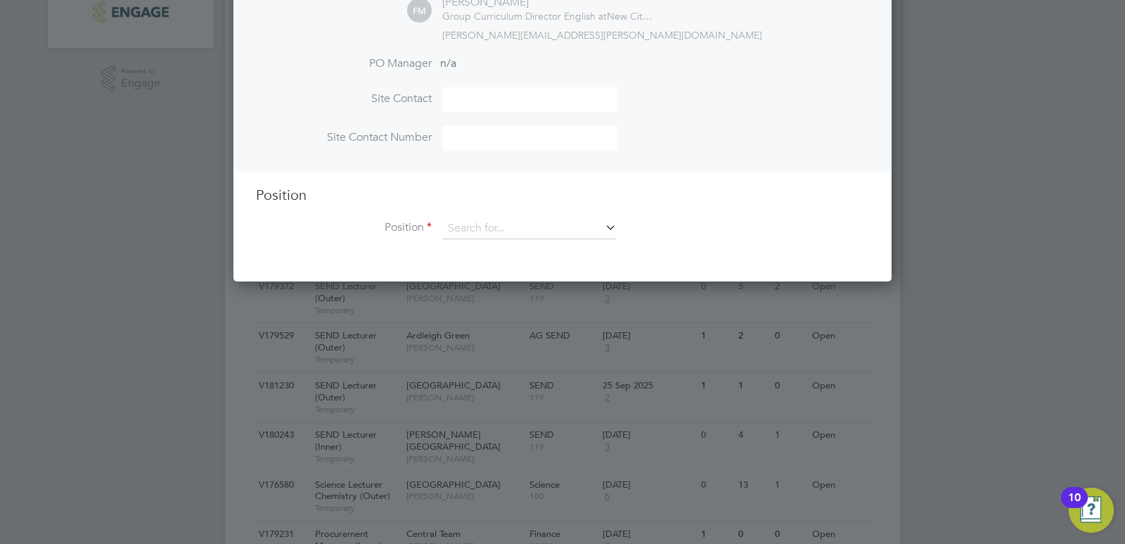
scroll to position [422, 0]
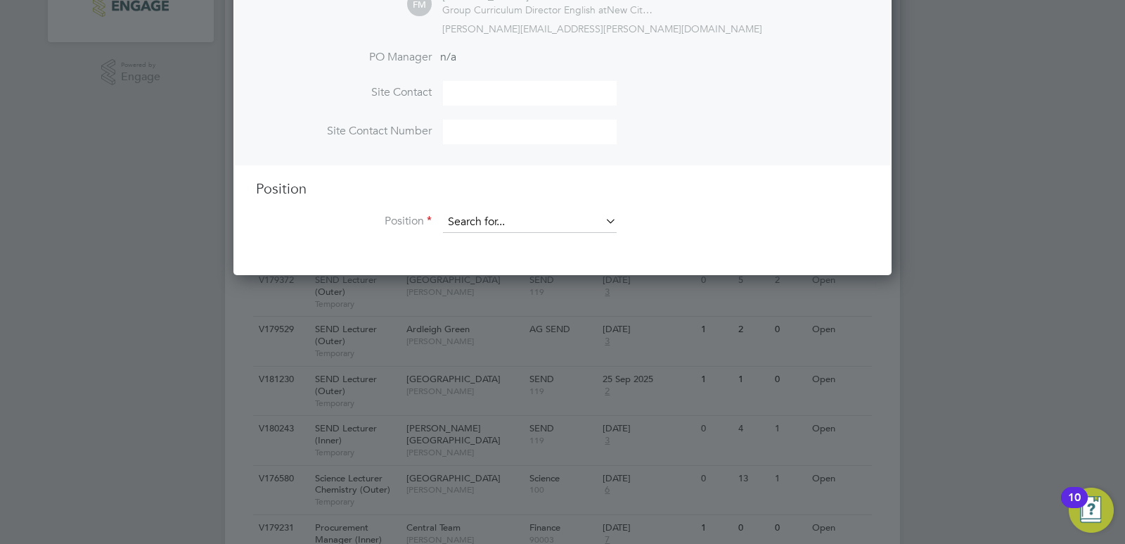
click at [480, 224] on input at bounding box center [530, 222] width 174 height 21
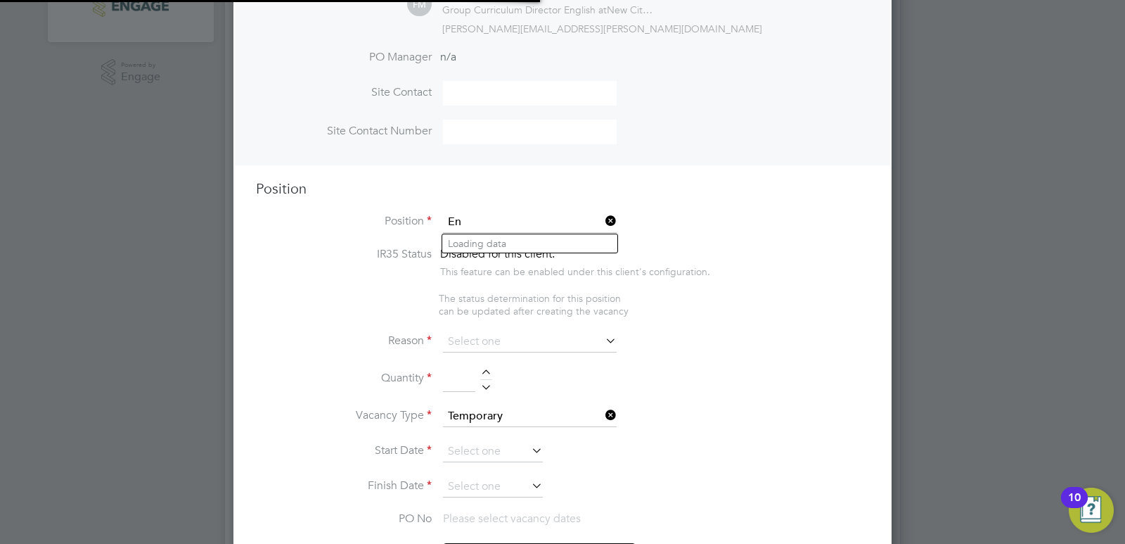
scroll to position [2160, 659]
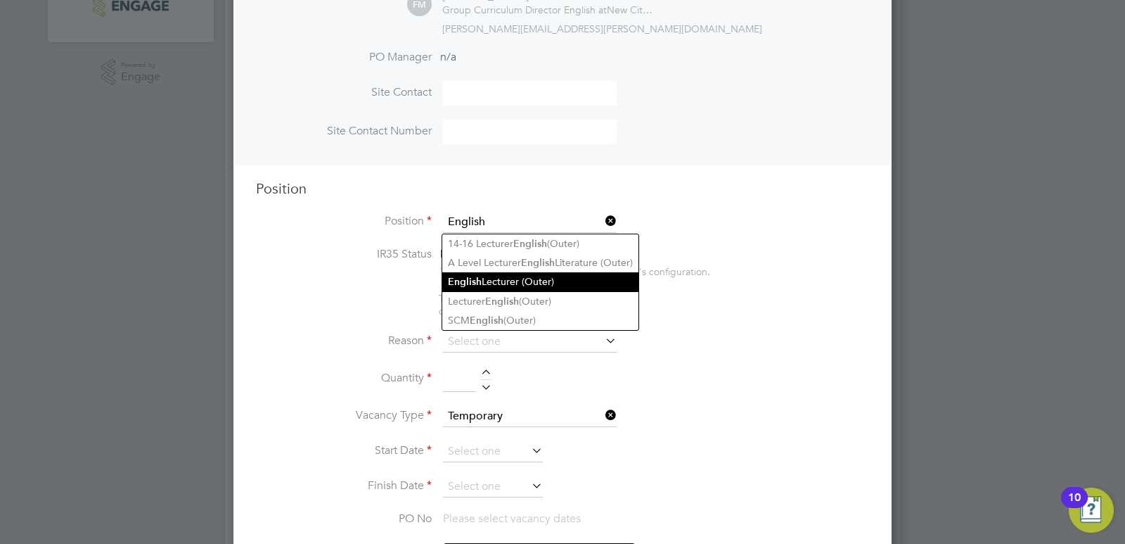
click at [484, 276] on li "English Lecturer (Outer)" at bounding box center [540, 281] width 196 height 19
type input "English Lecturer (Outer)"
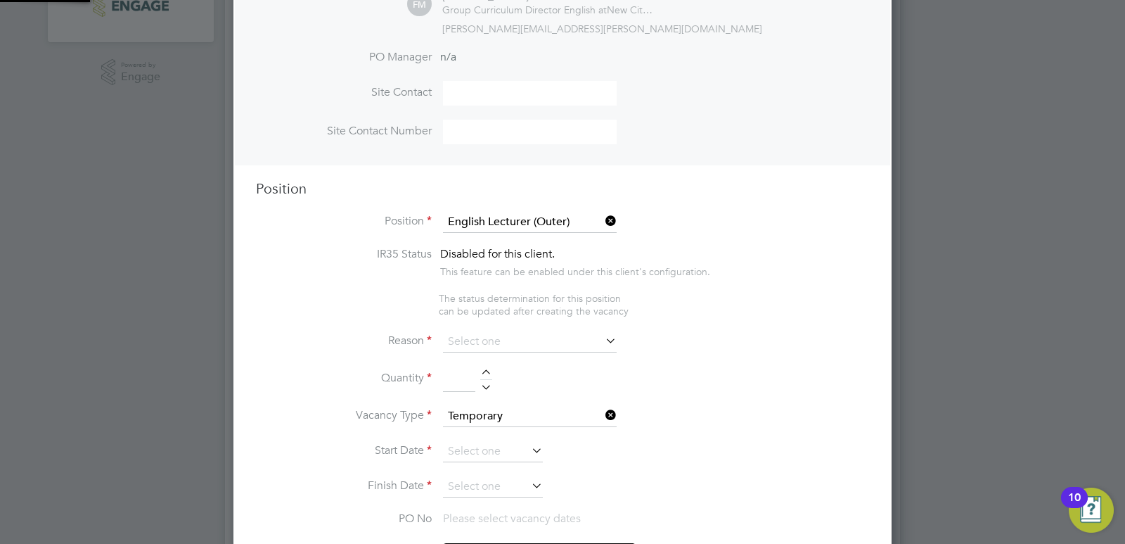
type textarea "PURPOSE OF JOB: · To teach and assess learning on a range of courses, which inc…"
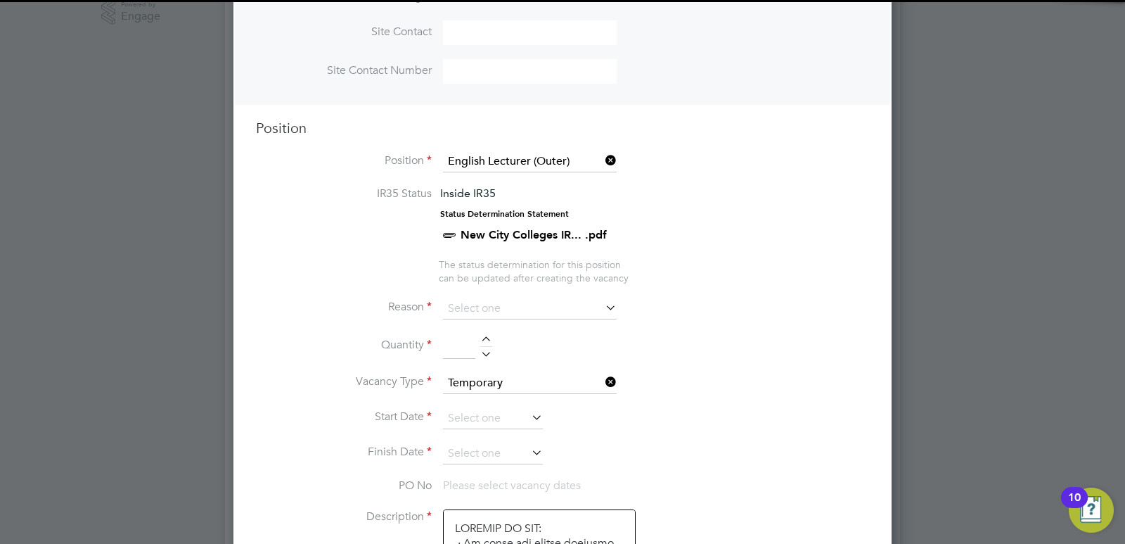
scroll to position [563, 0]
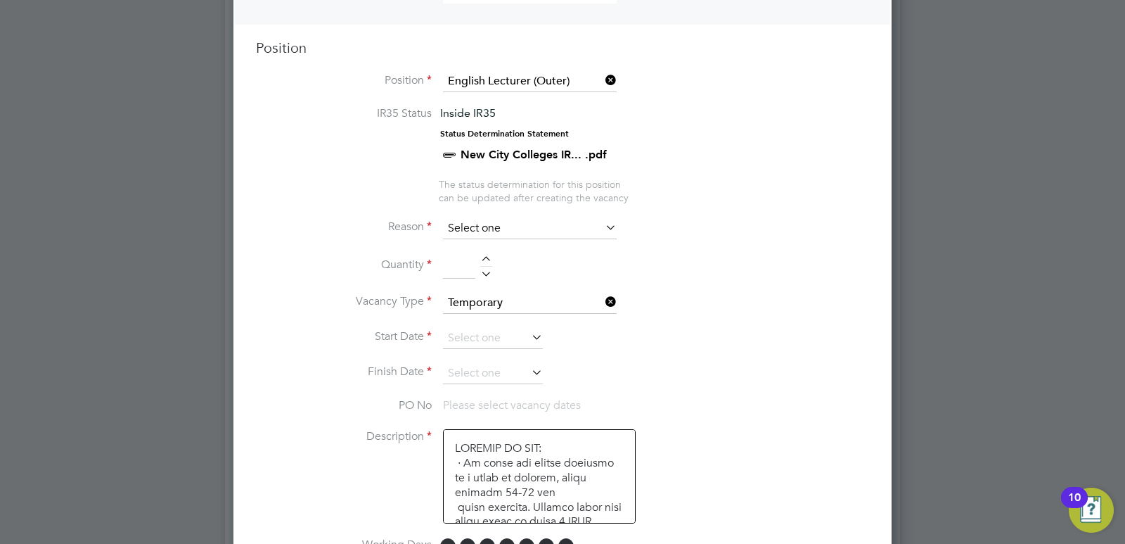
click at [520, 224] on input at bounding box center [530, 228] width 174 height 21
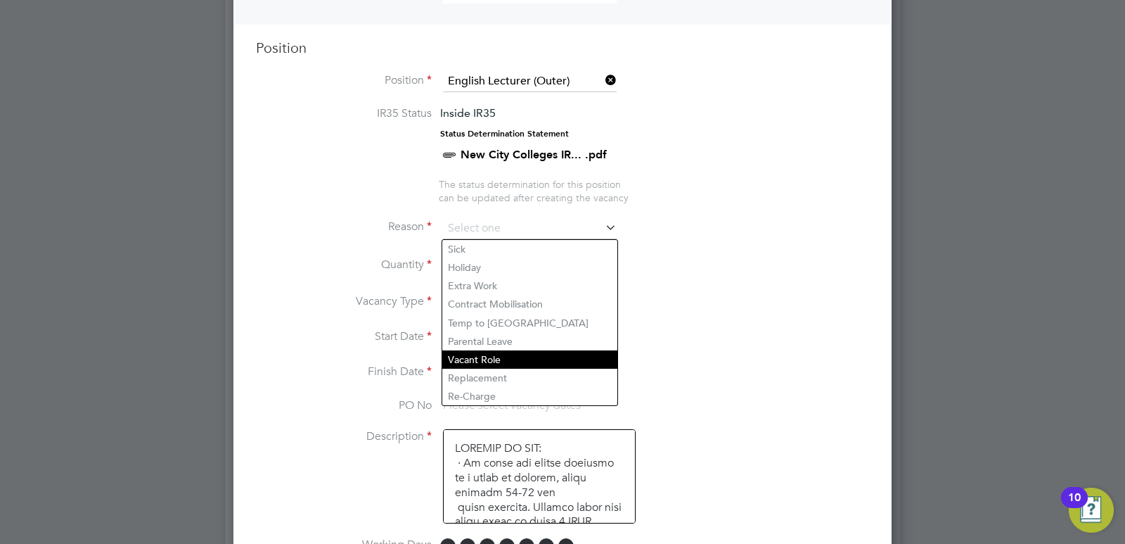
click at [499, 355] on li "Vacant Role" at bounding box center [529, 359] width 175 height 18
type input "Vacant Role"
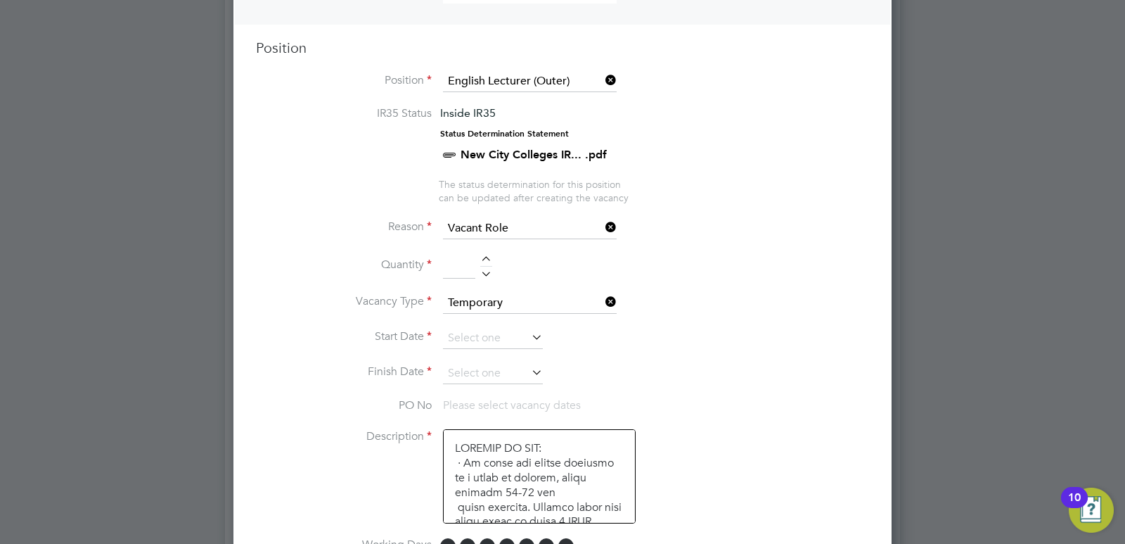
click at [484, 257] on div at bounding box center [486, 261] width 12 height 10
type input "1"
click at [603, 301] on icon at bounding box center [603, 302] width 0 height 20
click at [587, 309] on input at bounding box center [530, 303] width 174 height 21
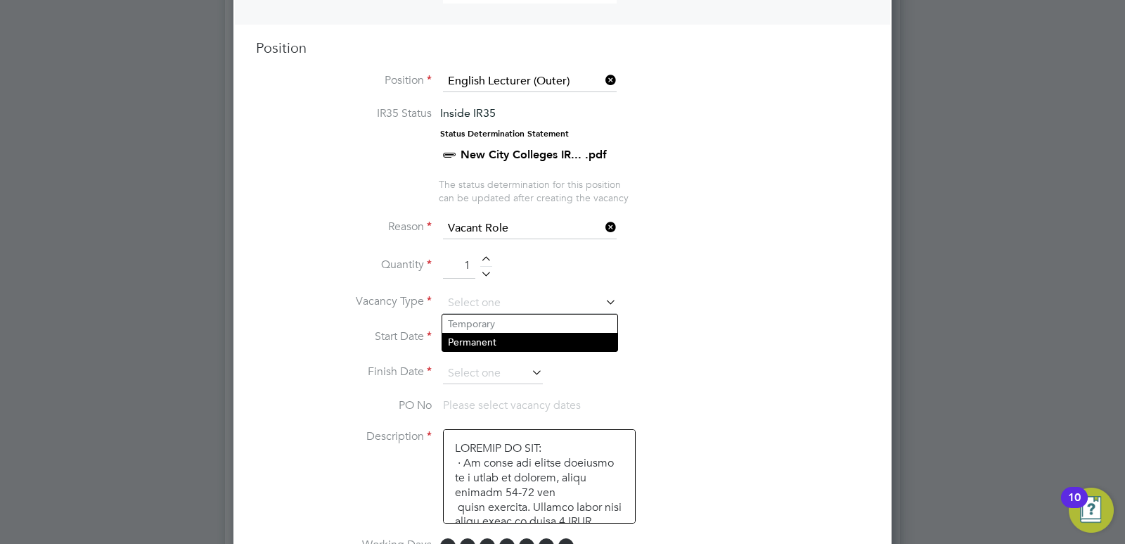
click at [546, 338] on li "Permanent" at bounding box center [529, 342] width 175 height 18
type input "Permanent"
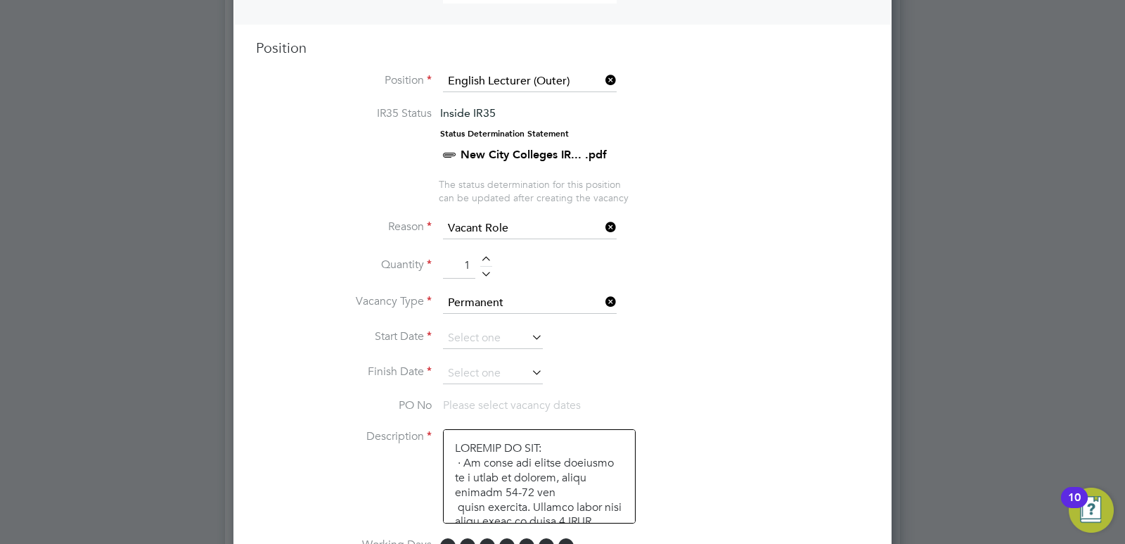
click at [529, 340] on icon at bounding box center [529, 337] width 0 height 20
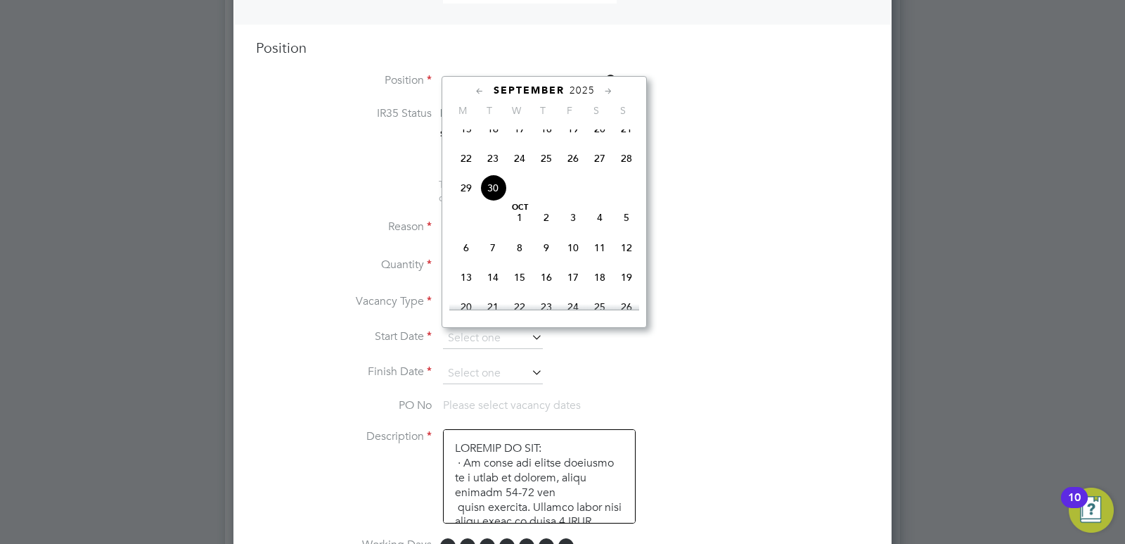
click at [518, 231] on span "Oct 1" at bounding box center [519, 217] width 27 height 27
type input "01 Oct 2025"
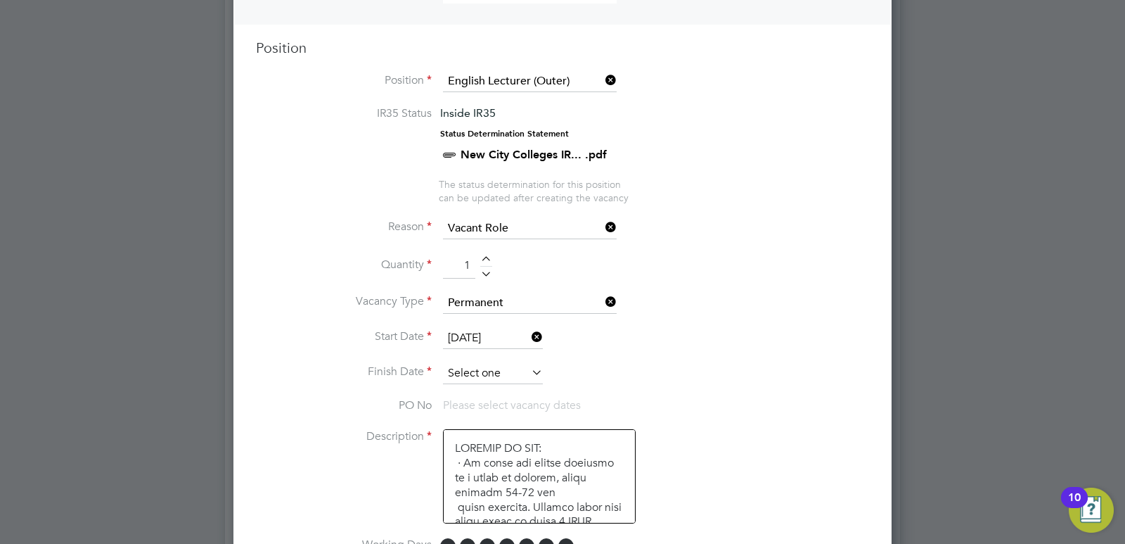
click at [500, 369] on input at bounding box center [493, 373] width 100 height 21
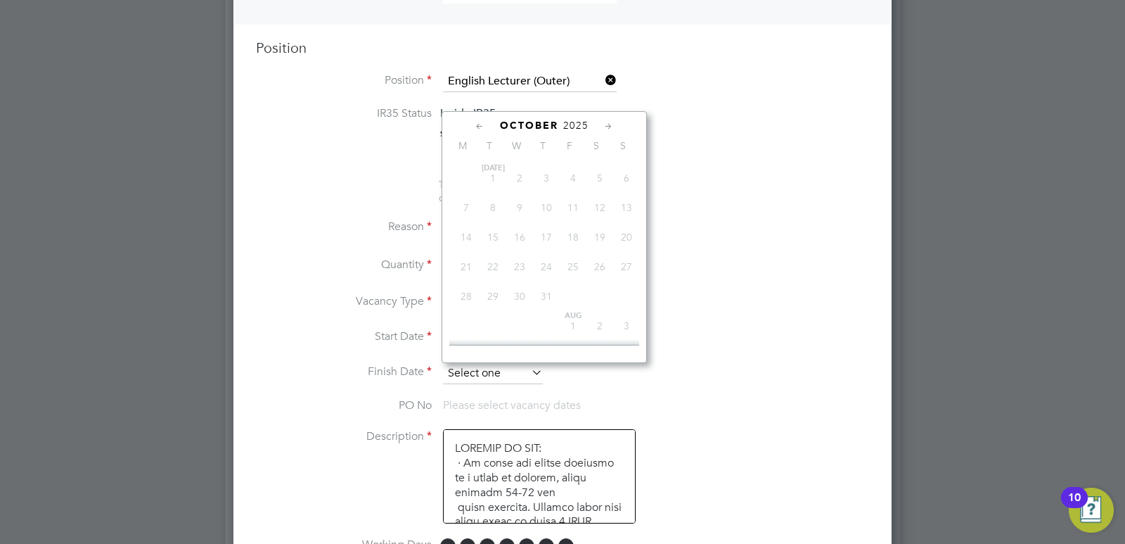
scroll to position [396, 0]
click at [524, 238] on span "Oct 1" at bounding box center [519, 226] width 27 height 27
type input "01 Oct 2025"
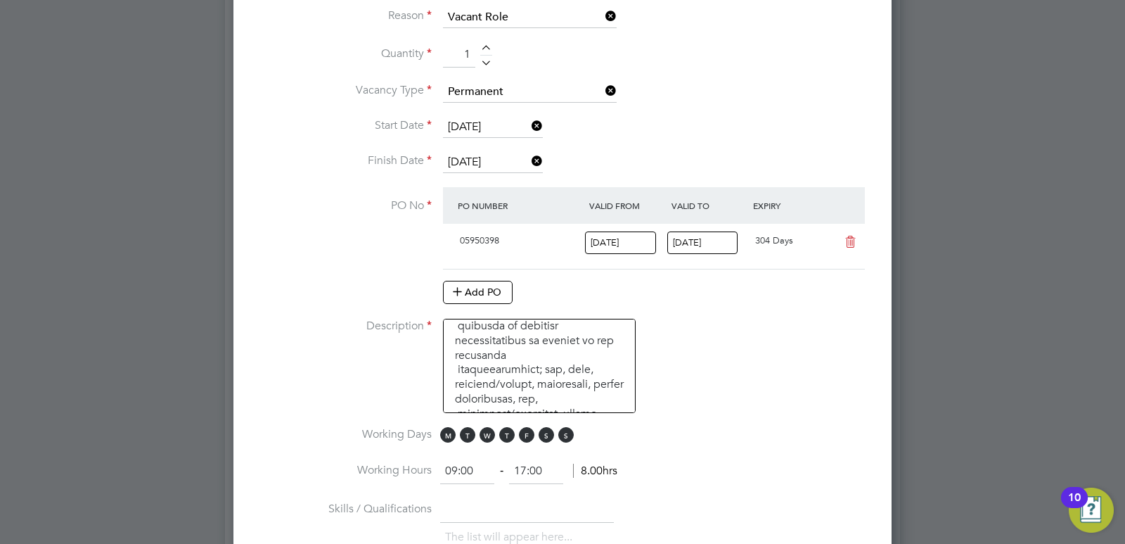
scroll to position [492, 0]
click at [567, 442] on span "S" at bounding box center [565, 434] width 15 height 15
click at [543, 435] on span "S" at bounding box center [546, 434] width 15 height 15
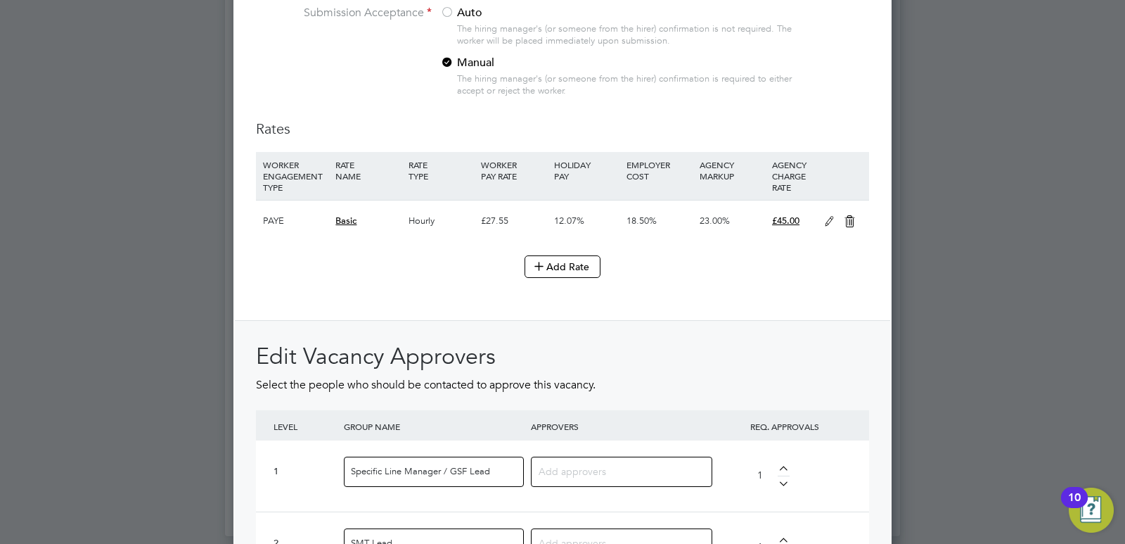
scroll to position [1547, 0]
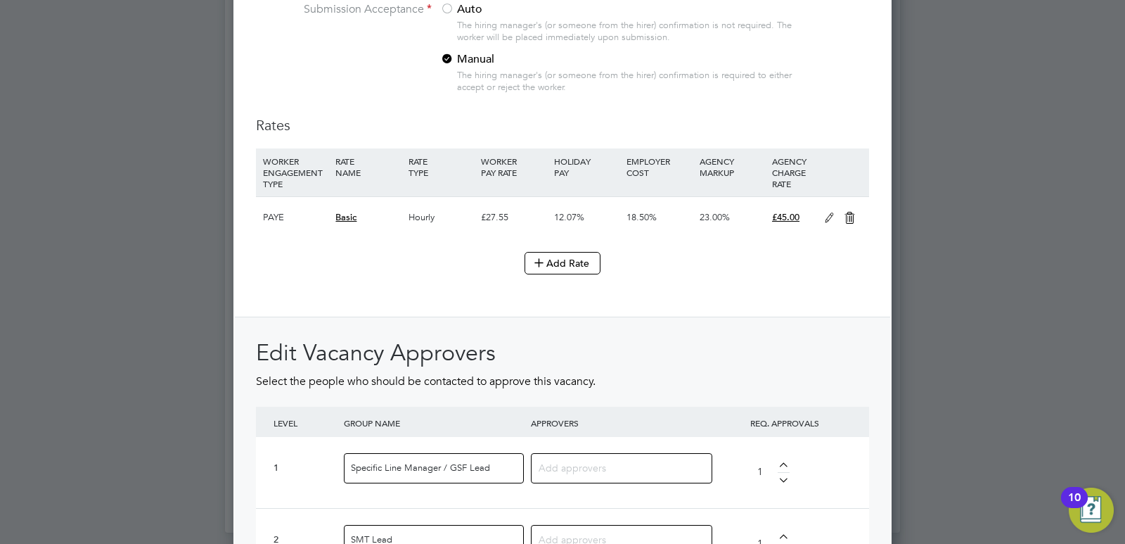
click at [851, 215] on icon at bounding box center [850, 217] width 18 height 11
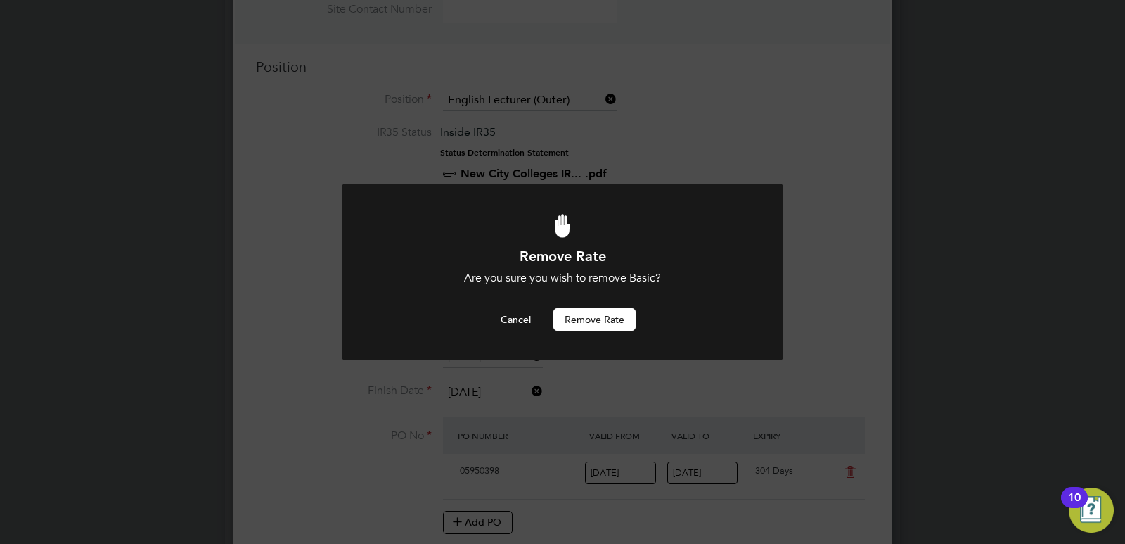
scroll to position [0, 0]
click at [626, 319] on button "Remove rate" at bounding box center [594, 319] width 82 height 23
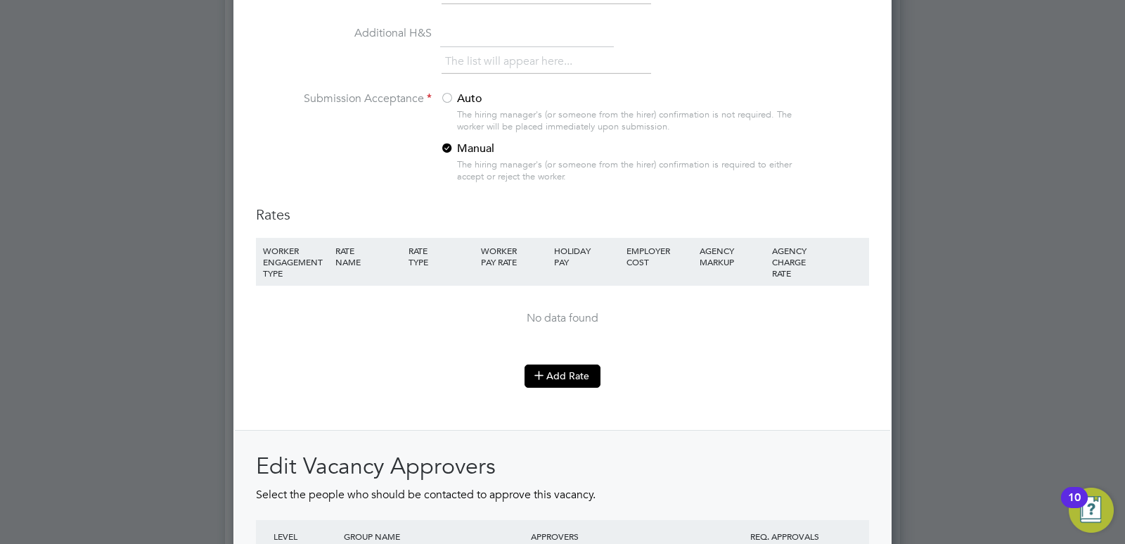
click at [544, 376] on icon at bounding box center [539, 374] width 11 height 11
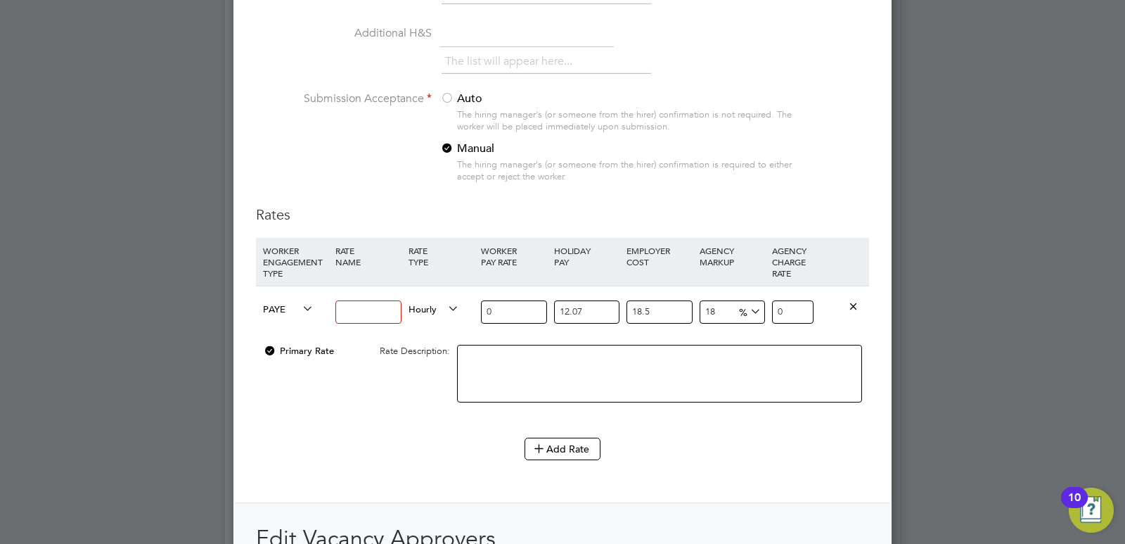
click at [300, 304] on icon at bounding box center [300, 309] width 0 height 20
click at [358, 316] on input at bounding box center [367, 311] width 65 height 23
type input "Permanent Fee"
click at [445, 300] on icon at bounding box center [445, 309] width 0 height 20
click at [431, 354] on li "PIECE" at bounding box center [433, 359] width 61 height 18
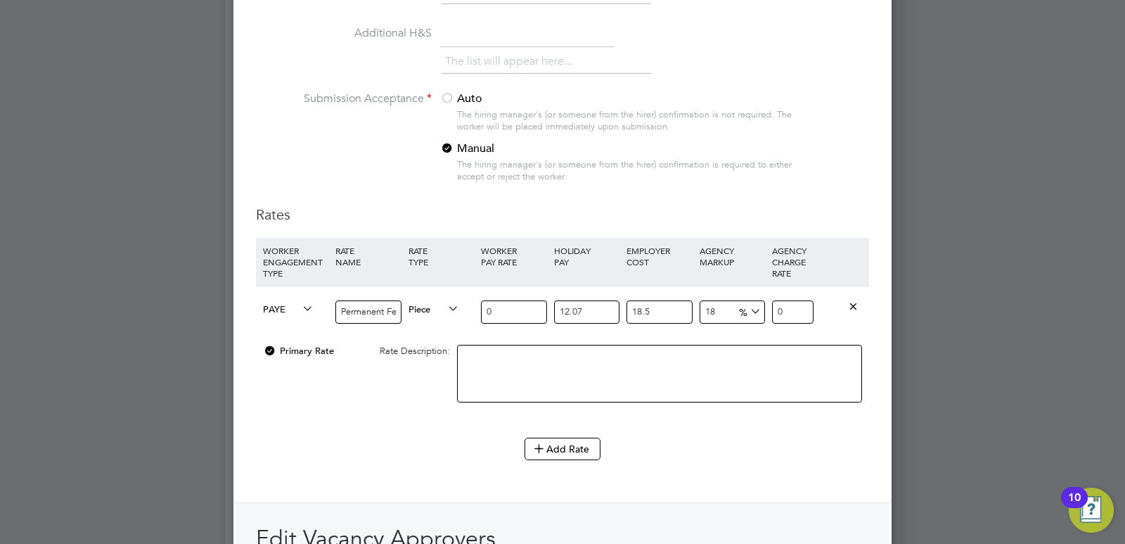
drag, startPoint x: 591, startPoint y: 316, endPoint x: 539, endPoint y: 311, distance: 52.3
click at [539, 311] on div "PAYE Permanent Fee Piece 0 12.07 n/a 18.5 n/a 18 0 % 0" at bounding box center [562, 311] width 613 height 52
type input "0"
drag, startPoint x: 662, startPoint y: 312, endPoint x: 625, endPoint y: 306, distance: 37.7
click at [625, 306] on div "18.5 n/a" at bounding box center [659, 311] width 72 height 51
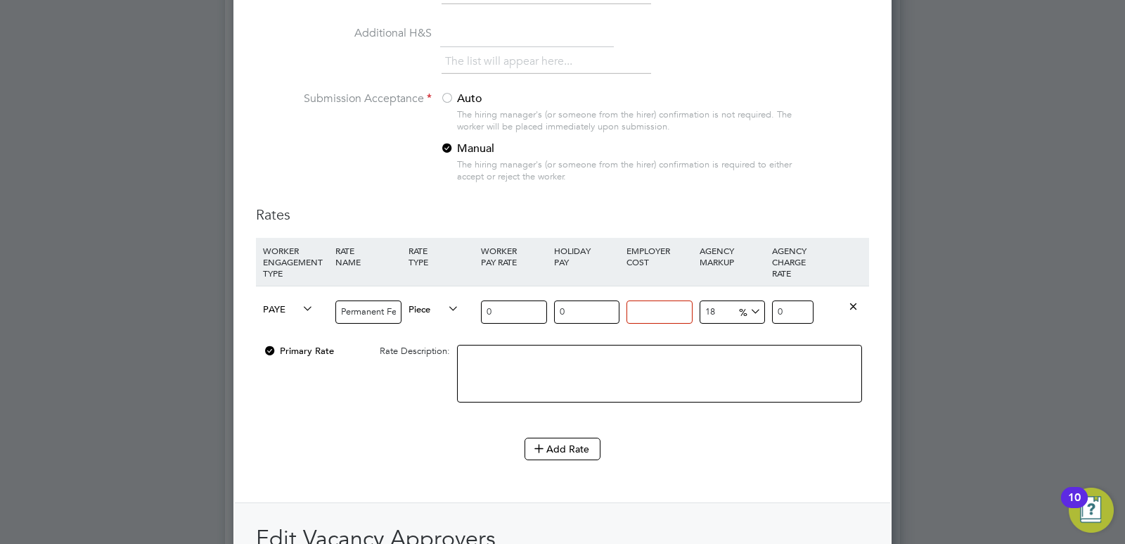
type input "0"
click at [726, 310] on input "18" at bounding box center [732, 311] width 65 height 23
type input "1"
type input "0"
click at [788, 312] on input "0" at bounding box center [792, 311] width 41 height 23
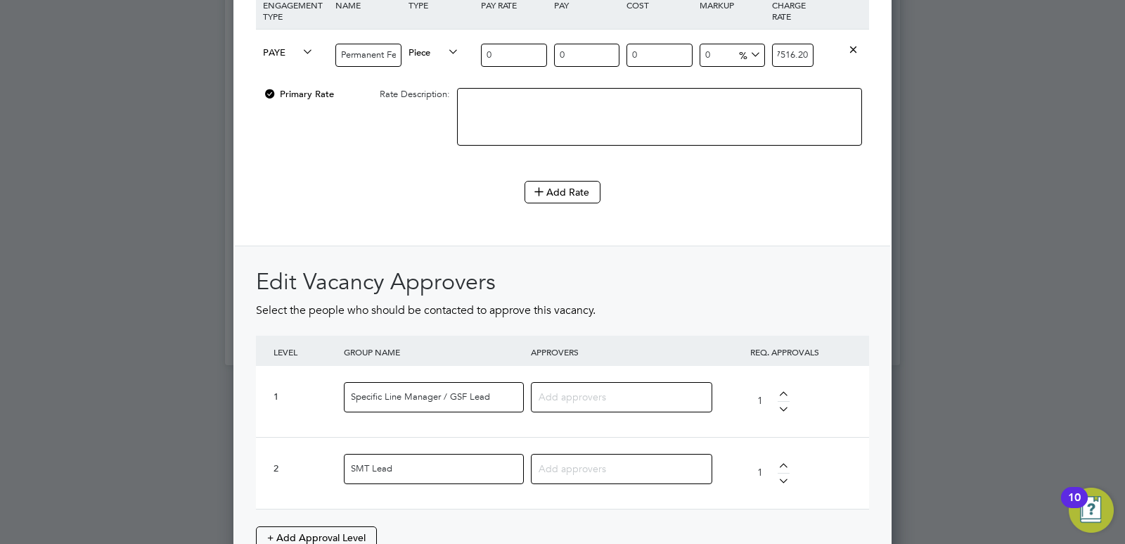
scroll to position [1739, 0]
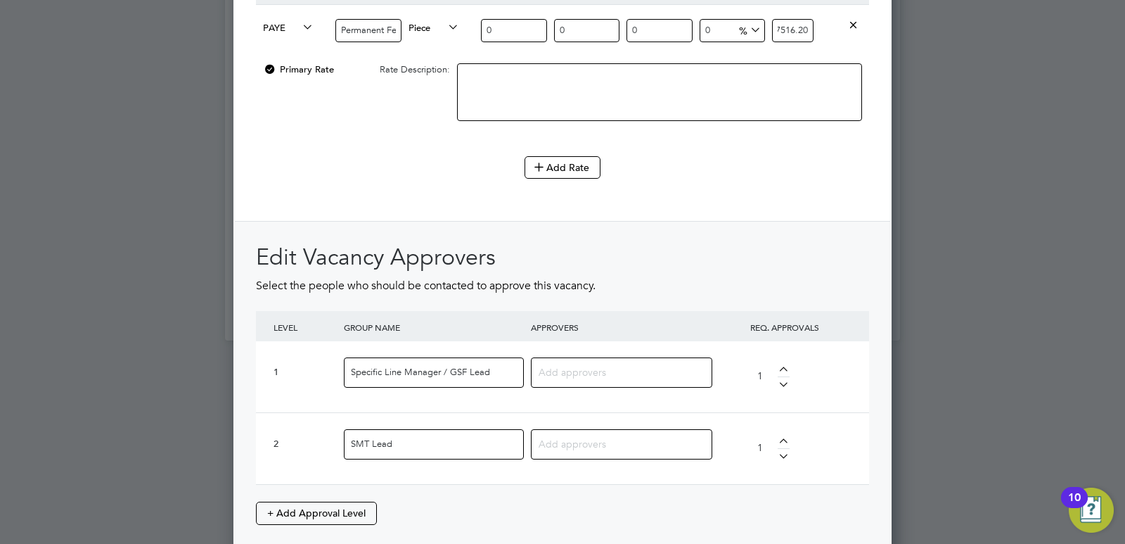
type input "7516.20"
click at [603, 373] on input at bounding box center [616, 371] width 155 height 18
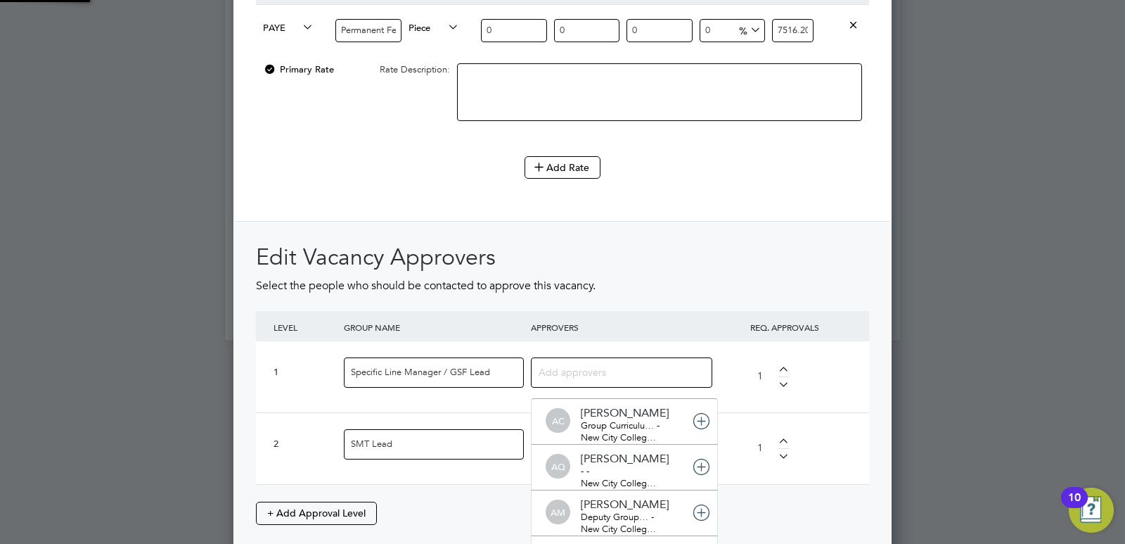
scroll to position [7, 7]
type input "Fiona"
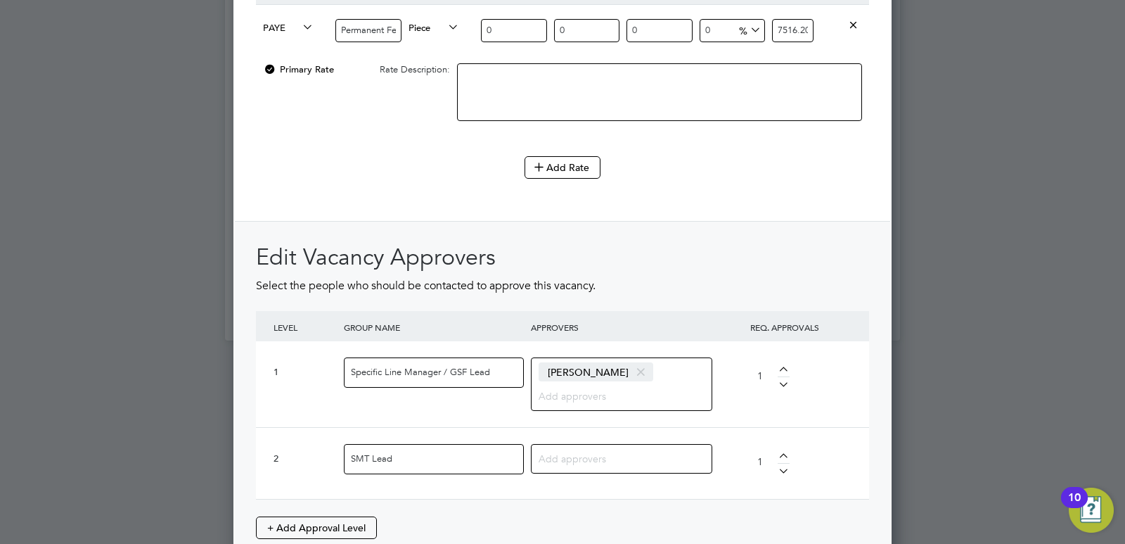
click at [582, 459] on input at bounding box center [616, 458] width 155 height 18
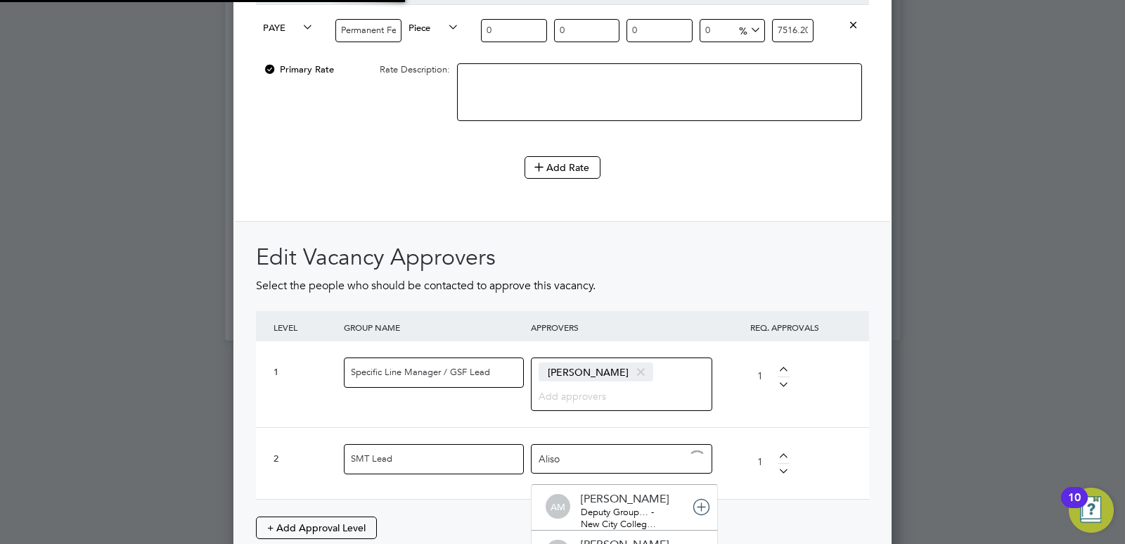
type input "Alison"
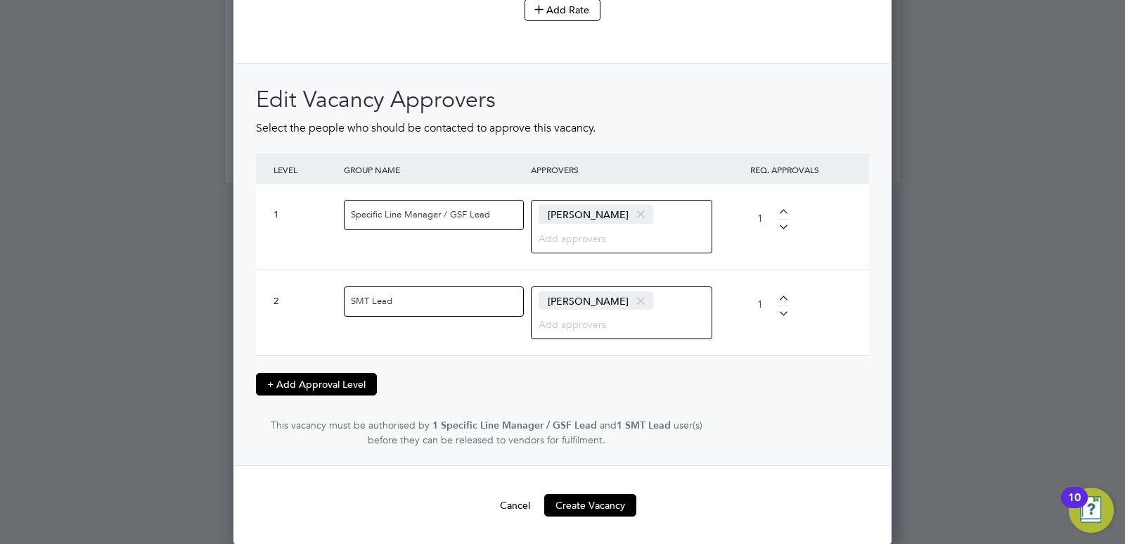
click at [339, 377] on button "+ Add Approval Level" at bounding box center [316, 384] width 121 height 23
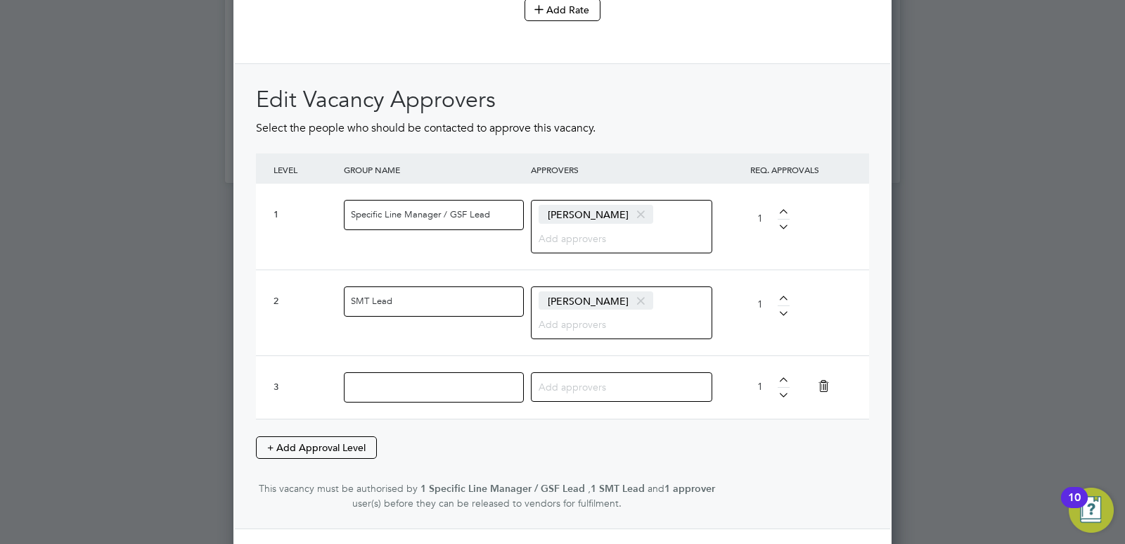
click at [392, 383] on input at bounding box center [434, 387] width 180 height 30
type input "HR Approver"
click at [546, 392] on input at bounding box center [616, 386] width 155 height 18
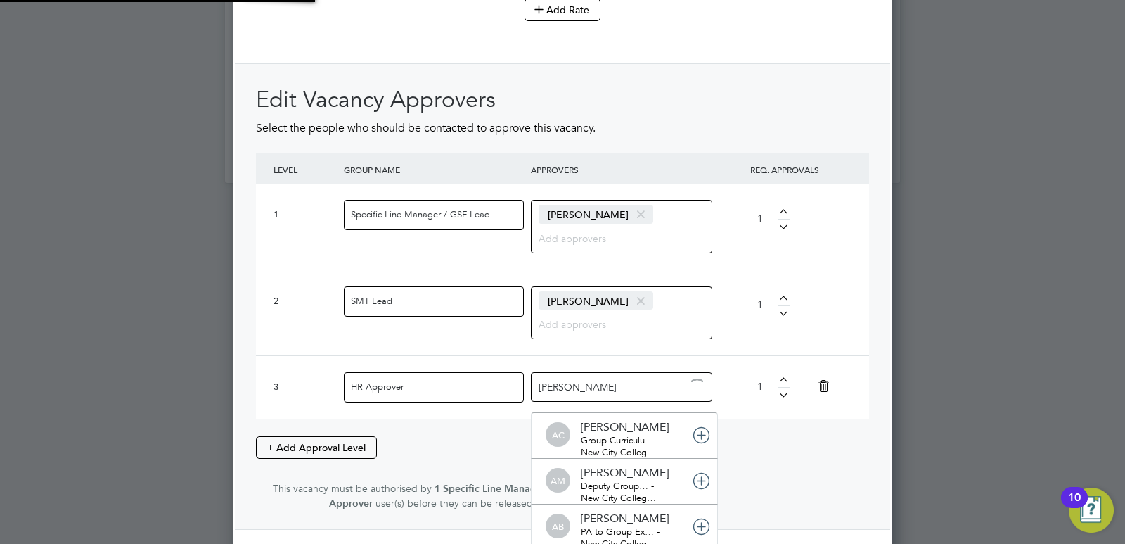
type input "Peter"
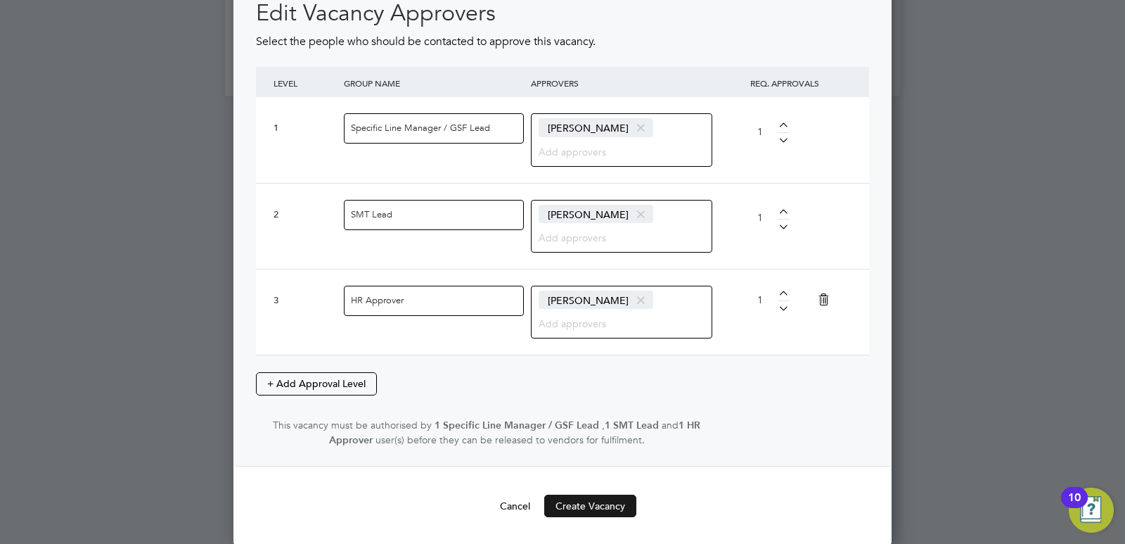
click at [581, 510] on button "Create Vacancy" at bounding box center [590, 505] width 92 height 23
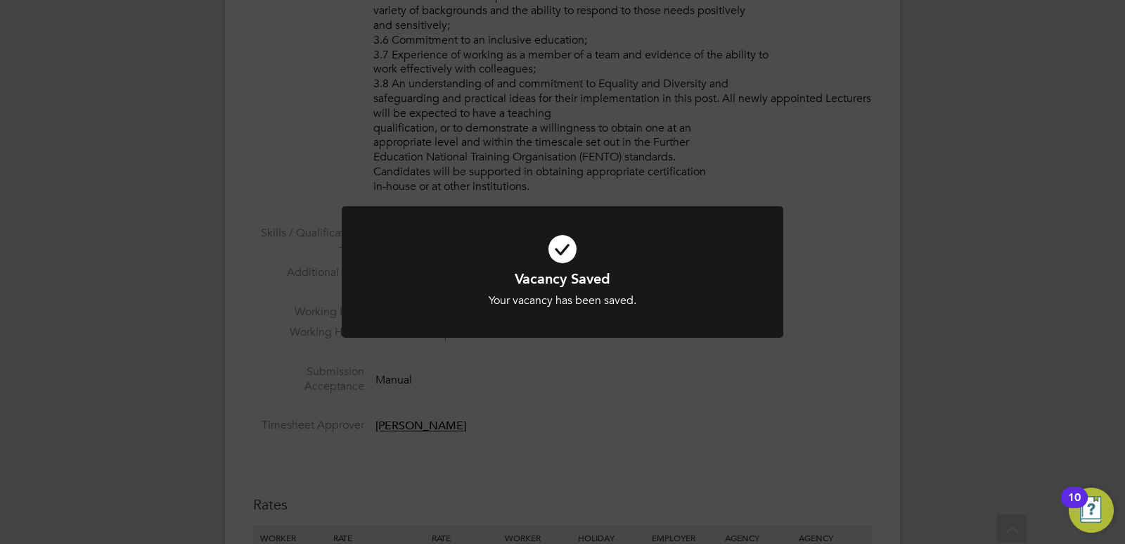
click at [551, 432] on div "Vacancy Saved Your vacancy has been saved. Cancel Okay" at bounding box center [562, 272] width 1125 height 544
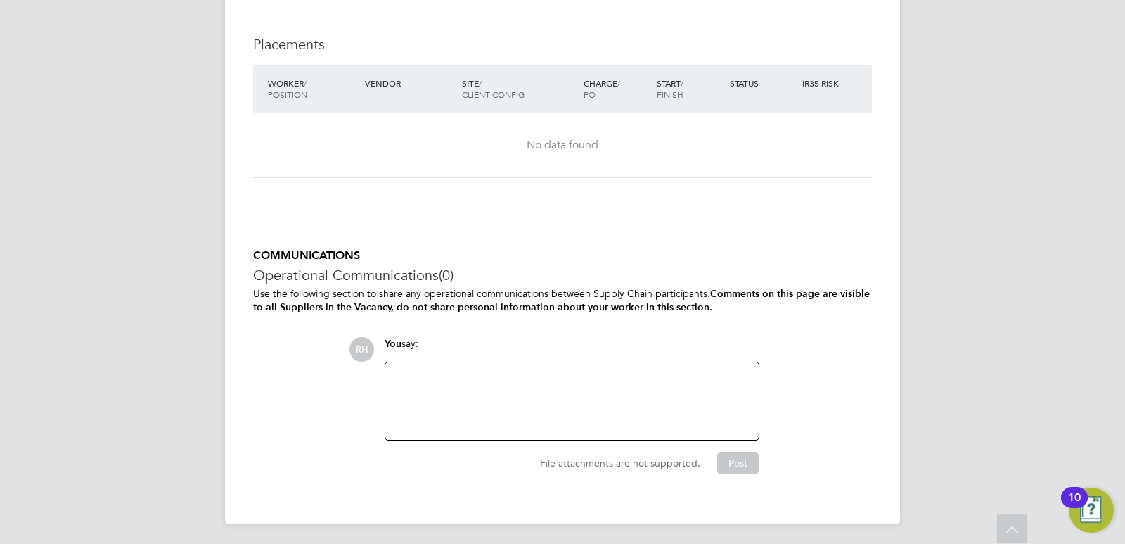
click at [534, 404] on div at bounding box center [572, 401] width 357 height 60
paste div
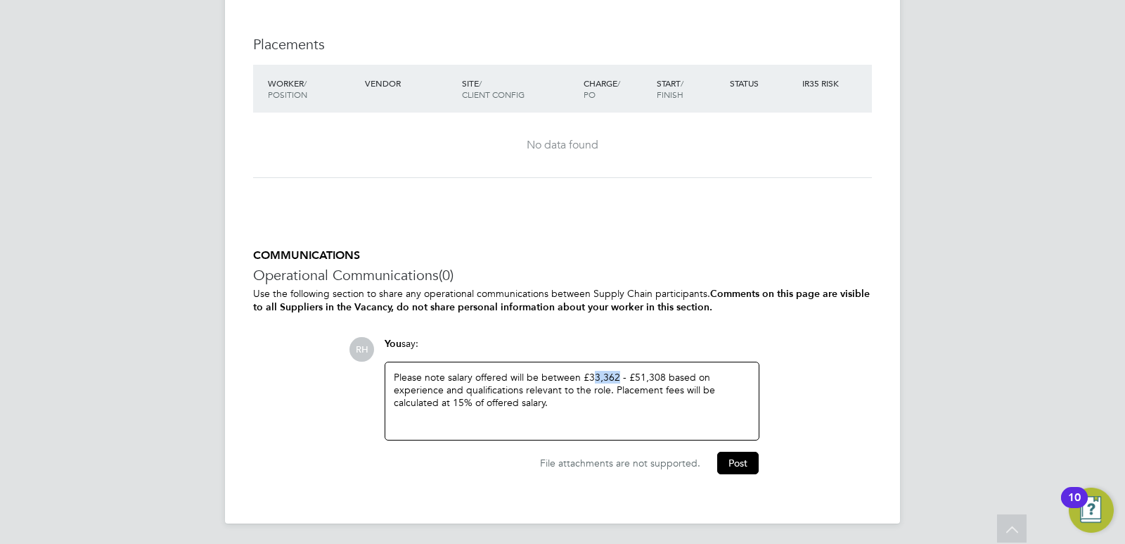
drag, startPoint x: 617, startPoint y: 371, endPoint x: 592, endPoint y: 371, distance: 24.6
click at [592, 371] on div "Please note salary offered will be between £33,362 - £51,308 based on experienc…" at bounding box center [572, 401] width 357 height 60
drag, startPoint x: 660, startPoint y: 373, endPoint x: 636, endPoint y: 372, distance: 23.2
click at [636, 372] on div "Please note salary offered will be between £32,162 - £51,308 based on experienc…" at bounding box center [572, 401] width 357 height 60
click at [722, 458] on button "Post" at bounding box center [737, 462] width 41 height 23
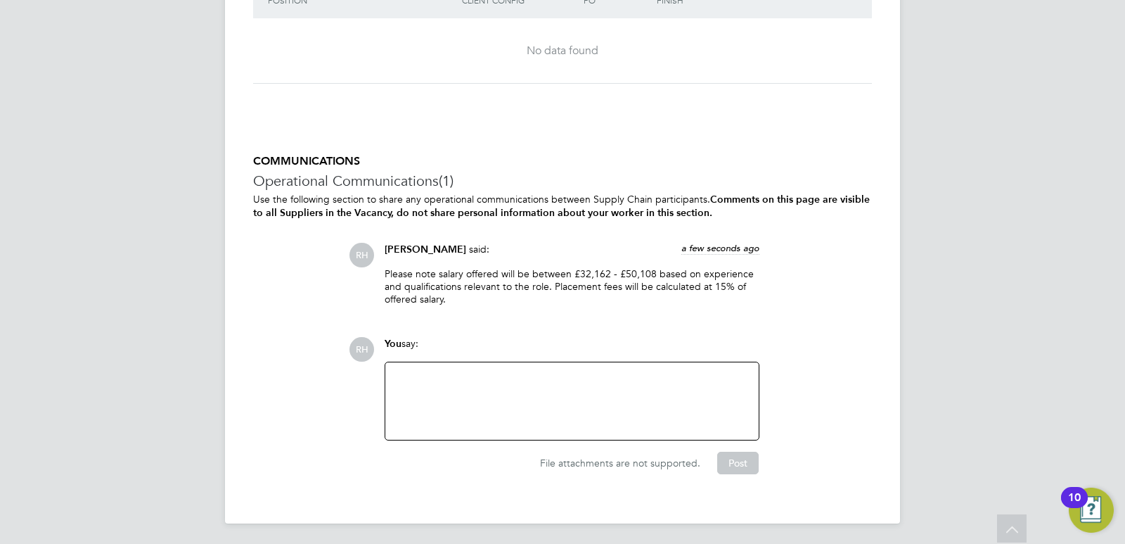
scroll to position [1996, 0]
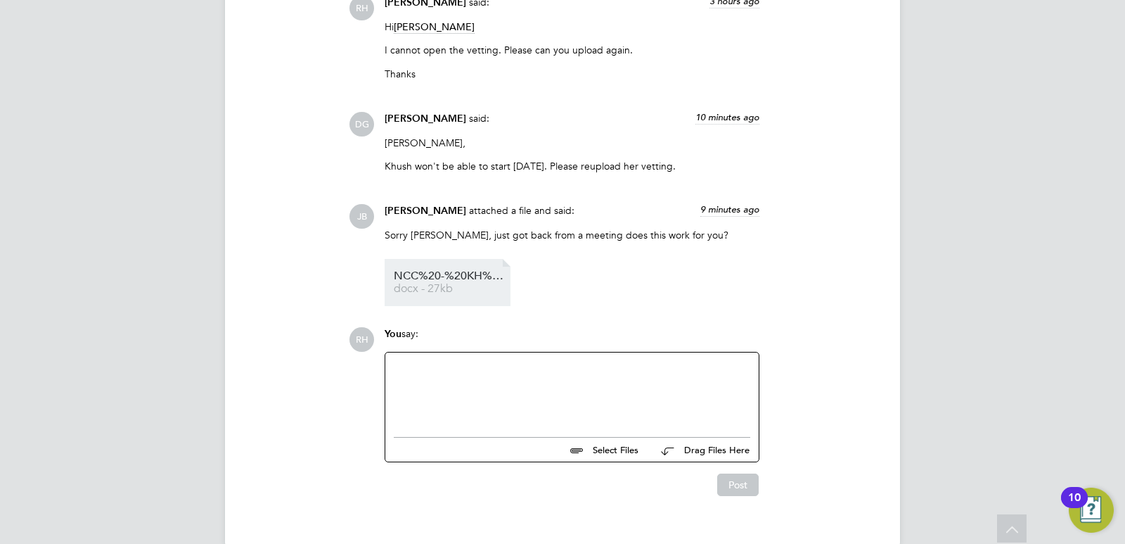
click at [443, 271] on span "NCC%20-%20KH%20vc" at bounding box center [450, 276] width 113 height 11
click at [447, 371] on div at bounding box center [572, 391] width 357 height 60
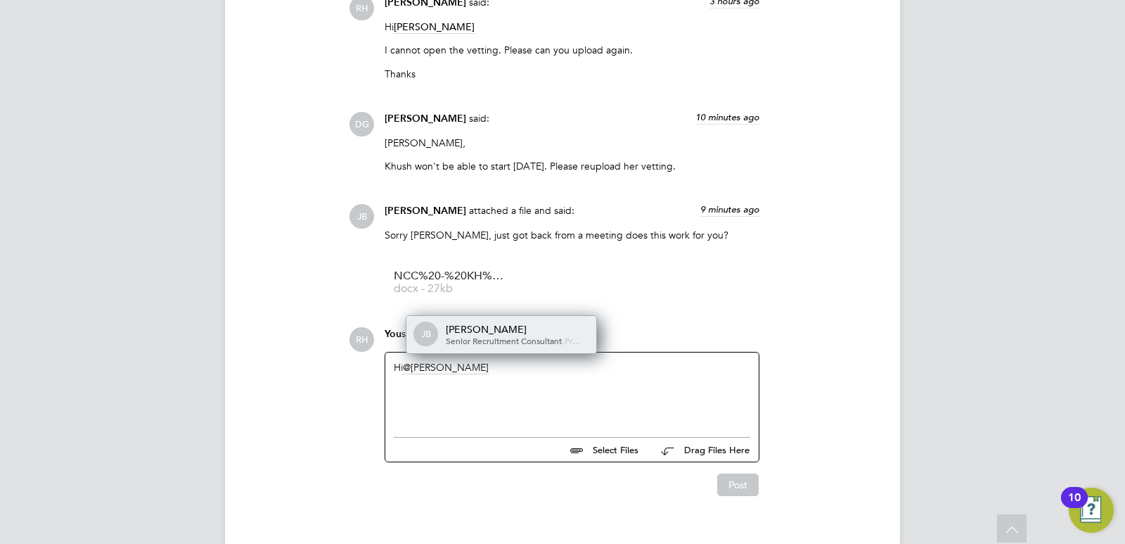
click at [565, 335] on span "Pr…" at bounding box center [573, 340] width 16 height 11
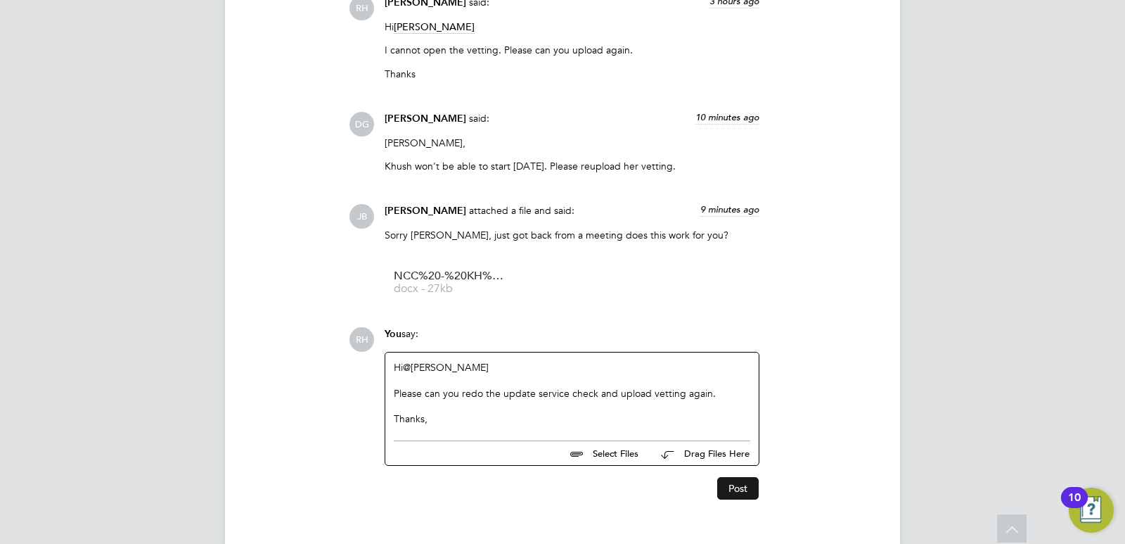
click at [747, 477] on button "Post" at bounding box center [737, 488] width 41 height 23
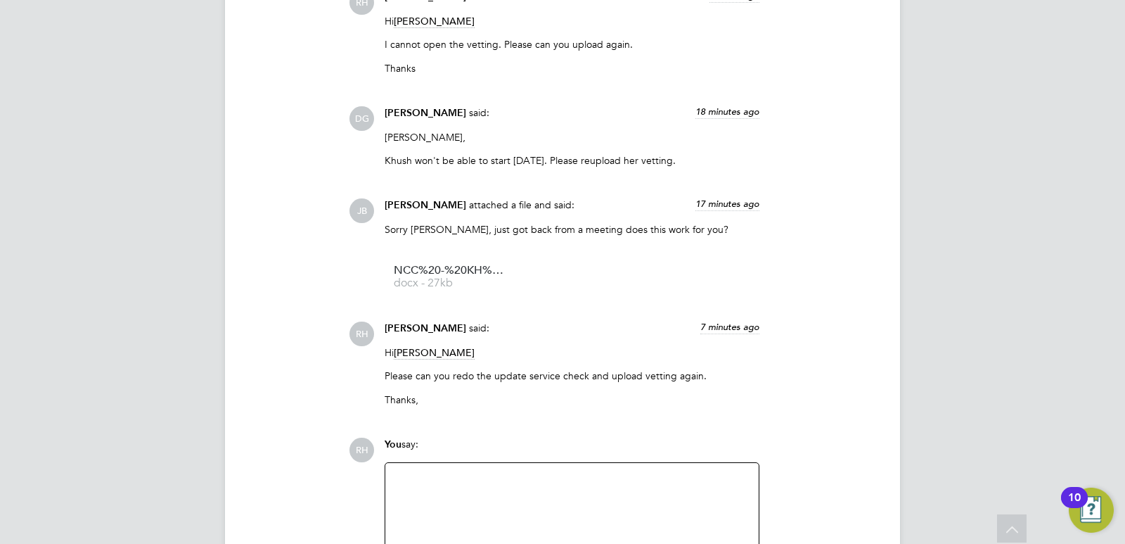
scroll to position [2233, 0]
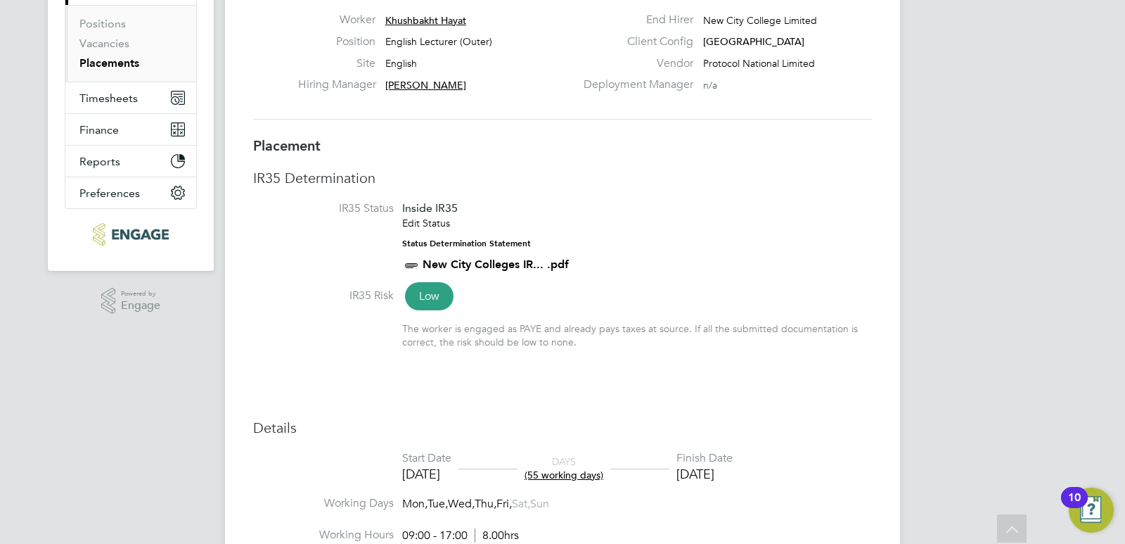
scroll to position [4, 0]
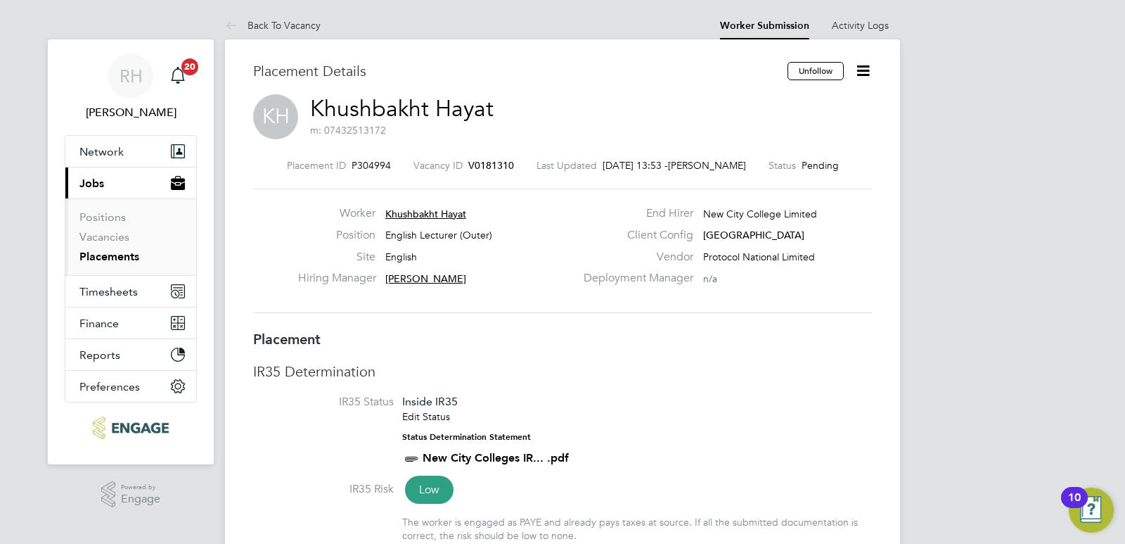
click at [863, 68] on icon at bounding box center [863, 71] width 18 height 18
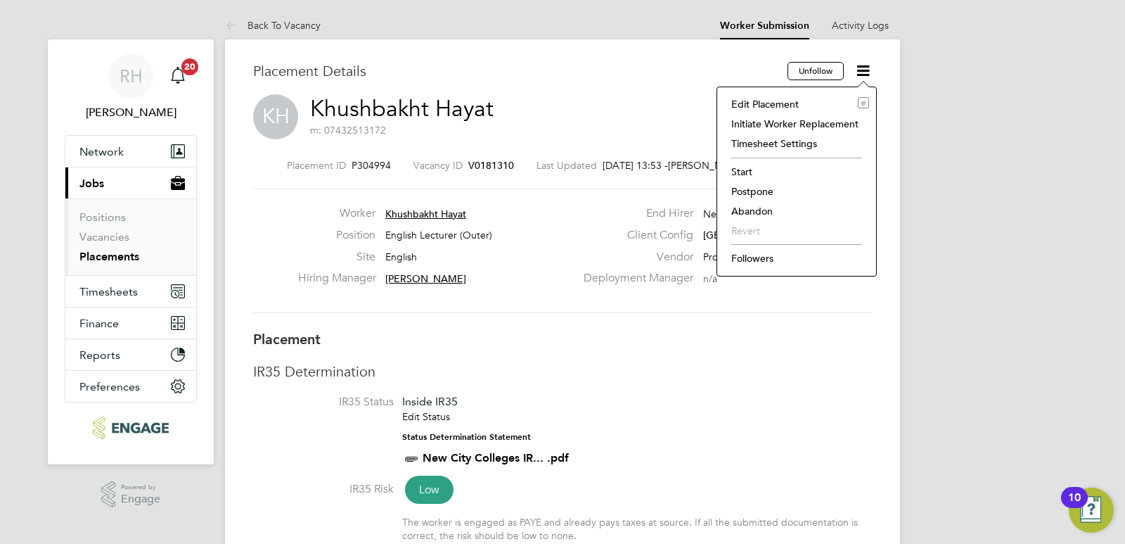
click at [750, 166] on li "Start" at bounding box center [796, 172] width 145 height 20
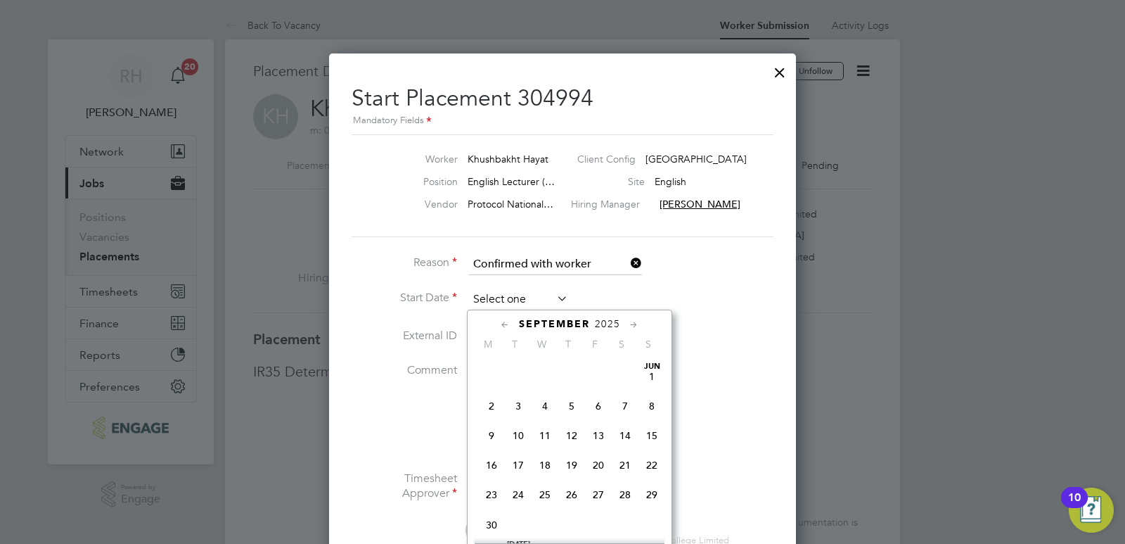
click at [544, 298] on input at bounding box center [518, 299] width 100 height 21
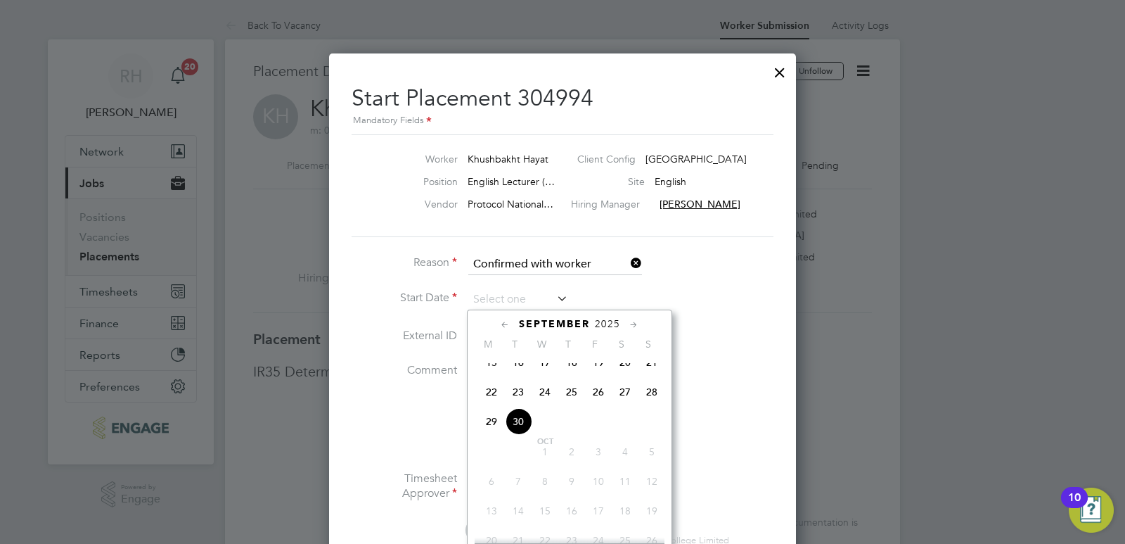
click at [516, 430] on span "30" at bounding box center [518, 421] width 27 height 27
type input "30 Sep 2025"
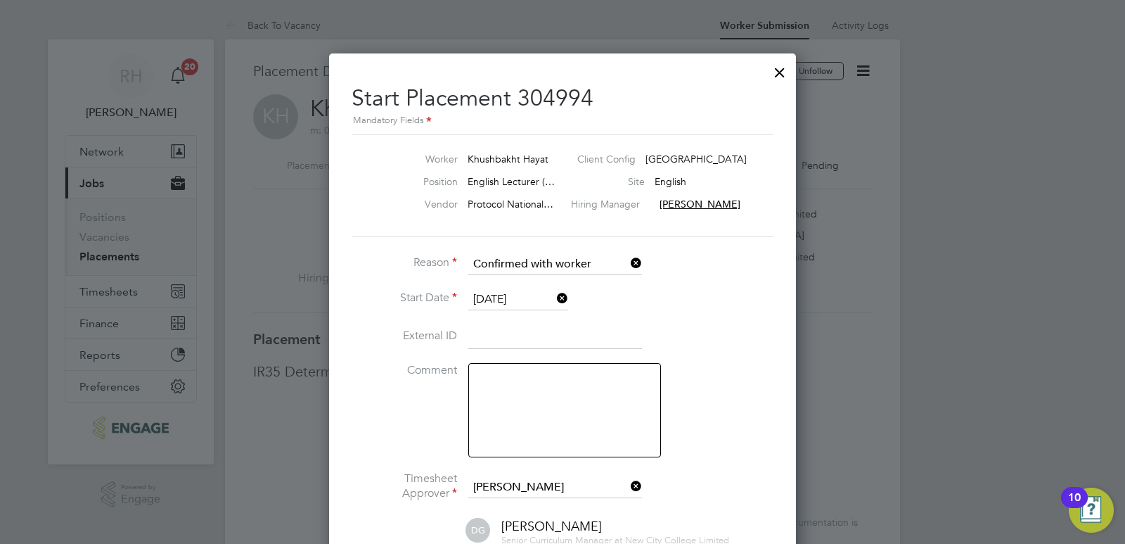
click at [537, 425] on textarea at bounding box center [564, 410] width 193 height 94
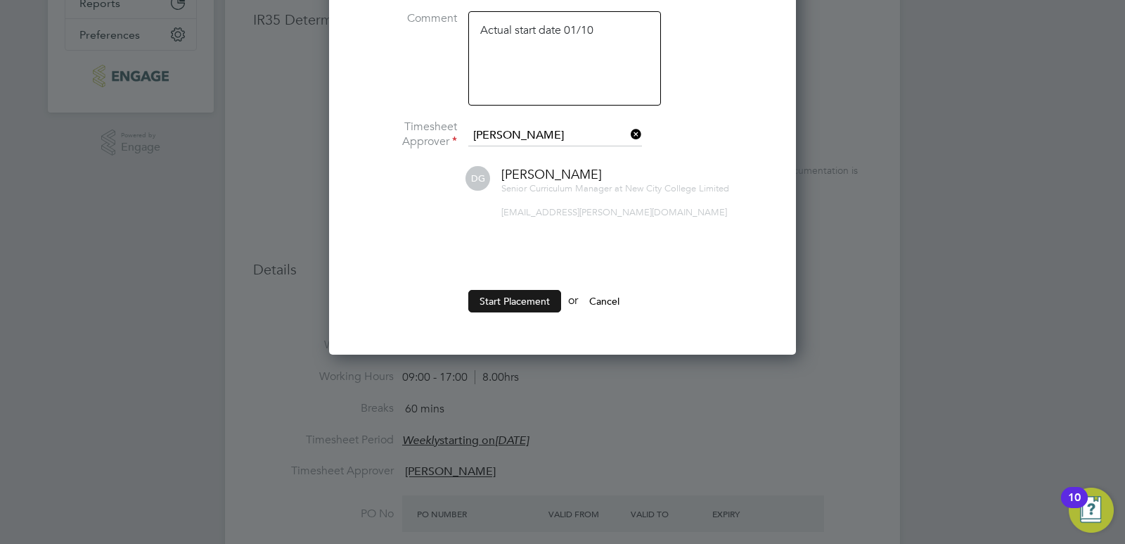
type textarea "Actual start date 01/10"
click at [526, 304] on button "Start Placement" at bounding box center [514, 301] width 93 height 23
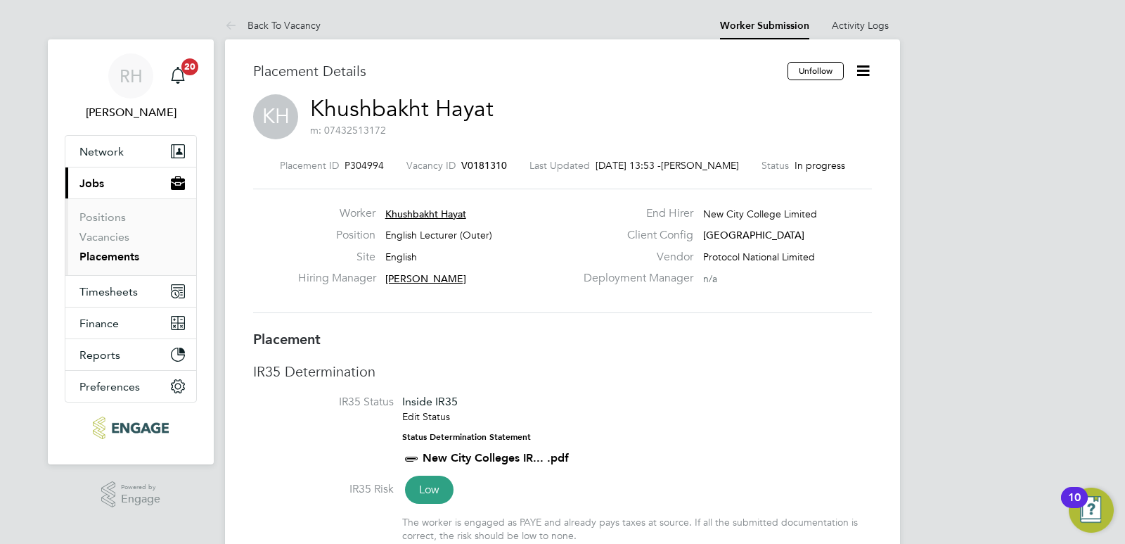
click at [479, 160] on span "V0181310" at bounding box center [484, 165] width 46 height 13
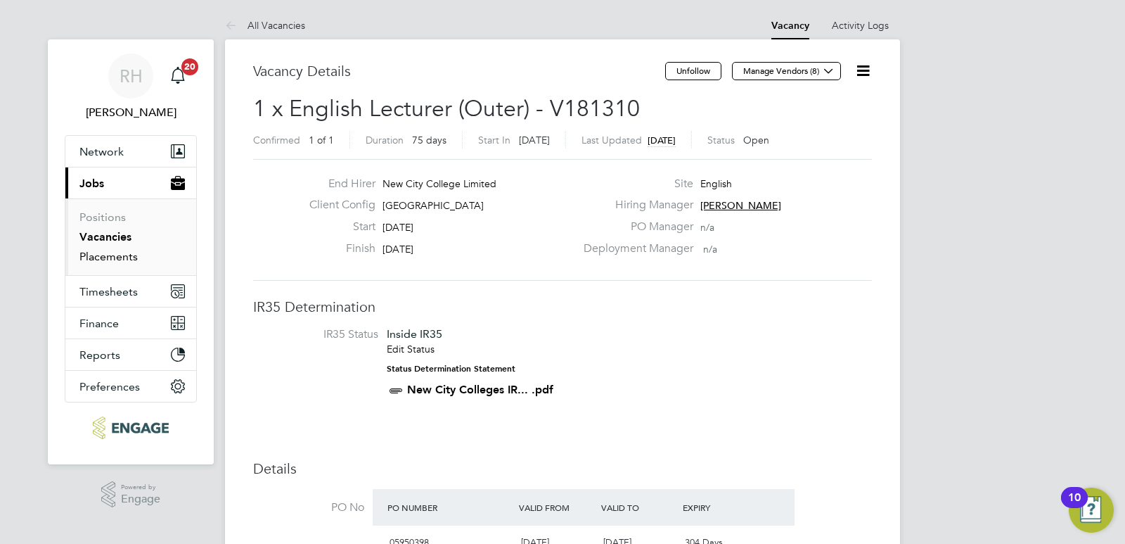
click at [123, 255] on link "Placements" at bounding box center [108, 256] width 58 height 13
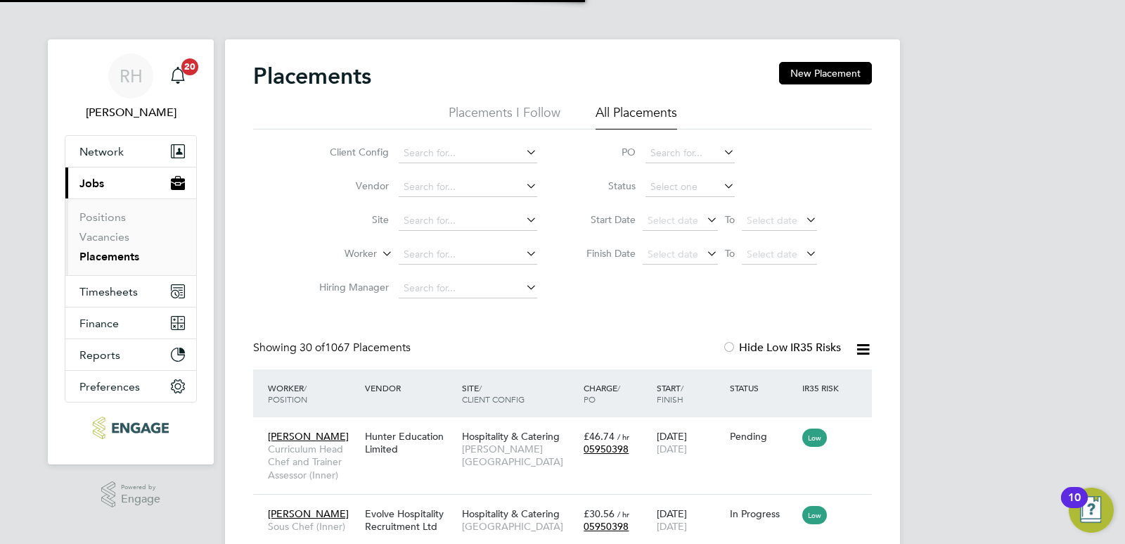
scroll to position [41, 122]
click at [429, 250] on input at bounding box center [468, 255] width 139 height 20
click at [431, 276] on b "Deepa" at bounding box center [419, 273] width 31 height 12
type input "Deepa Shakdwipee"
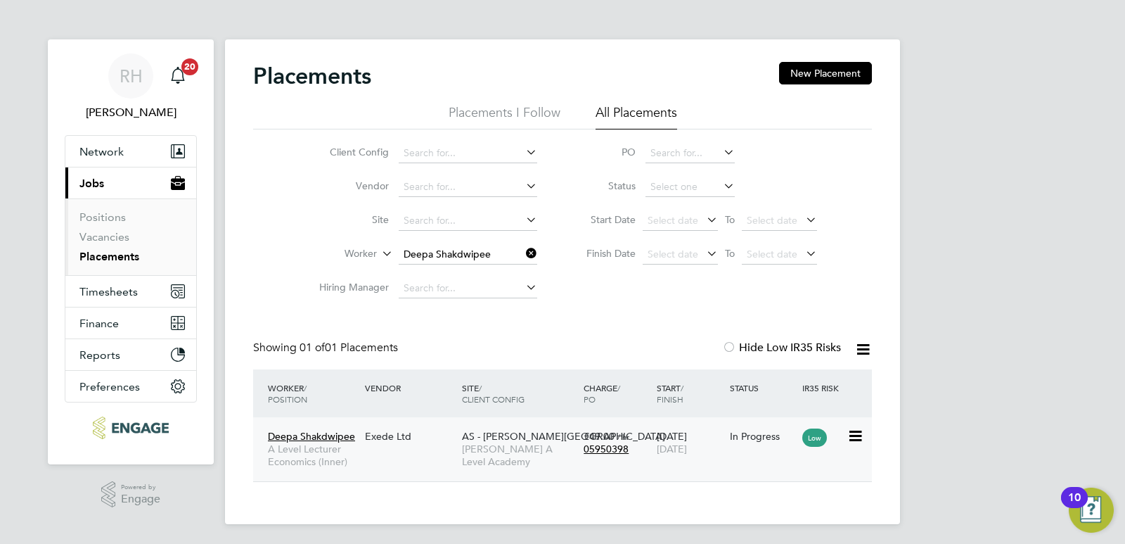
click at [323, 442] on div "Deepa Shakdwipee A Level Lecturer Economics (Inner)" at bounding box center [312, 449] width 97 height 53
click at [108, 239] on link "Vacancies" at bounding box center [104, 236] width 50 height 13
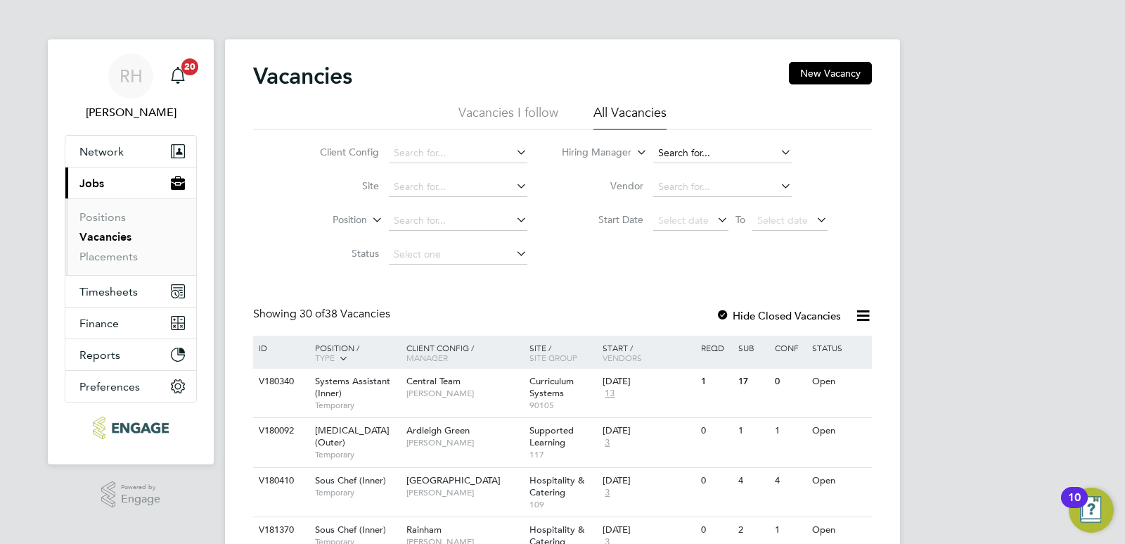
click at [714, 155] on input at bounding box center [722, 153] width 139 height 20
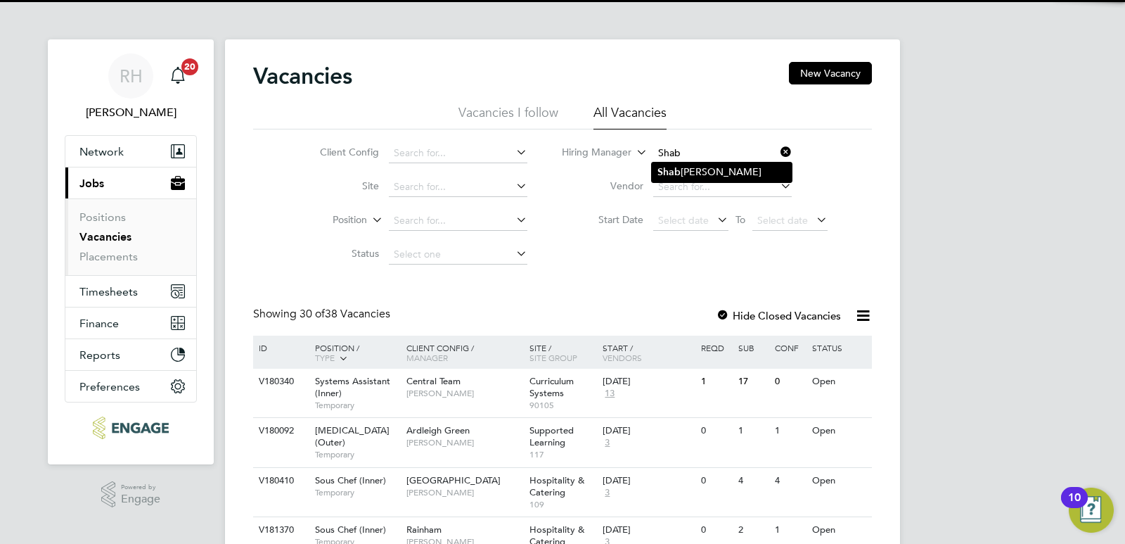
click at [696, 166] on li "Shab nam Shaheen" at bounding box center [722, 171] width 140 height 19
type input "Shabnam Shaheen"
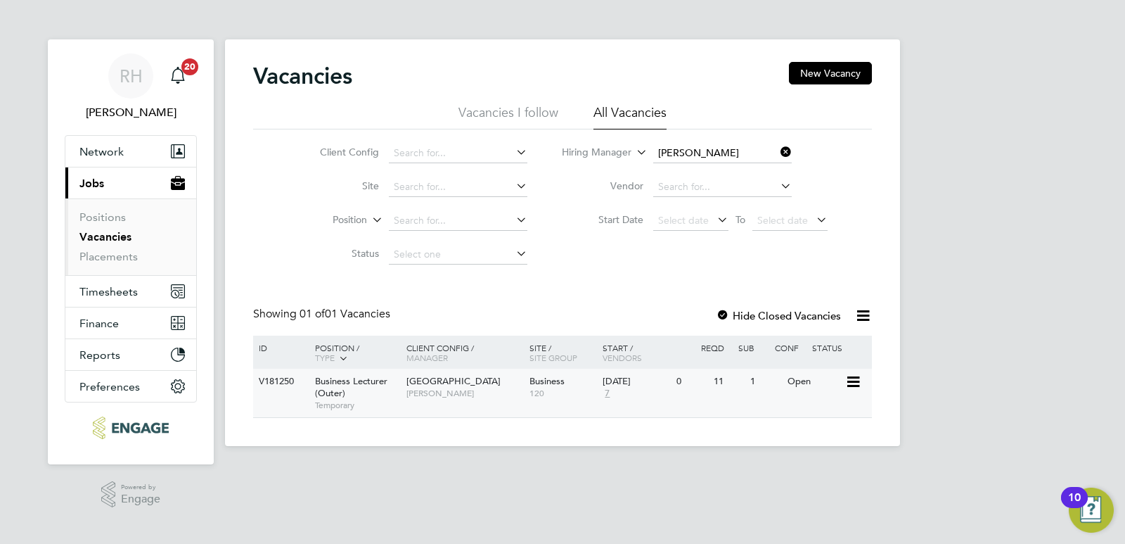
click at [373, 384] on span "Business Lecturer (Outer)" at bounding box center [351, 387] width 72 height 24
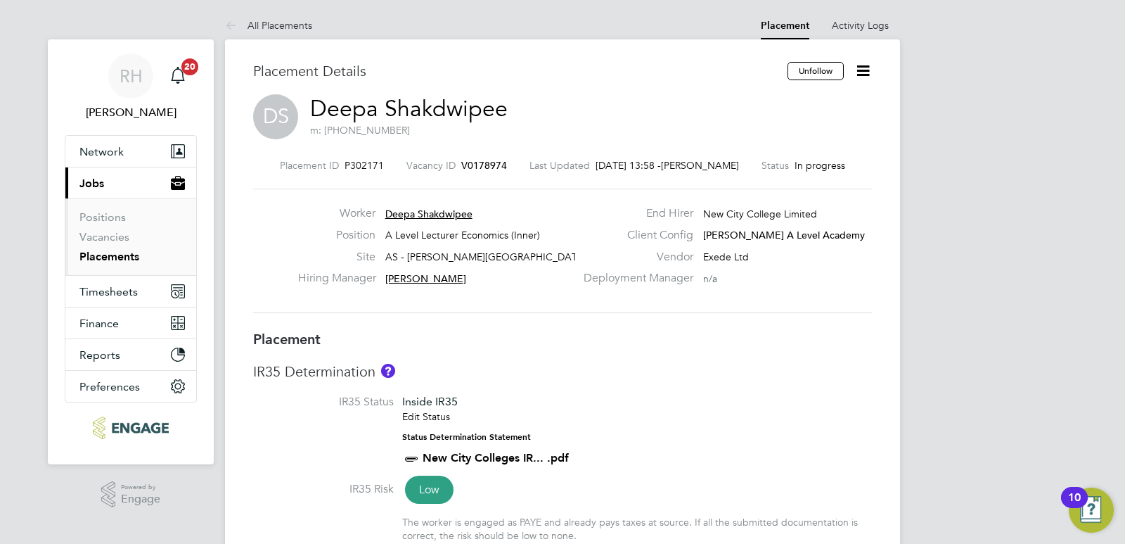
click at [867, 74] on icon at bounding box center [863, 71] width 18 height 18
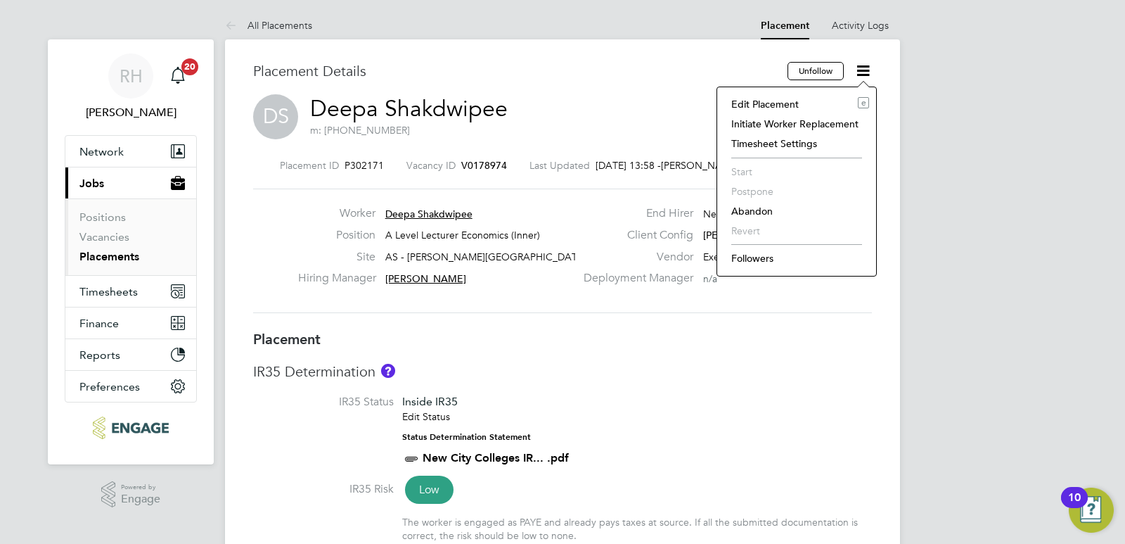
click at [743, 101] on li "Edit Placement e" at bounding box center [796, 104] width 145 height 20
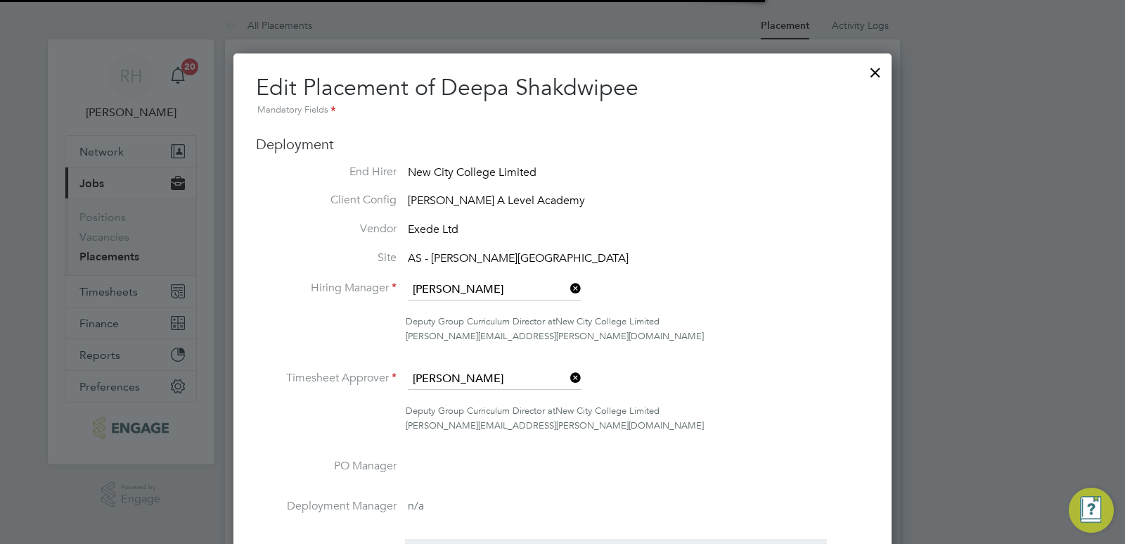
scroll to position [7, 7]
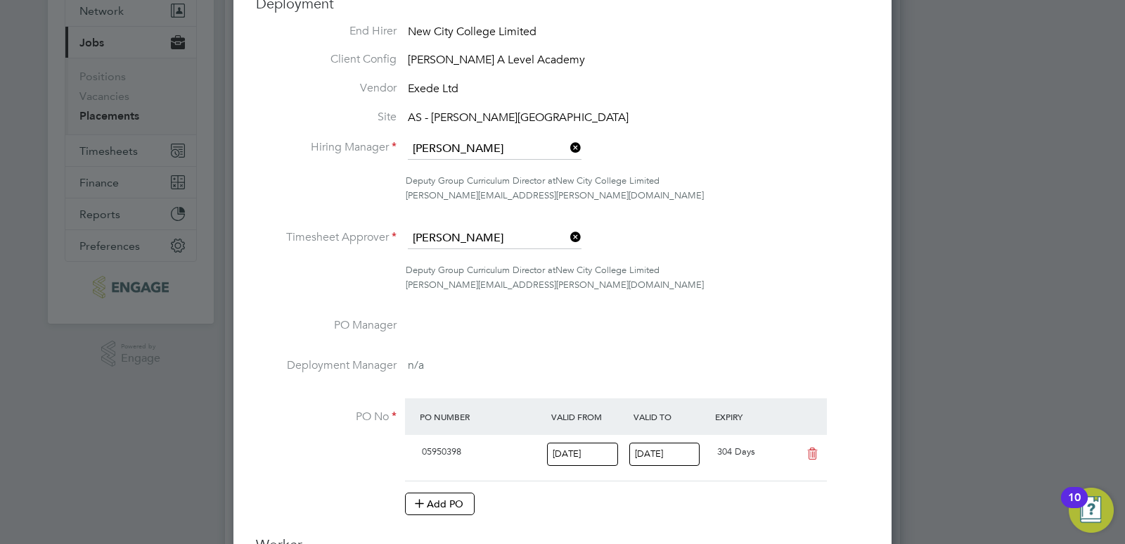
click at [567, 232] on icon at bounding box center [567, 237] width 0 height 20
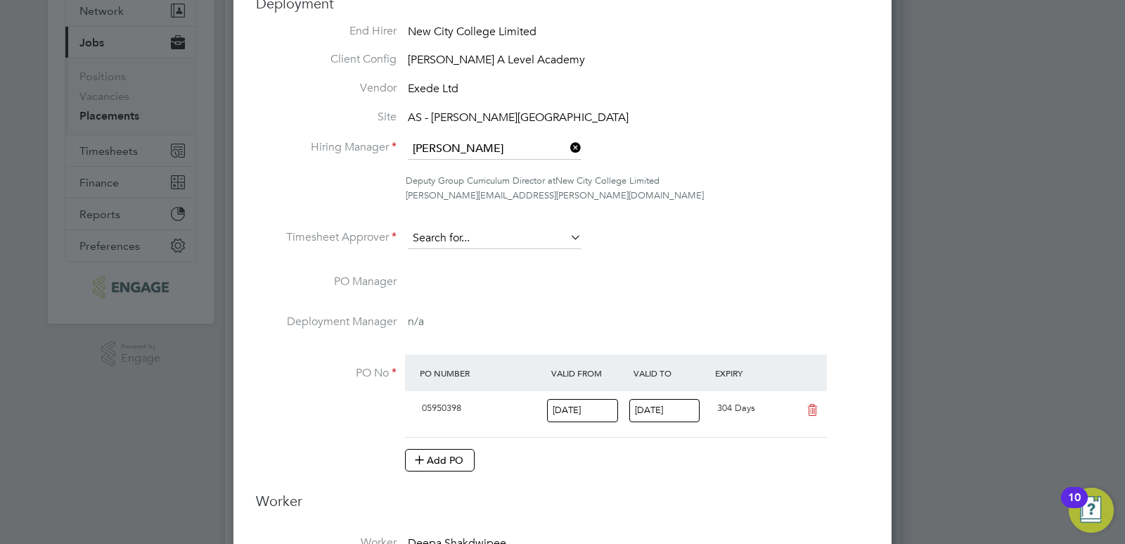
click at [529, 238] on input at bounding box center [495, 238] width 174 height 21
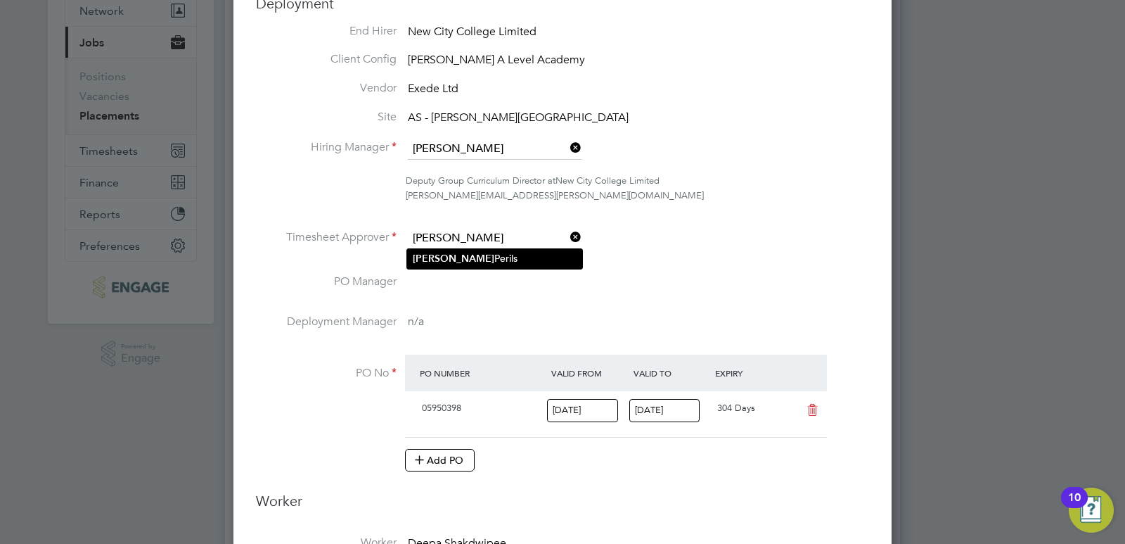
click at [511, 262] on li "[PERSON_NAME]" at bounding box center [494, 258] width 175 height 19
type input "[PERSON_NAME]"
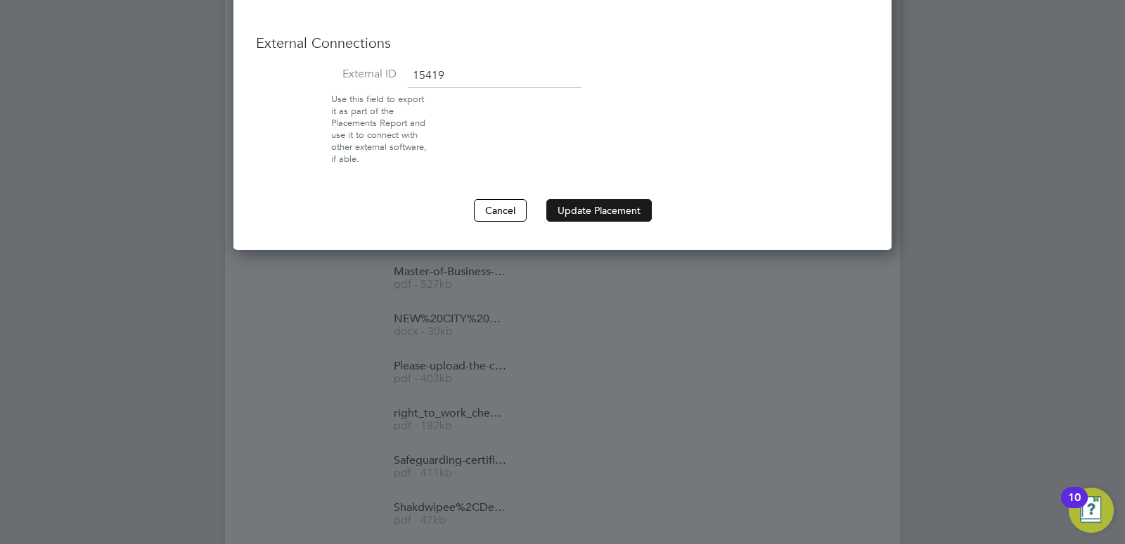
click at [597, 211] on button "Update Placement" at bounding box center [598, 210] width 105 height 23
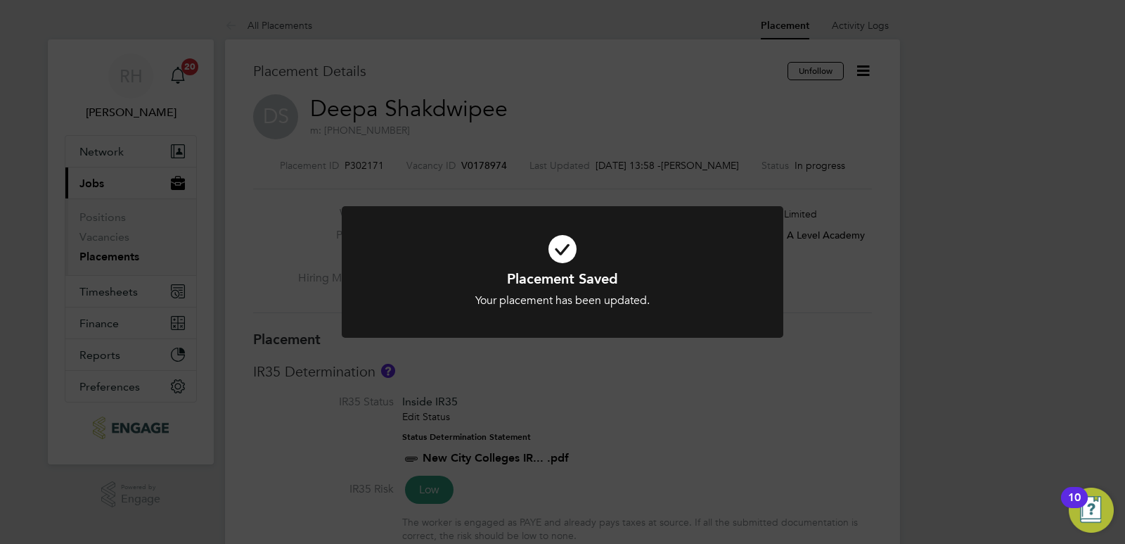
click at [658, 390] on div "Placement Saved Your placement has been updated. Cancel Okay" at bounding box center [562, 272] width 1125 height 544
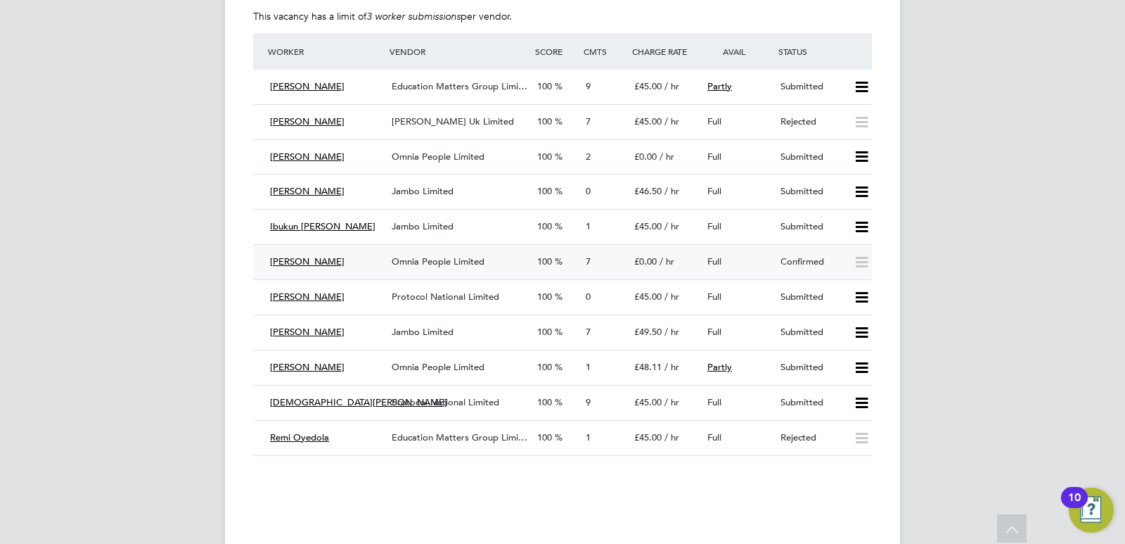
click at [380, 267] on div "[PERSON_NAME]" at bounding box center [325, 261] width 122 height 23
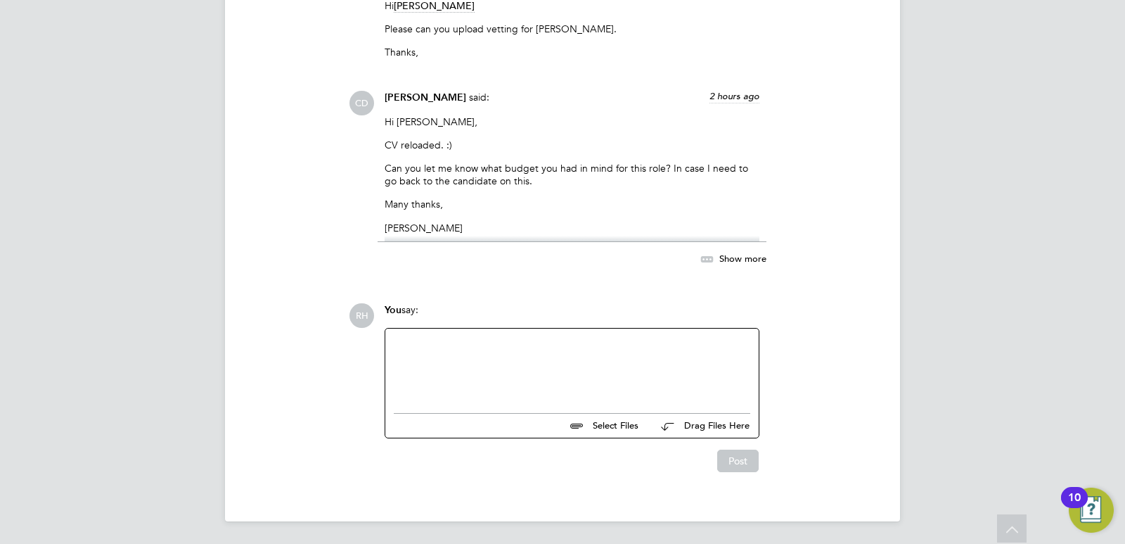
click at [439, 358] on div at bounding box center [572, 367] width 357 height 60
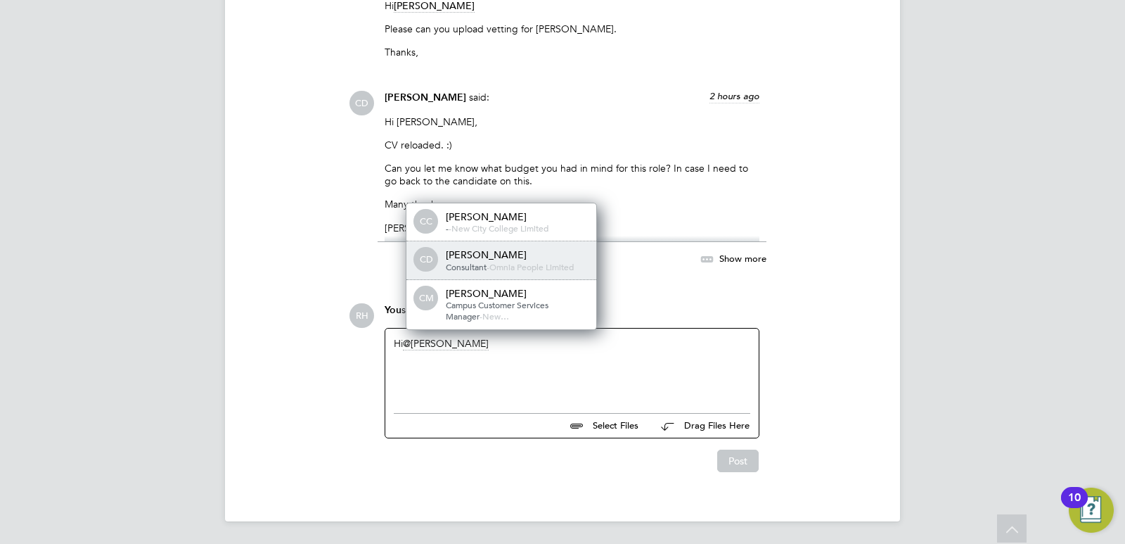
click at [468, 264] on span "Consultant" at bounding box center [466, 266] width 41 height 11
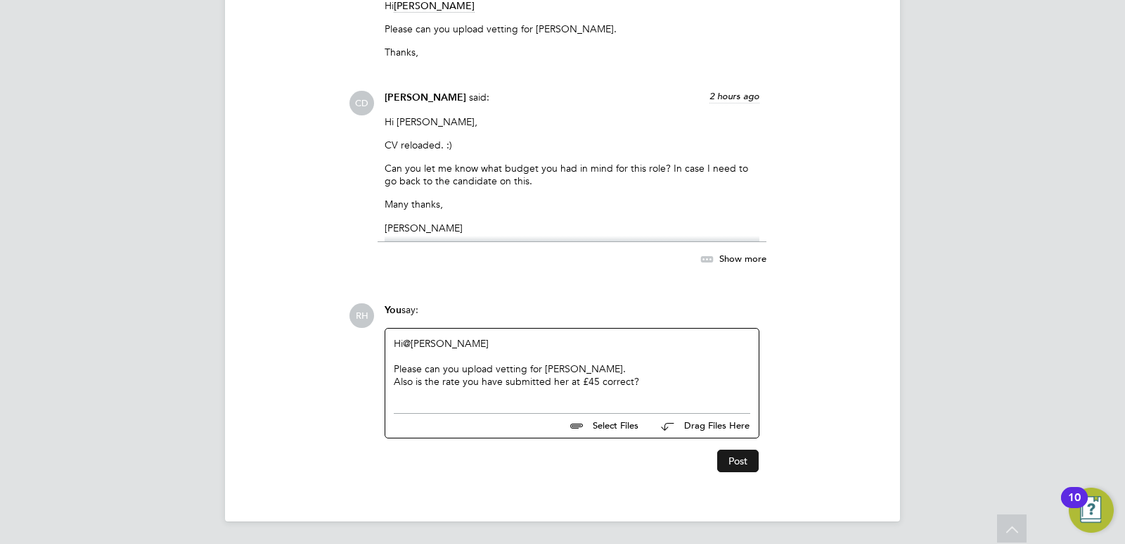
click at [729, 451] on button "Post" at bounding box center [737, 460] width 41 height 23
